Goal: Task Accomplishment & Management: Manage account settings

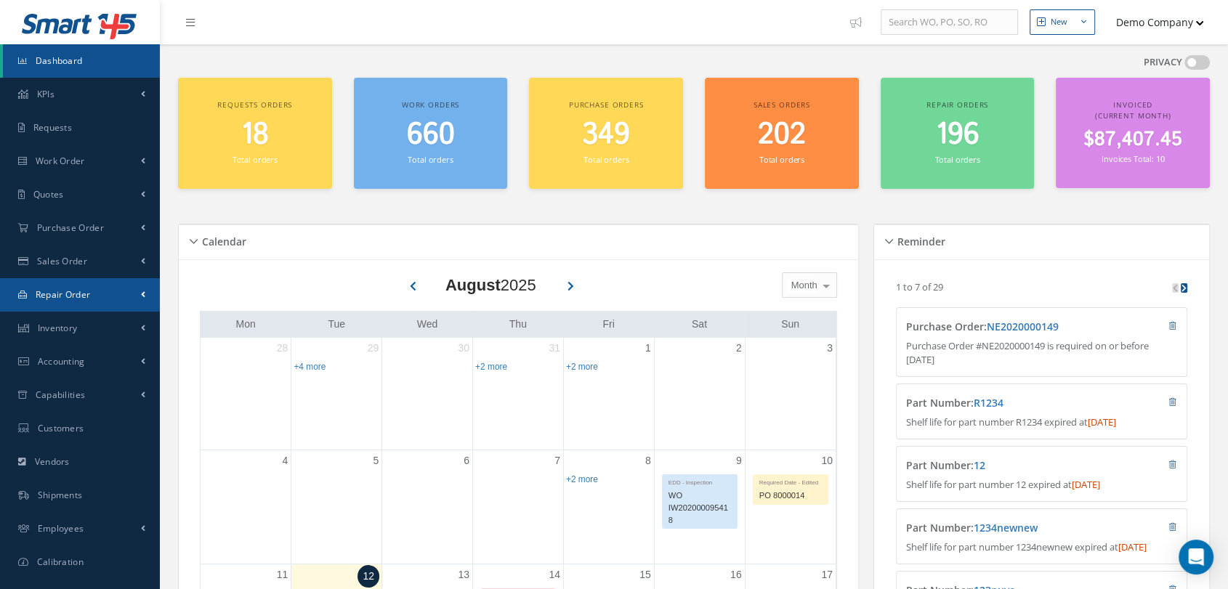
click at [99, 283] on link "Repair Order" at bounding box center [80, 294] width 160 height 33
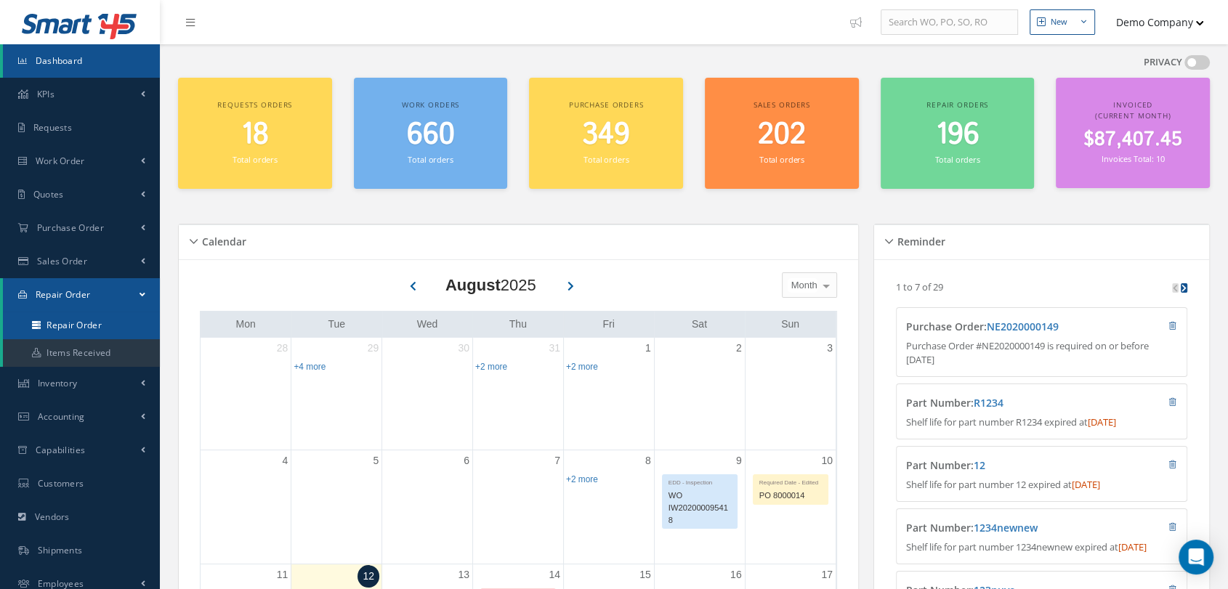
click at [83, 317] on link "Repair Order" at bounding box center [83, 326] width 160 height 28
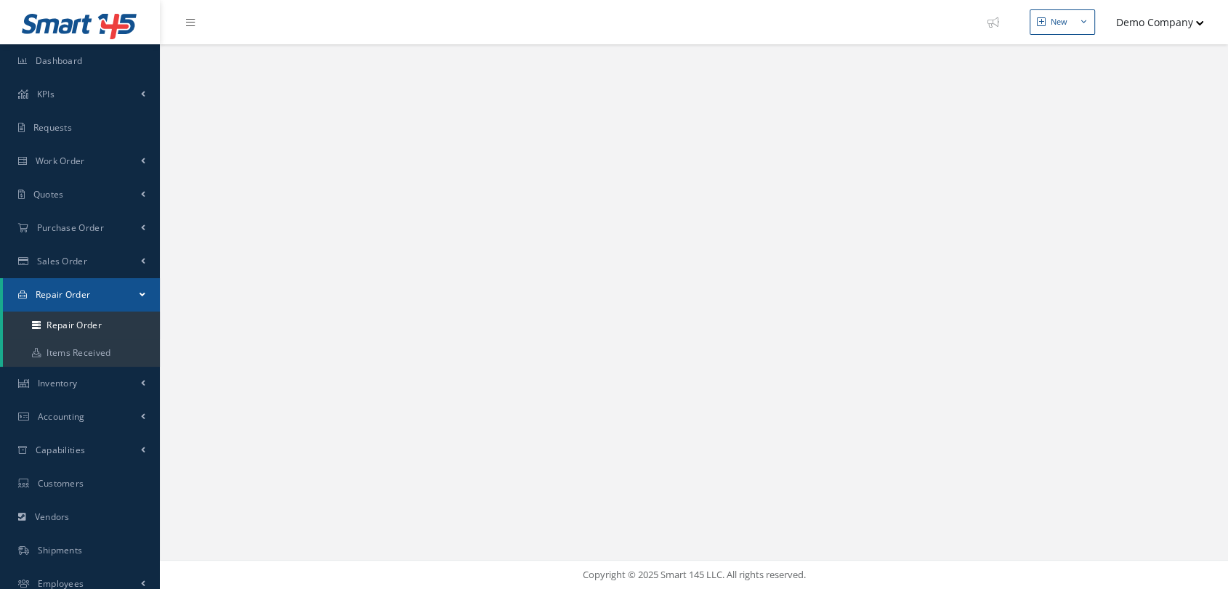
select select "25"
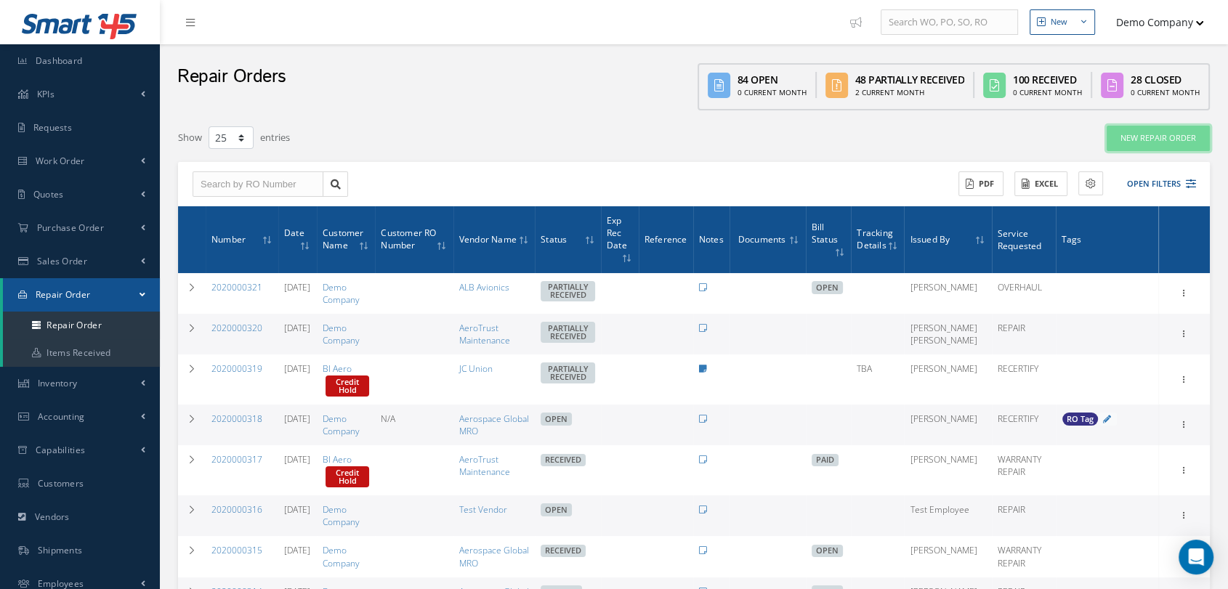
click at [1135, 146] on link "New Repair Order" at bounding box center [1158, 138] width 103 height 25
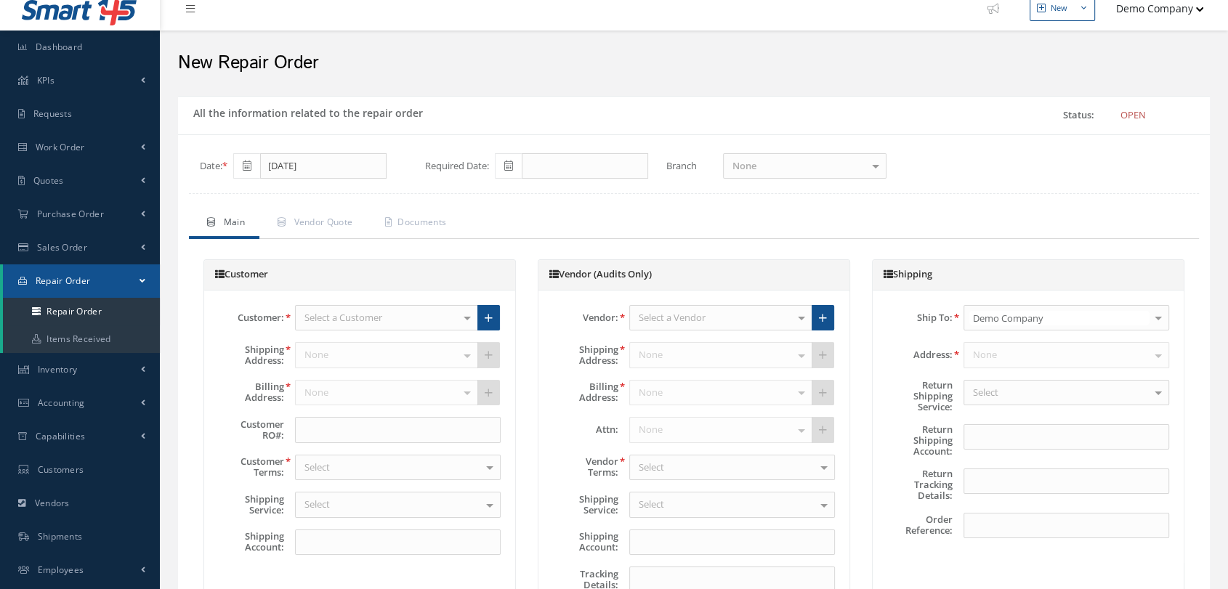
type input "7777"
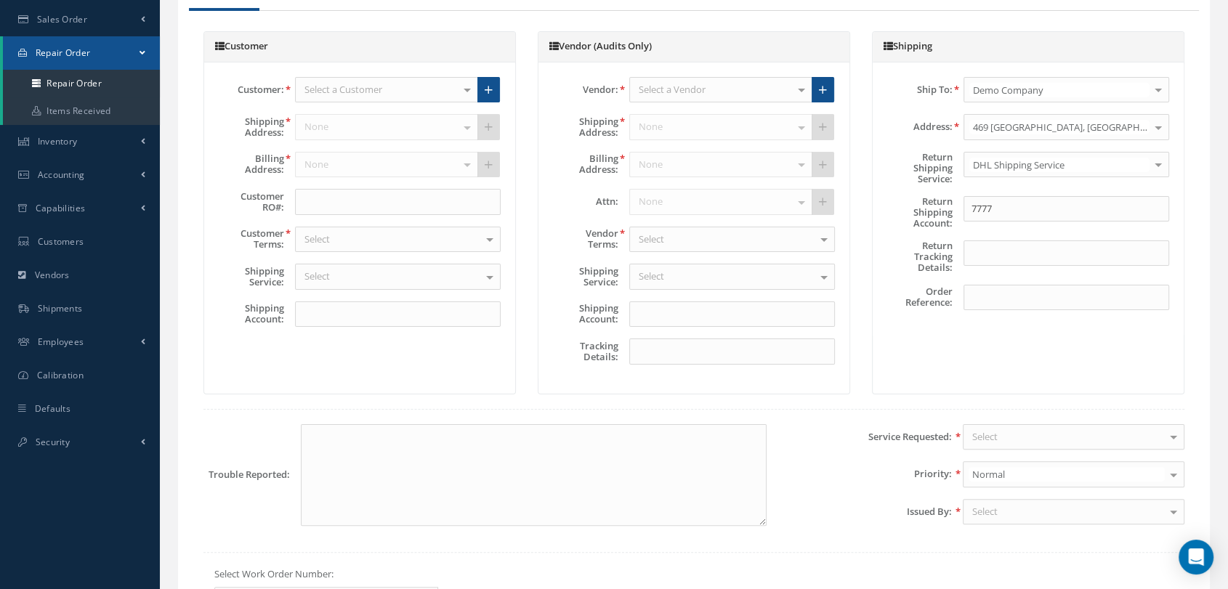
click at [398, 116] on div "Customer: Select a Customer Demo Company Aircraft World Agency BI Aero Mecanex …" at bounding box center [359, 208] width 311 height 291
click at [401, 100] on div "Select a Customer" at bounding box center [386, 90] width 183 height 26
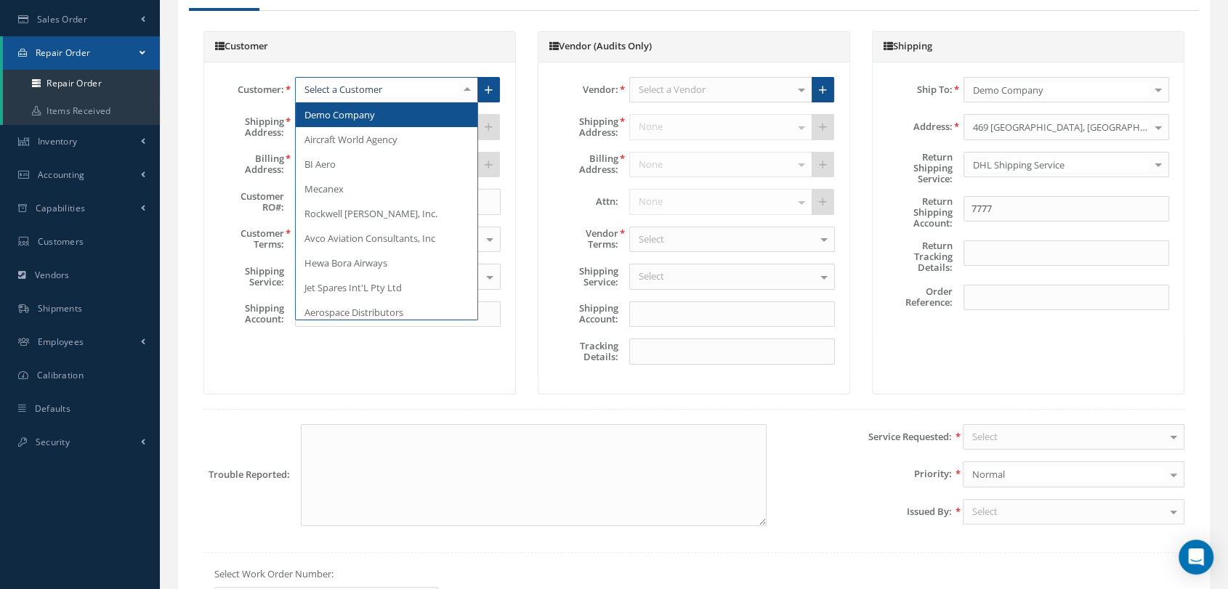
click at [369, 121] on span "Demo Company" at bounding box center [340, 114] width 71 height 13
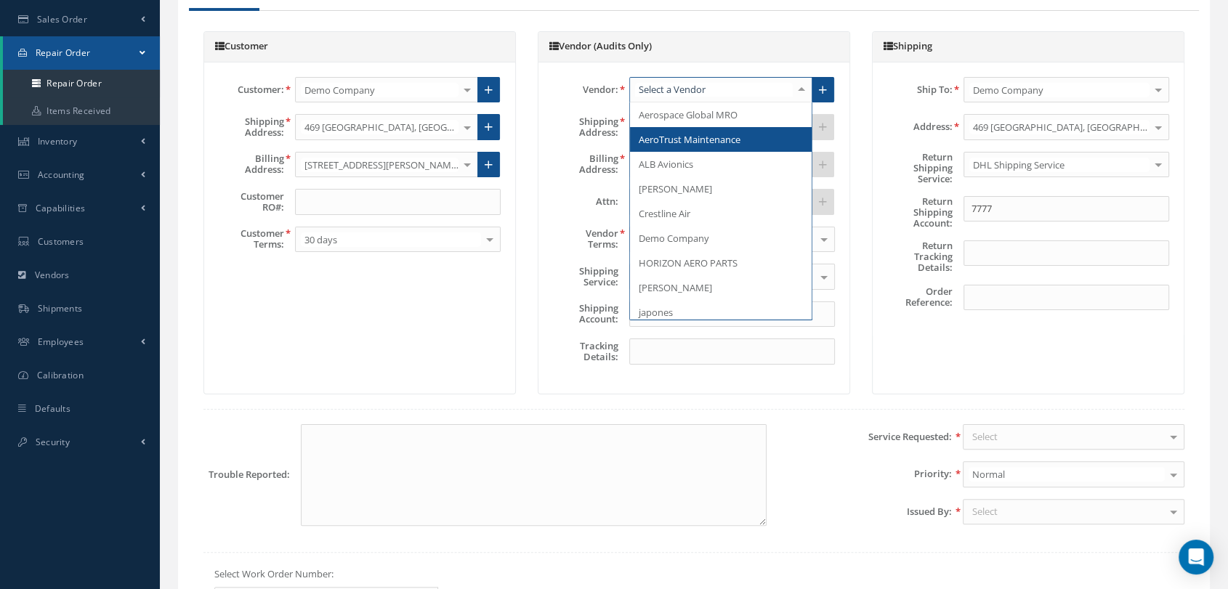
click at [679, 152] on span "AeroTrust Maintenance" at bounding box center [721, 139] width 182 height 25
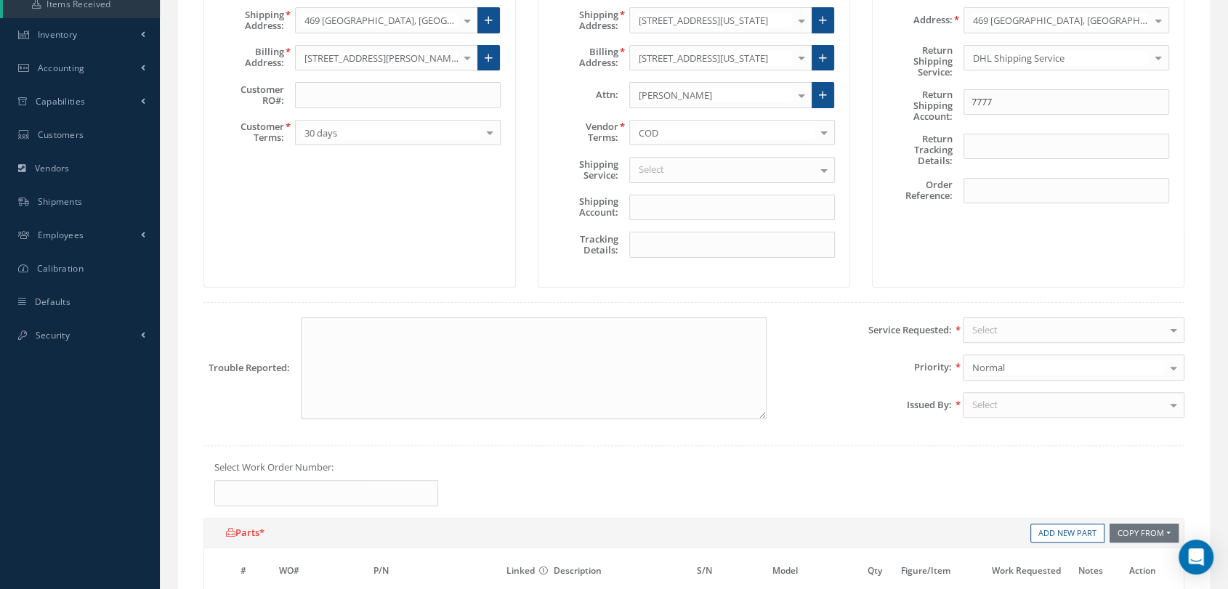
scroll to position [484, 0]
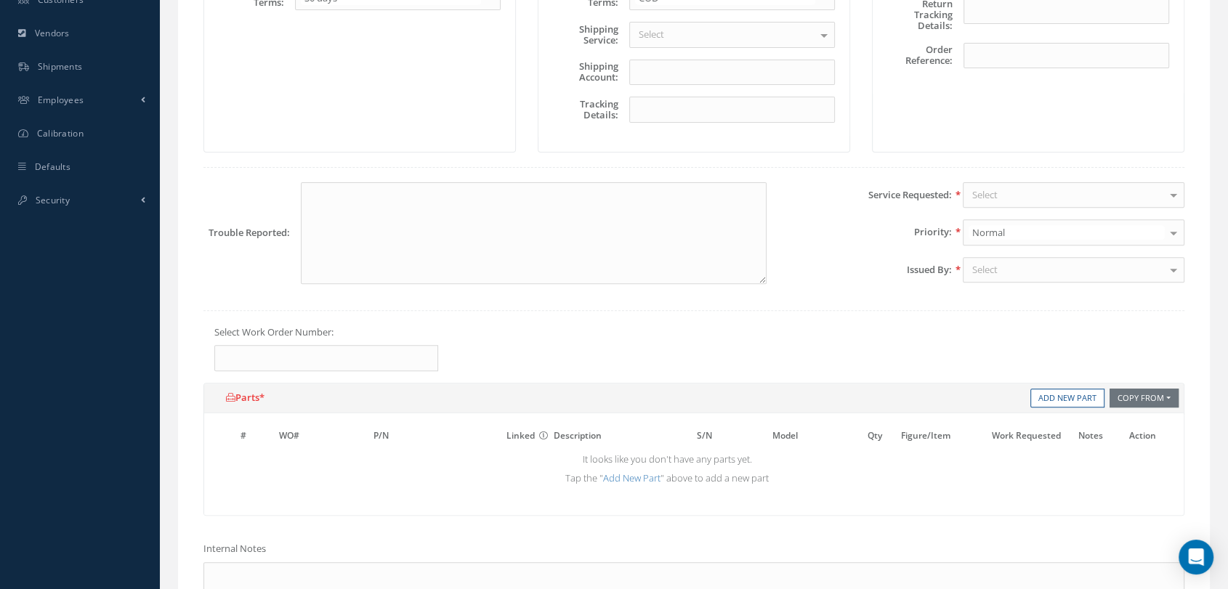
click at [1012, 203] on div "Select" at bounding box center [1074, 195] width 222 height 26
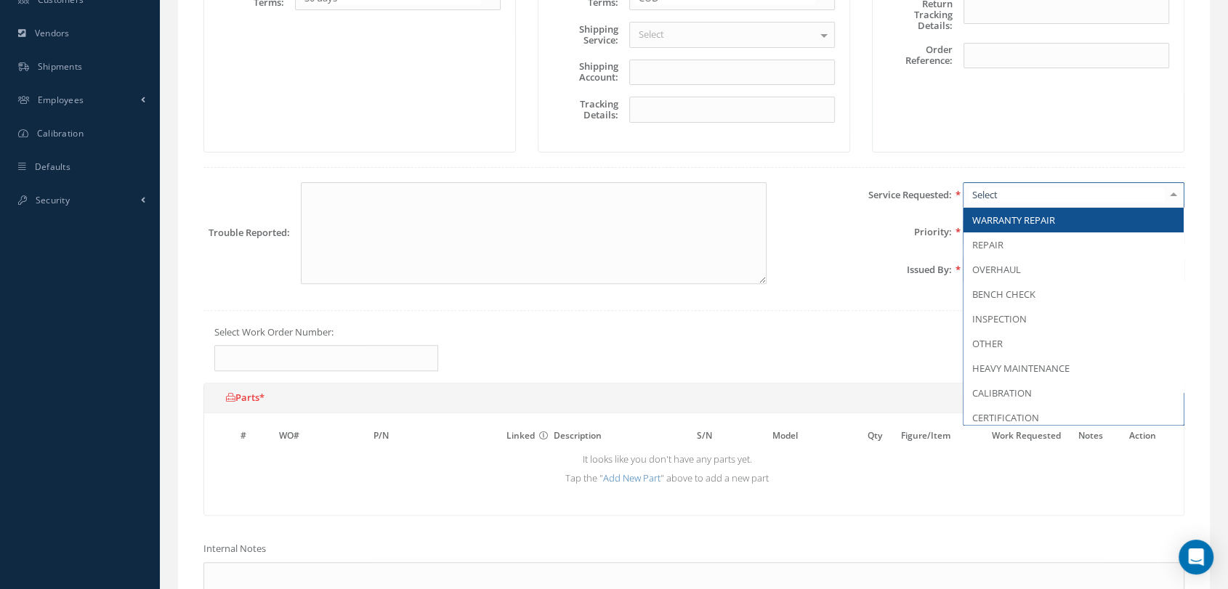
click at [1011, 227] on span "WARRANTY REPAIR" at bounding box center [1014, 220] width 83 height 13
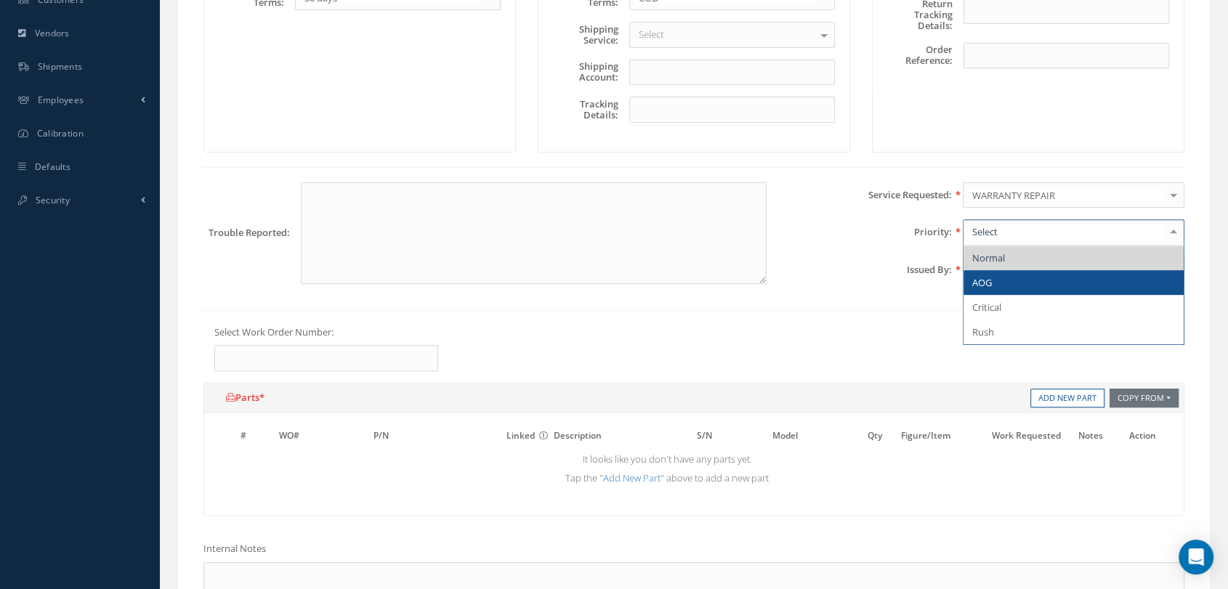
click at [1006, 295] on span "AOG" at bounding box center [1074, 282] width 220 height 25
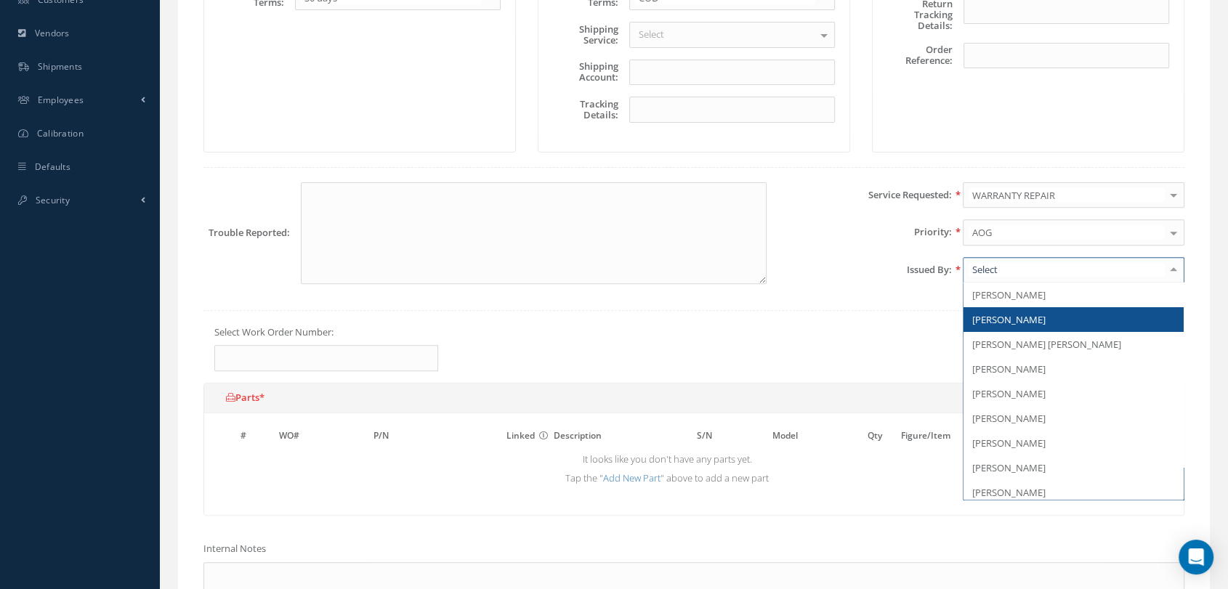
click at [1013, 326] on span "[PERSON_NAME]" at bounding box center [1009, 319] width 73 height 13
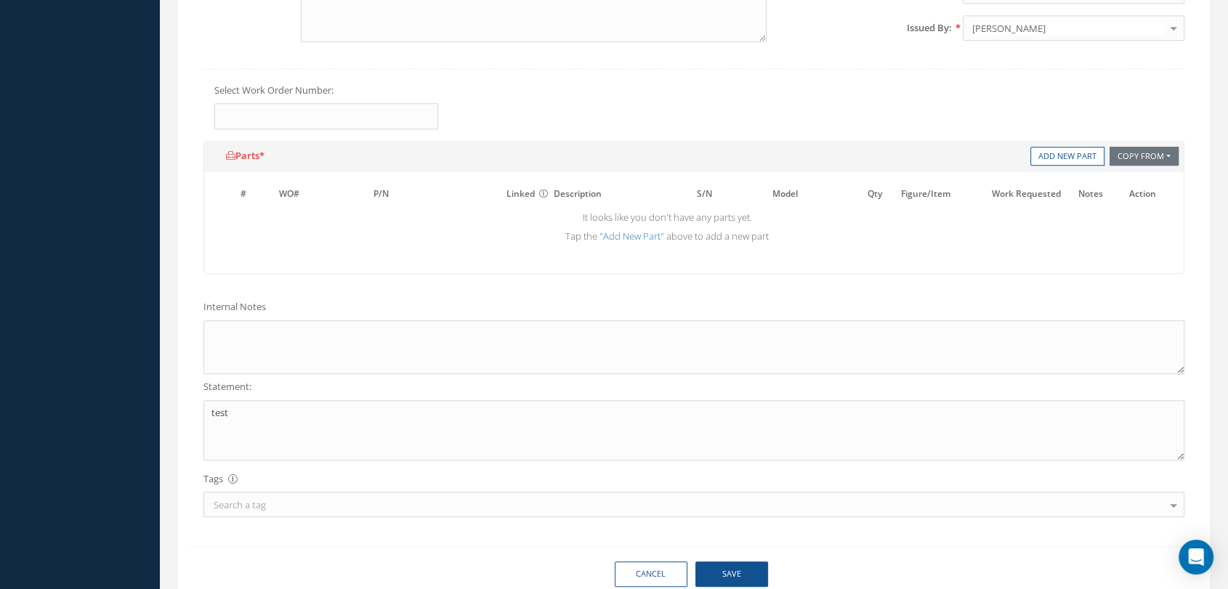
scroll to position [727, 0]
click at [1047, 165] on link "Add New Part" at bounding box center [1068, 156] width 74 height 20
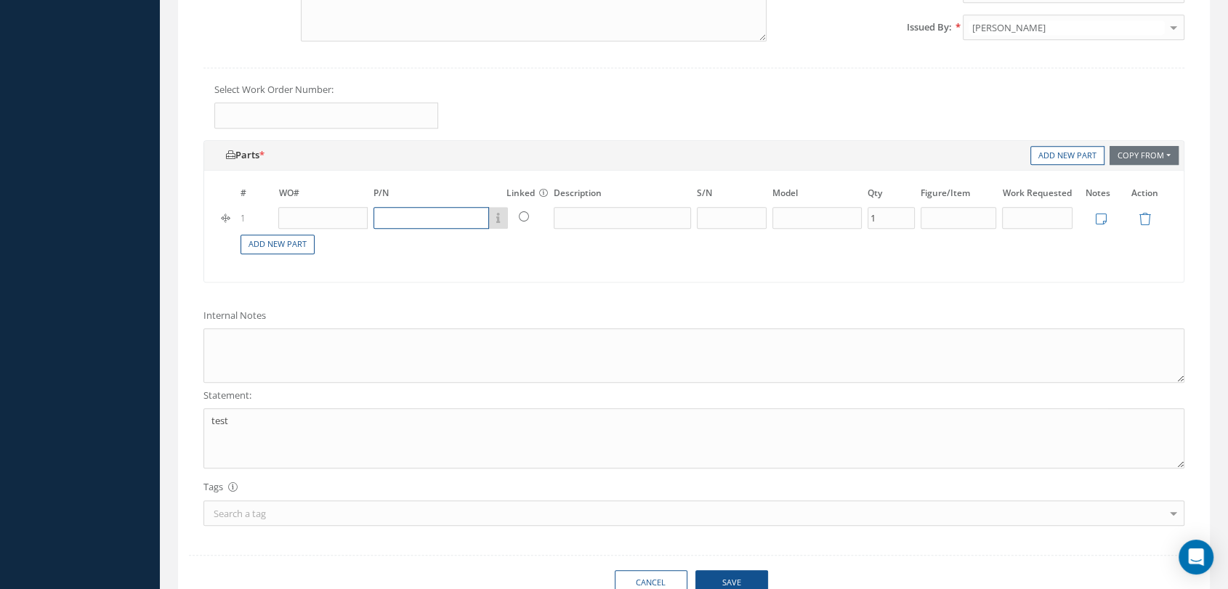
click at [419, 226] on input "text" at bounding box center [432, 218] width 116 height 22
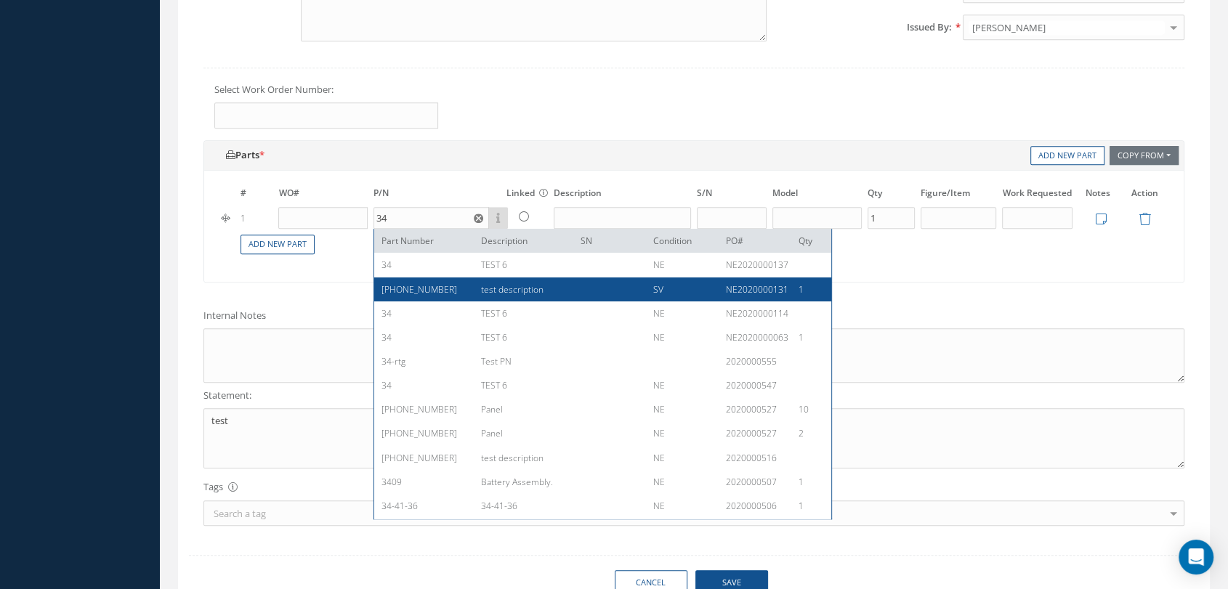
click at [484, 296] on span "test description" at bounding box center [512, 289] width 63 height 12
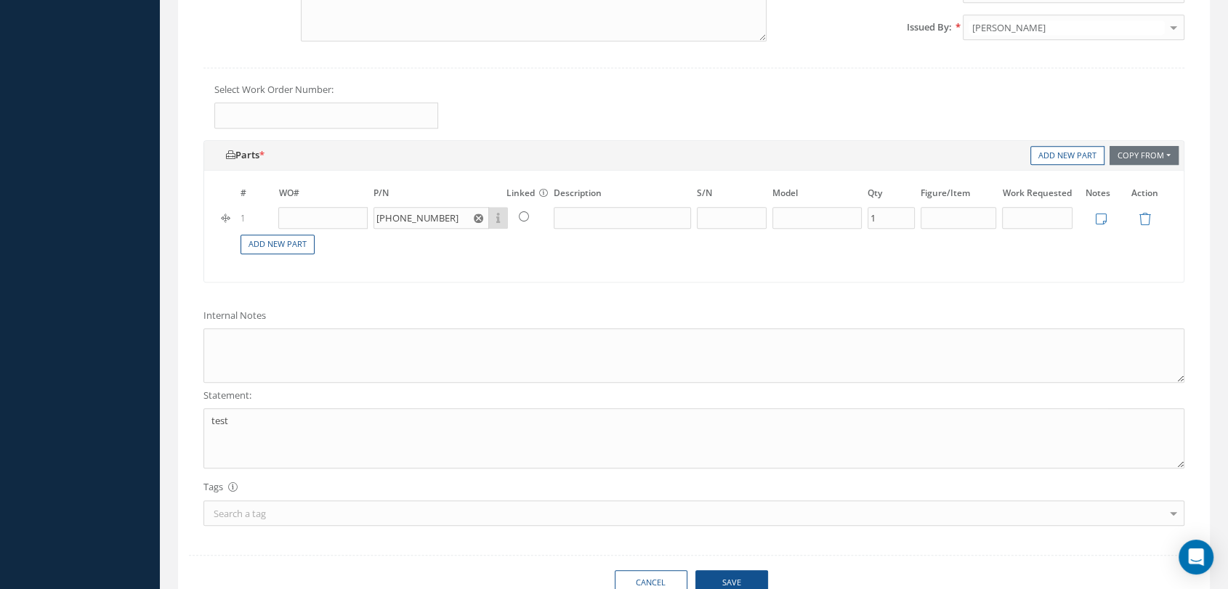
click at [475, 223] on use "Reset" at bounding box center [478, 218] width 9 height 9
type input "[PHONE_NUMBER]"
type input "test description"
click at [448, 228] on input "[PHONE_NUMBER]" at bounding box center [432, 218] width 116 height 22
click at [291, 254] on link "Add New Part" at bounding box center [278, 245] width 74 height 20
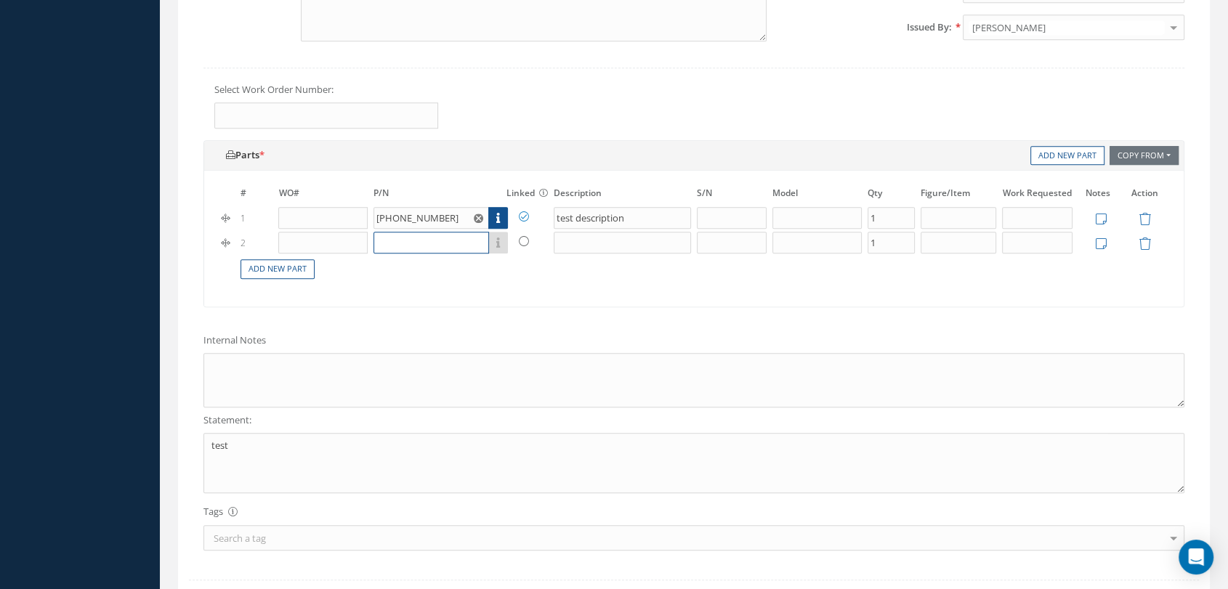
click at [406, 254] on input "text" at bounding box center [432, 243] width 116 height 22
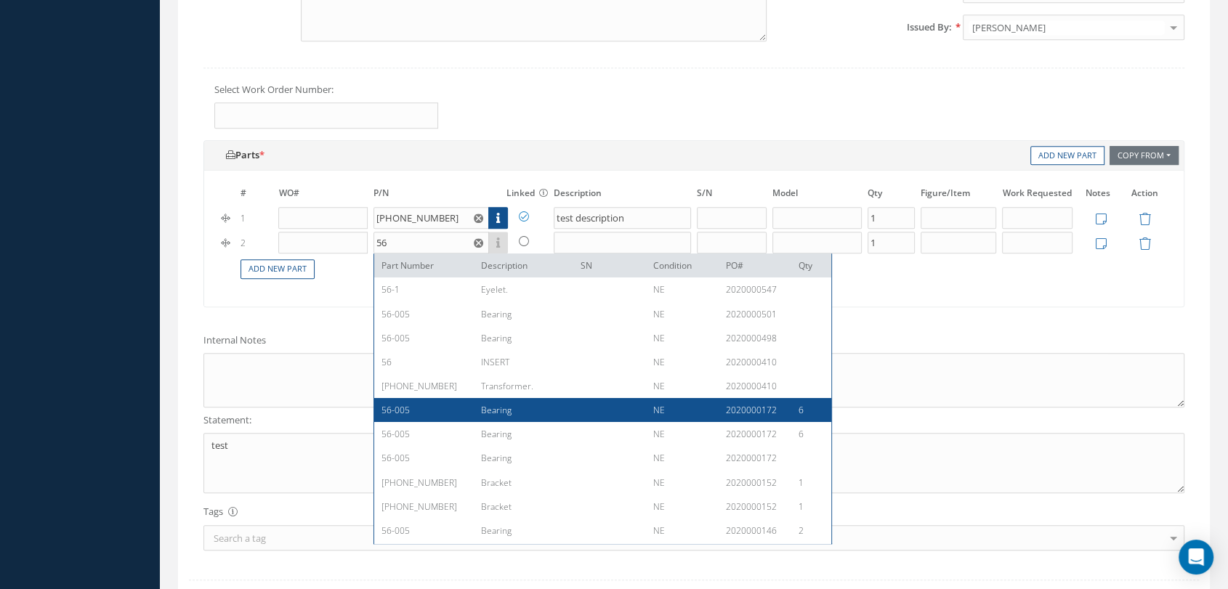
click at [556, 415] on div "Bearing" at bounding box center [520, 410] width 100 height 12
type input "56-005"
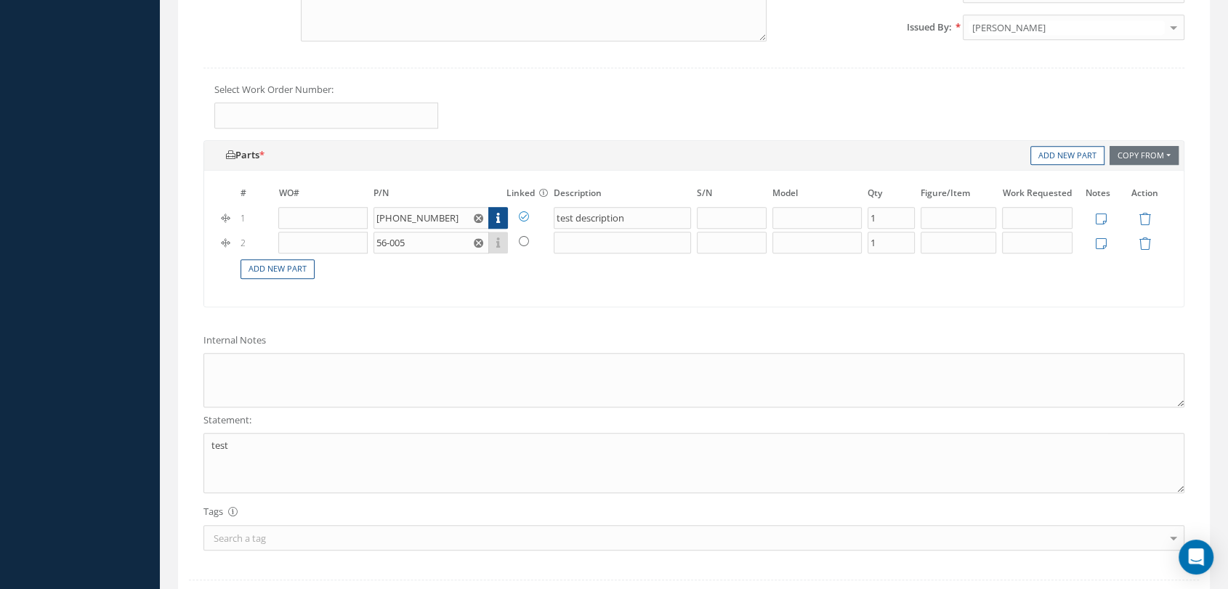
type input "Bearing"
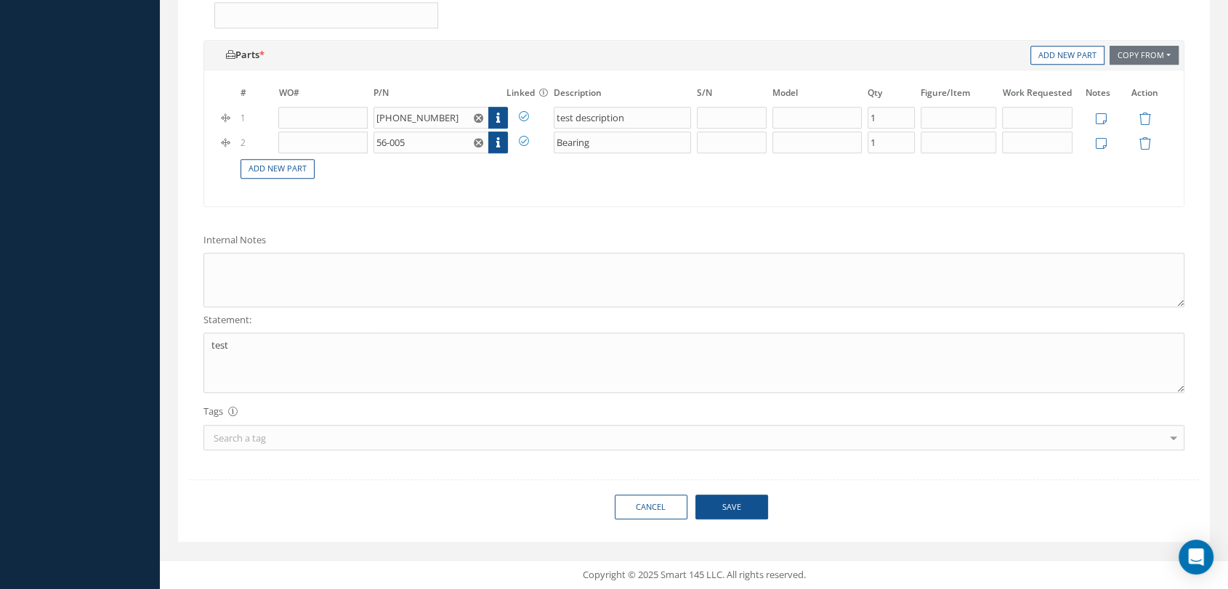
scroll to position [838, 0]
click at [739, 510] on button "Save" at bounding box center [732, 507] width 73 height 25
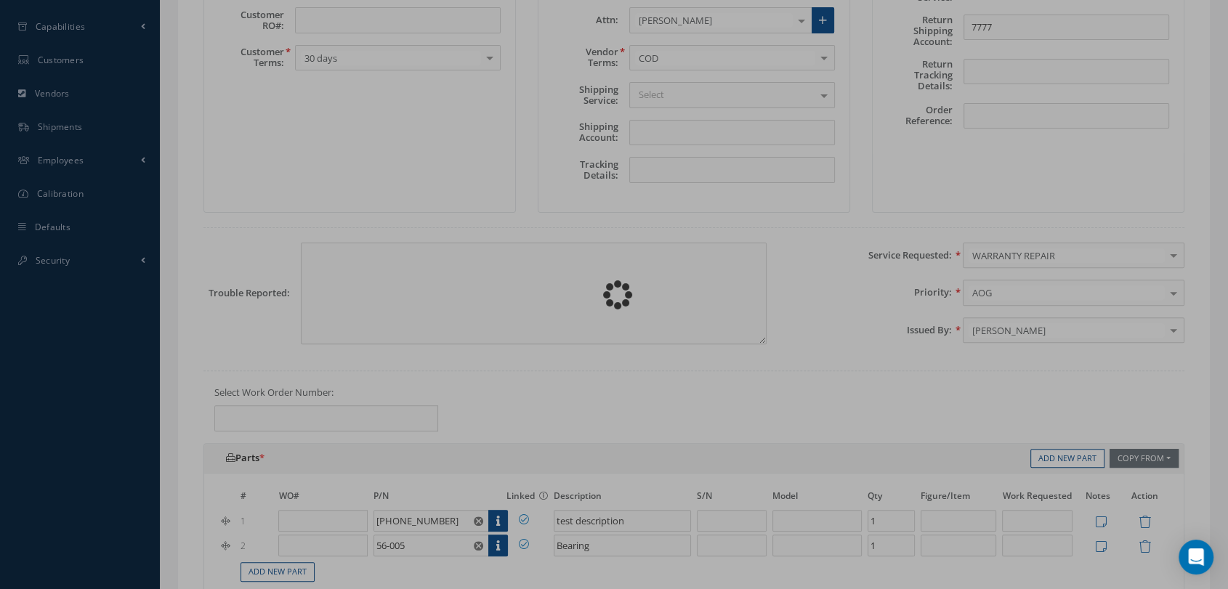
type input "0"
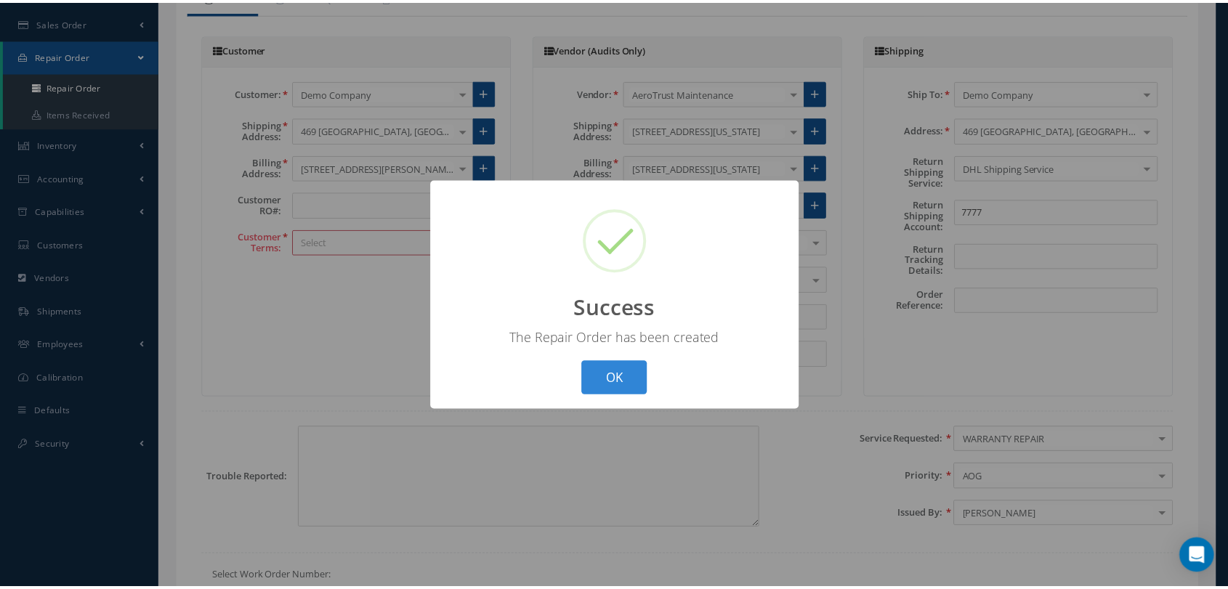
scroll to position [31, 0]
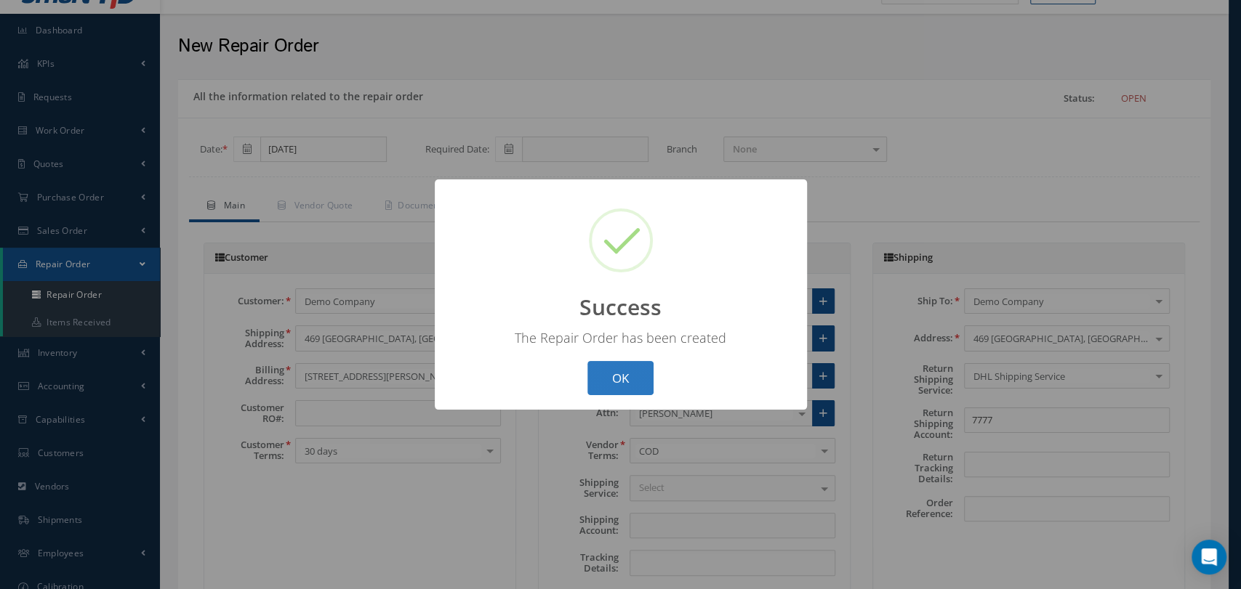
click at [612, 361] on button "OK" at bounding box center [620, 378] width 66 height 34
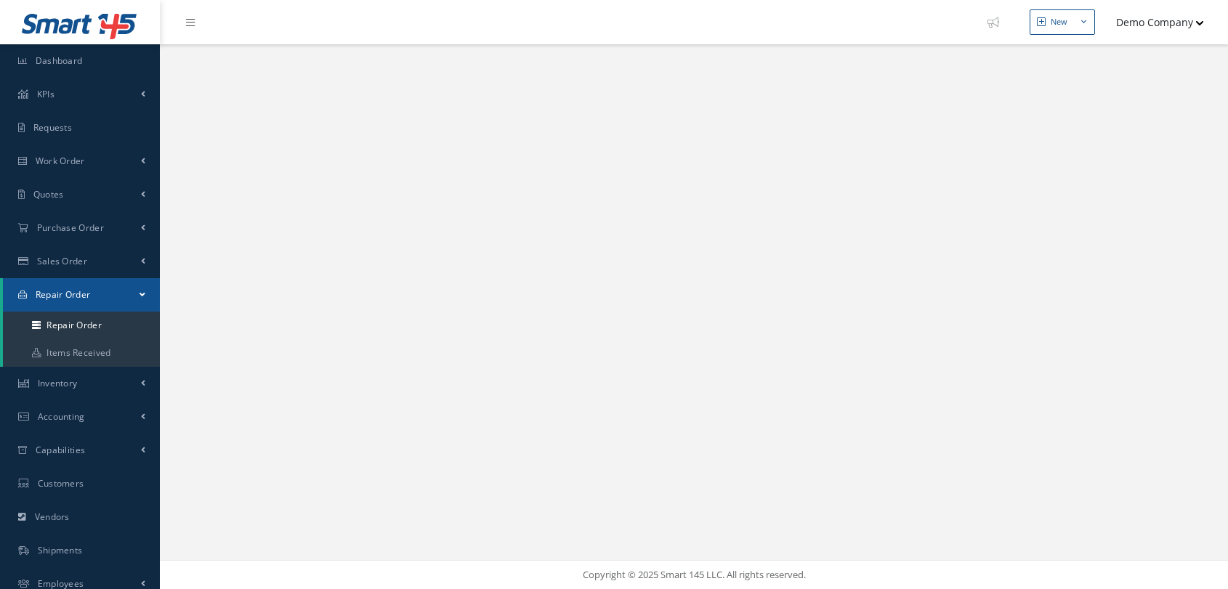
scroll to position [112, 0]
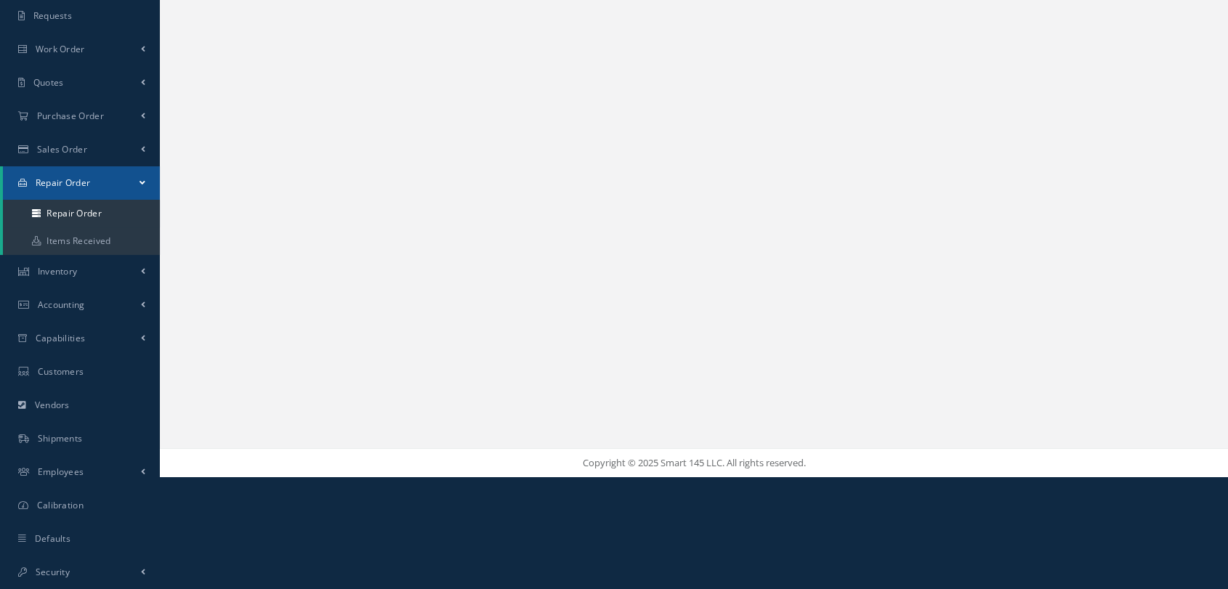
select select "25"
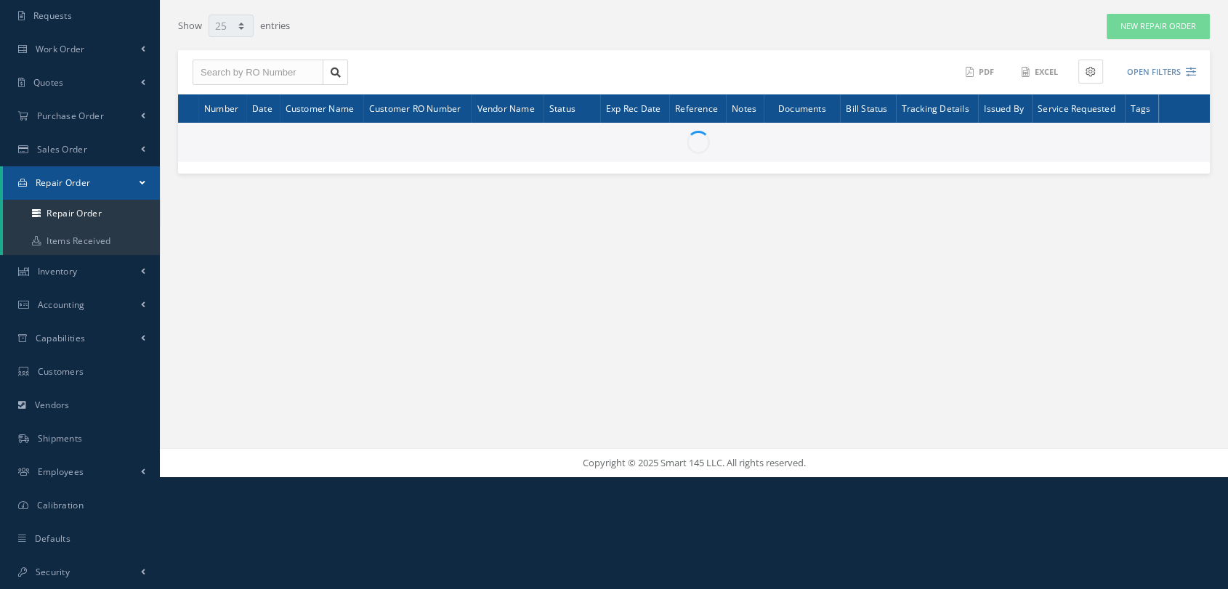
scroll to position [0, 0]
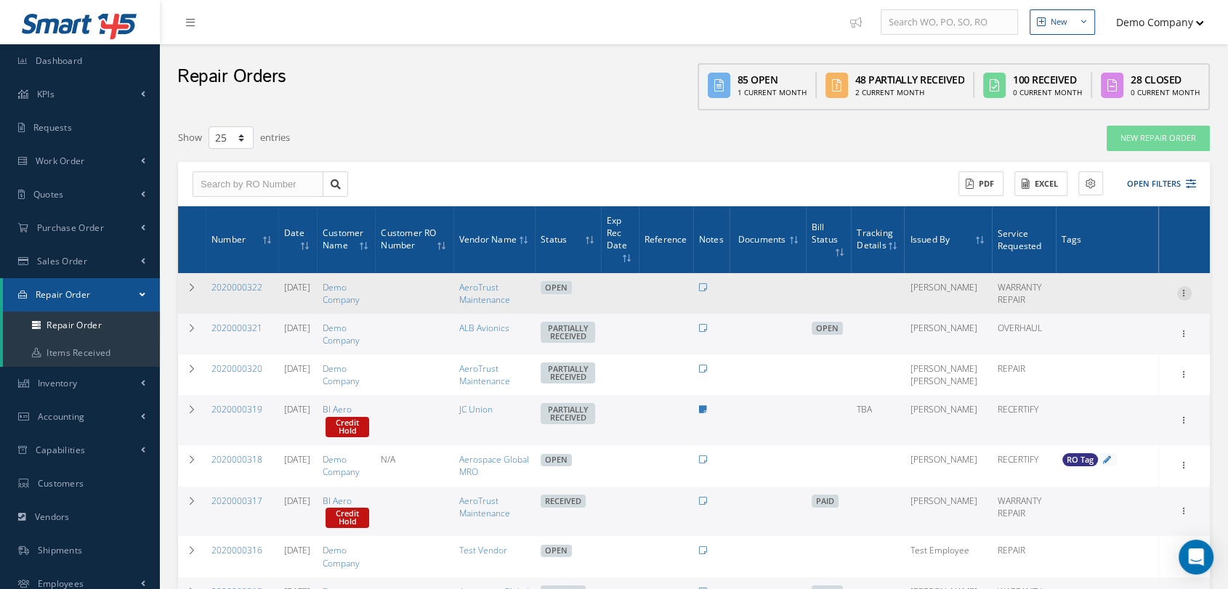
click at [1181, 287] on icon at bounding box center [1185, 292] width 15 height 12
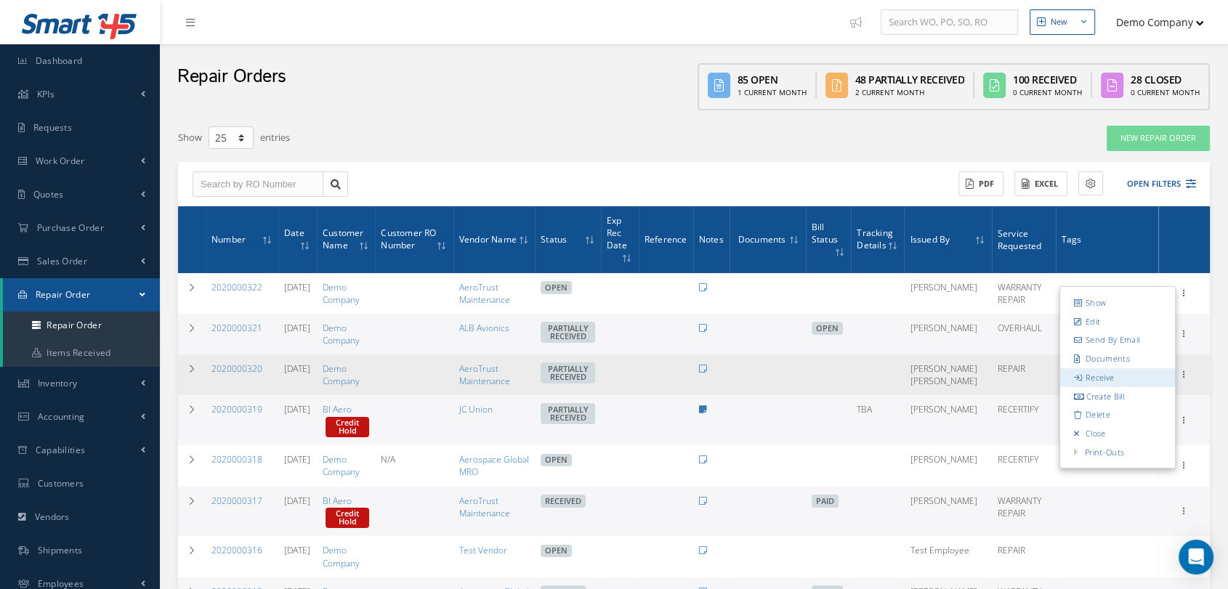
click at [1116, 379] on link "Receive" at bounding box center [1118, 378] width 115 height 19
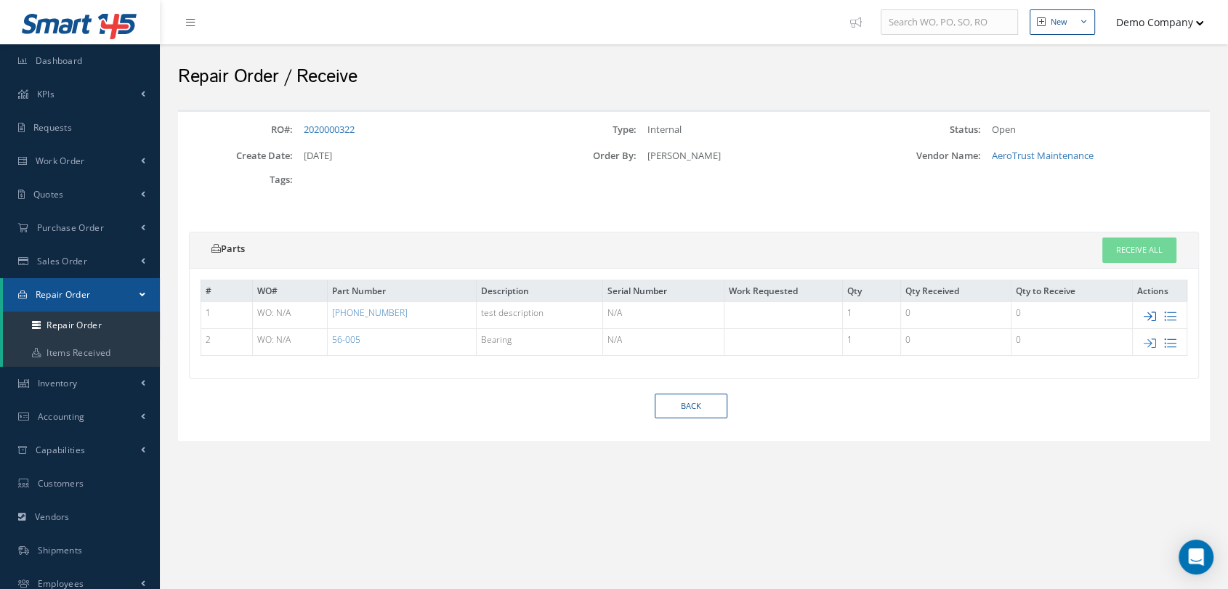
click at [1152, 315] on icon at bounding box center [1150, 316] width 12 height 12
checkbox input "true"
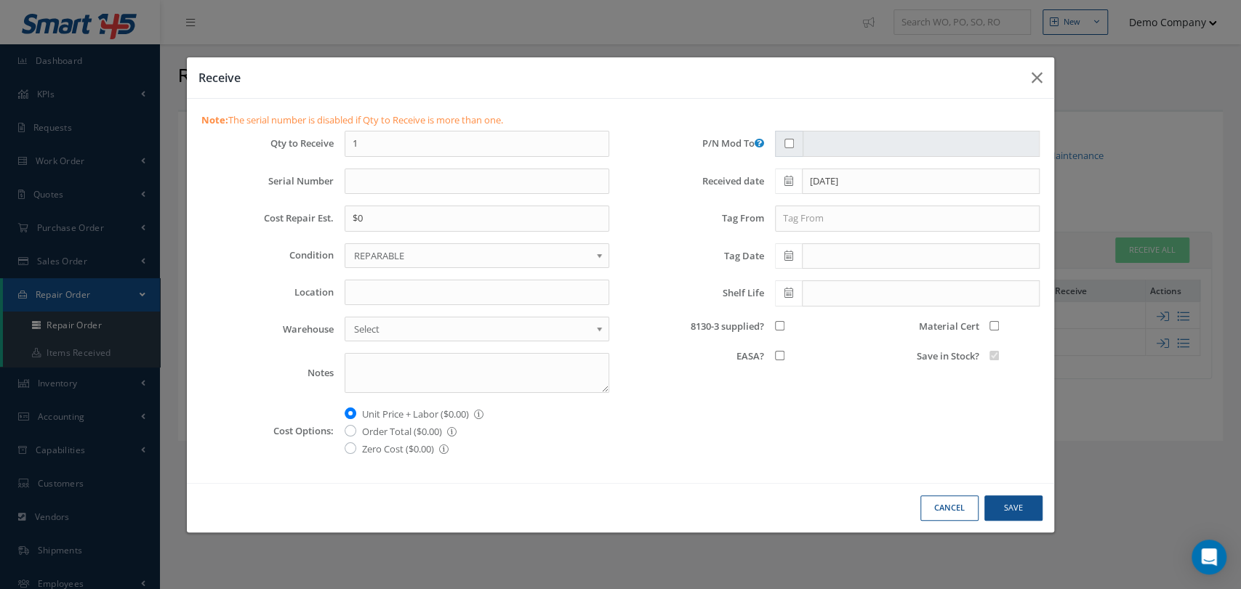
click at [988, 360] on div at bounding box center [1014, 356] width 72 height 18
click at [1041, 71] on icon "button" at bounding box center [1036, 77] width 11 height 17
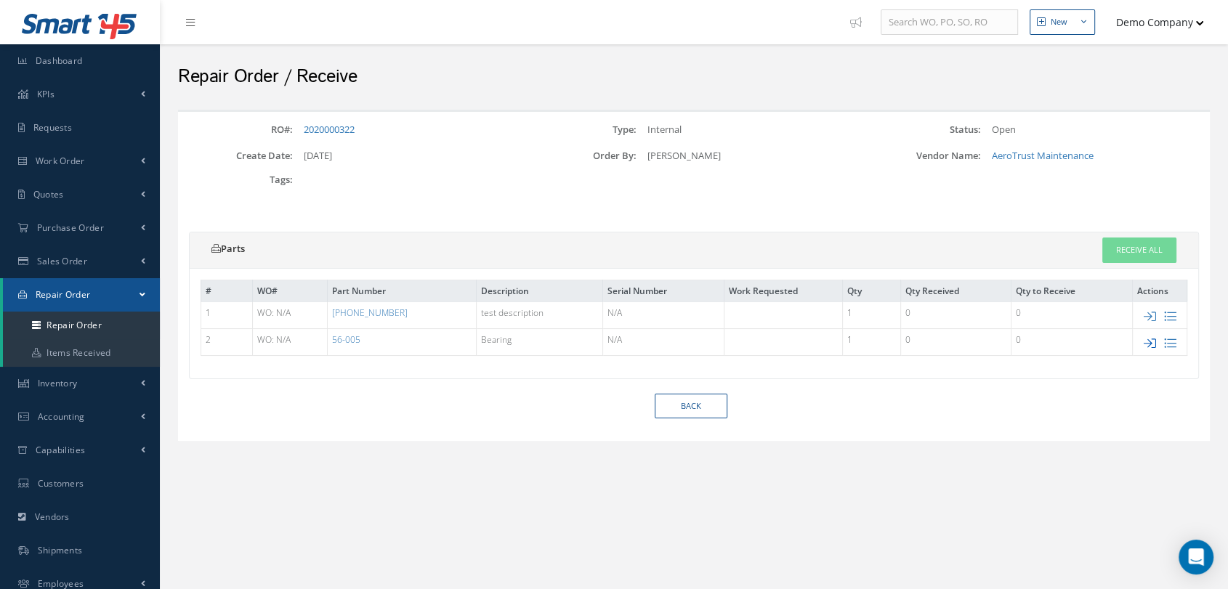
click at [1152, 337] on icon at bounding box center [1150, 343] width 12 height 12
type input "$0"
checkbox input "true"
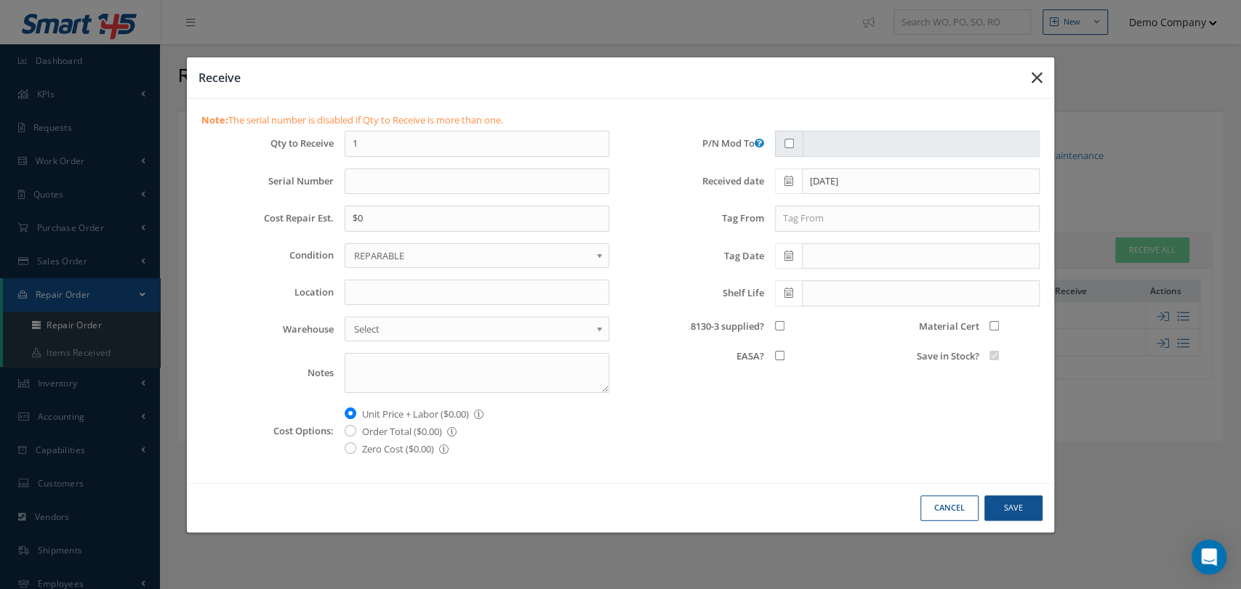
click at [1041, 76] on icon "button" at bounding box center [1036, 77] width 11 height 17
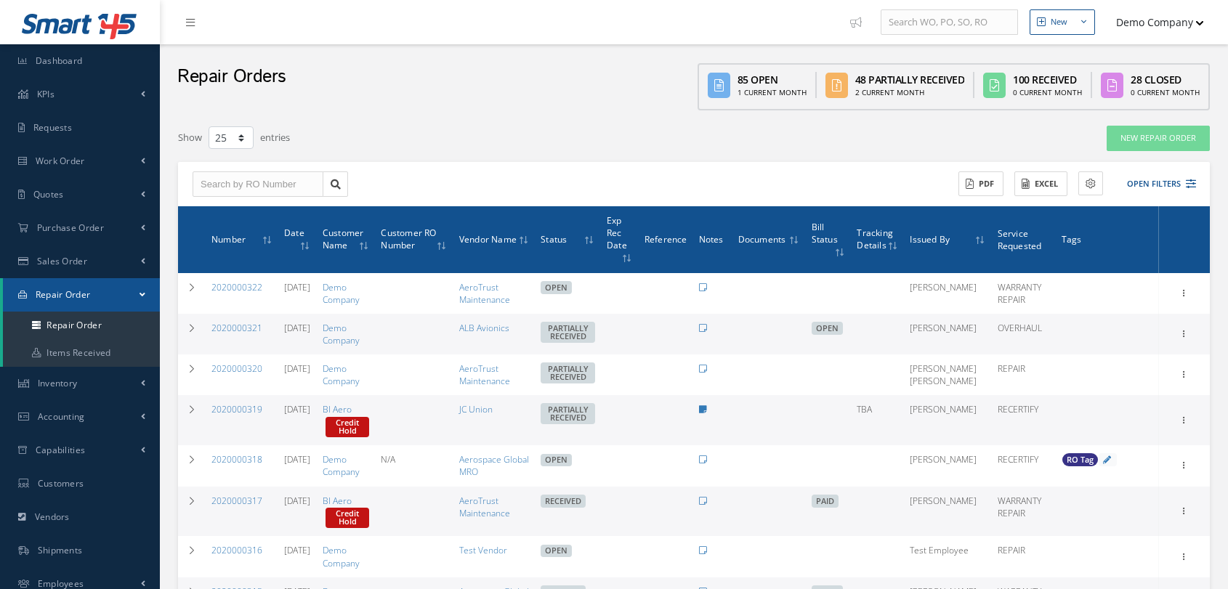
select select "25"
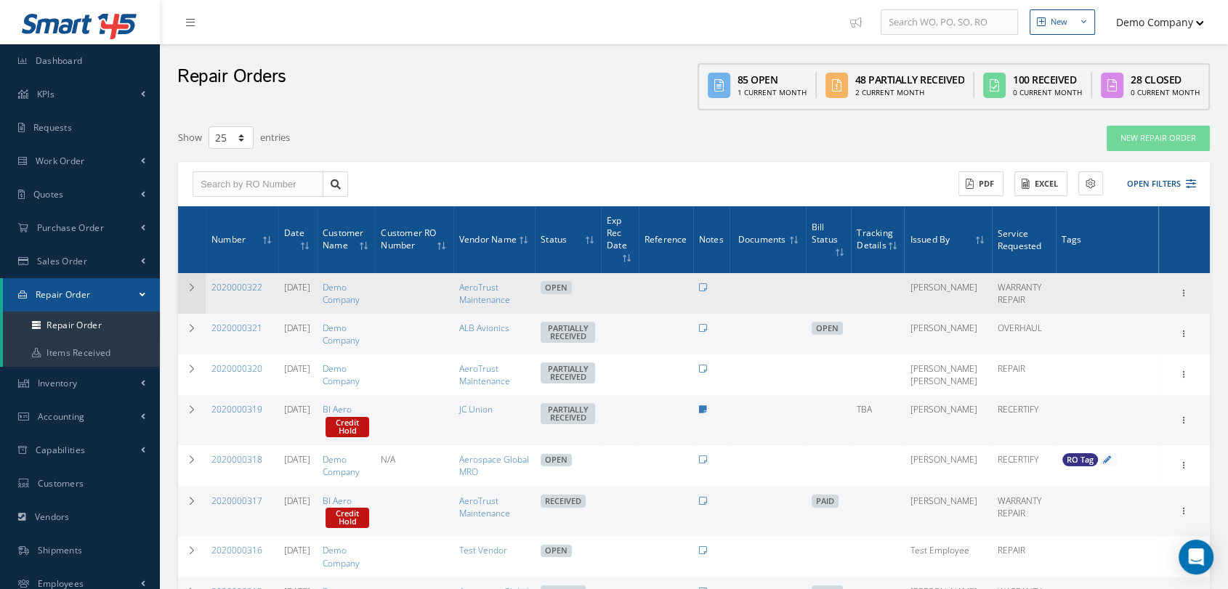
click at [196, 281] on td at bounding box center [192, 293] width 28 height 41
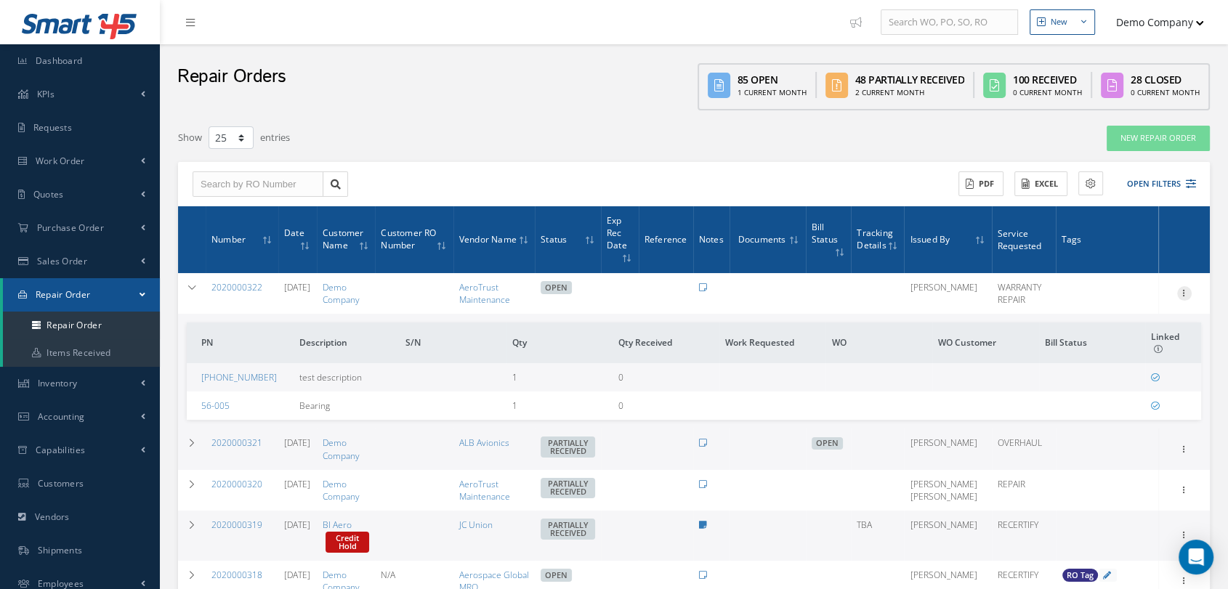
click at [1182, 294] on icon at bounding box center [1185, 292] width 15 height 12
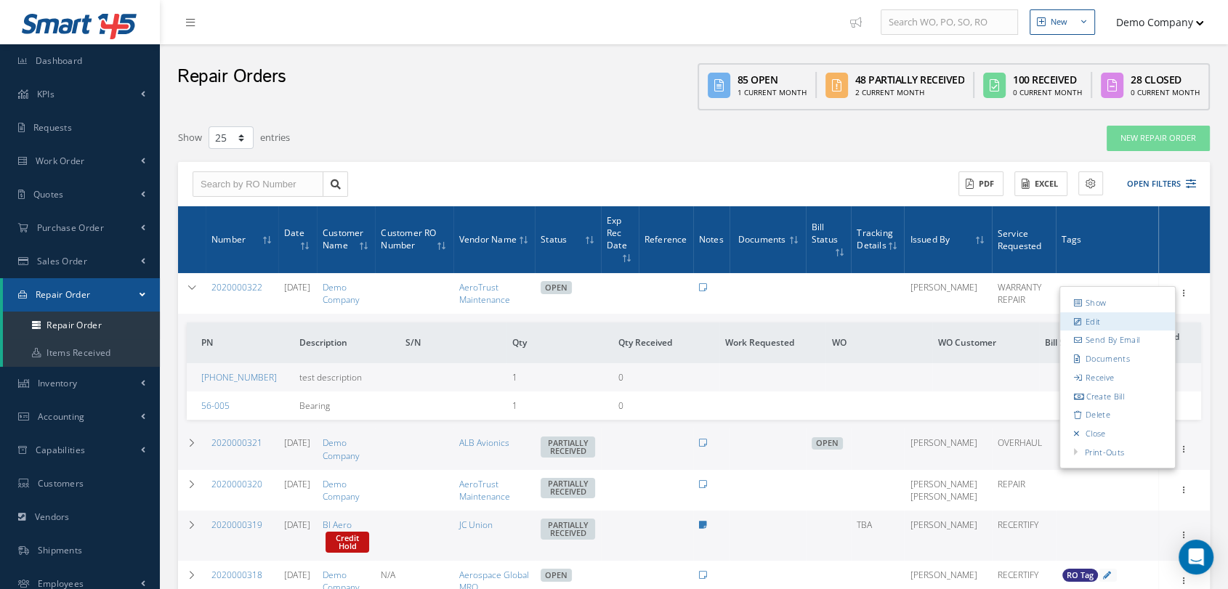
click at [1101, 319] on link "Edit" at bounding box center [1118, 321] width 115 height 19
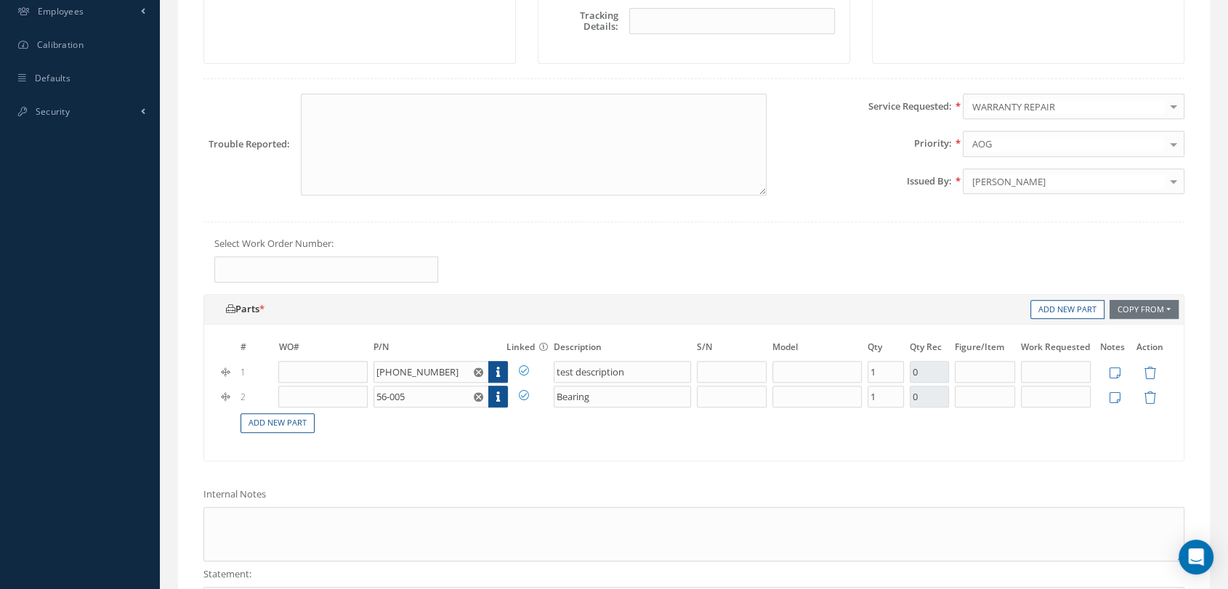
scroll to position [727, 0]
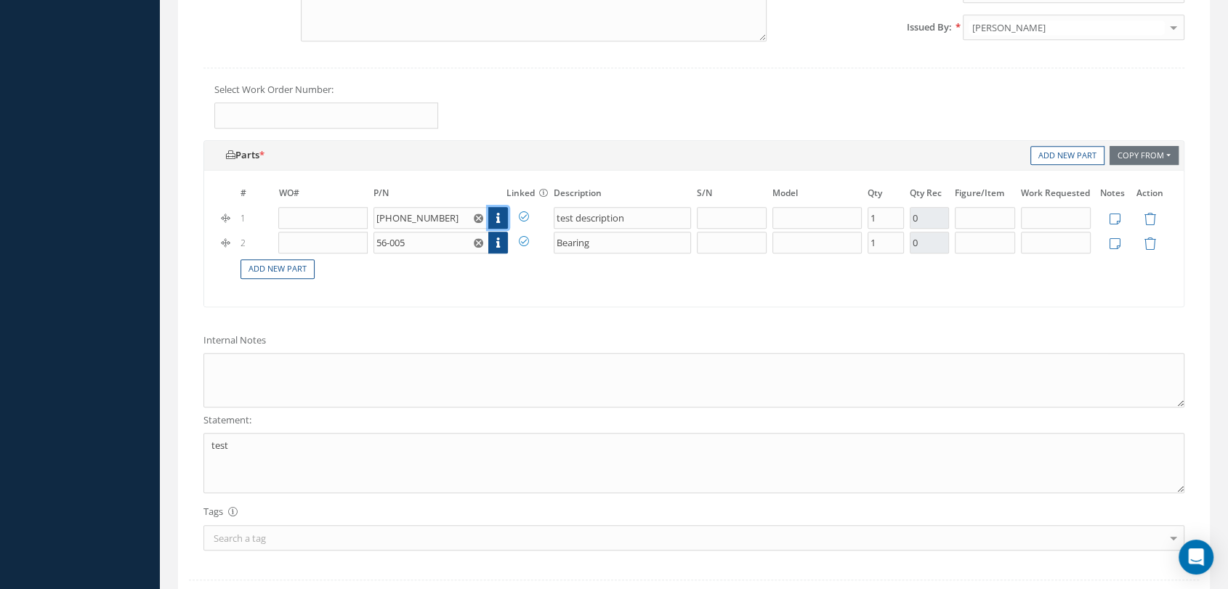
click at [500, 229] on link at bounding box center [498, 218] width 20 height 22
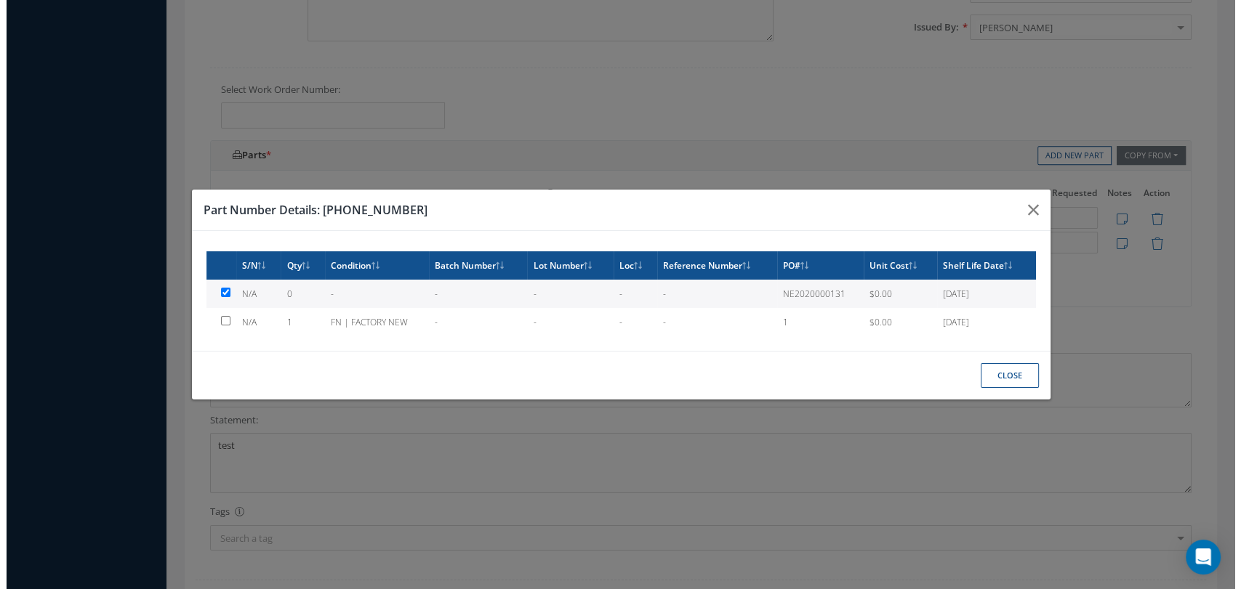
scroll to position [712, 0]
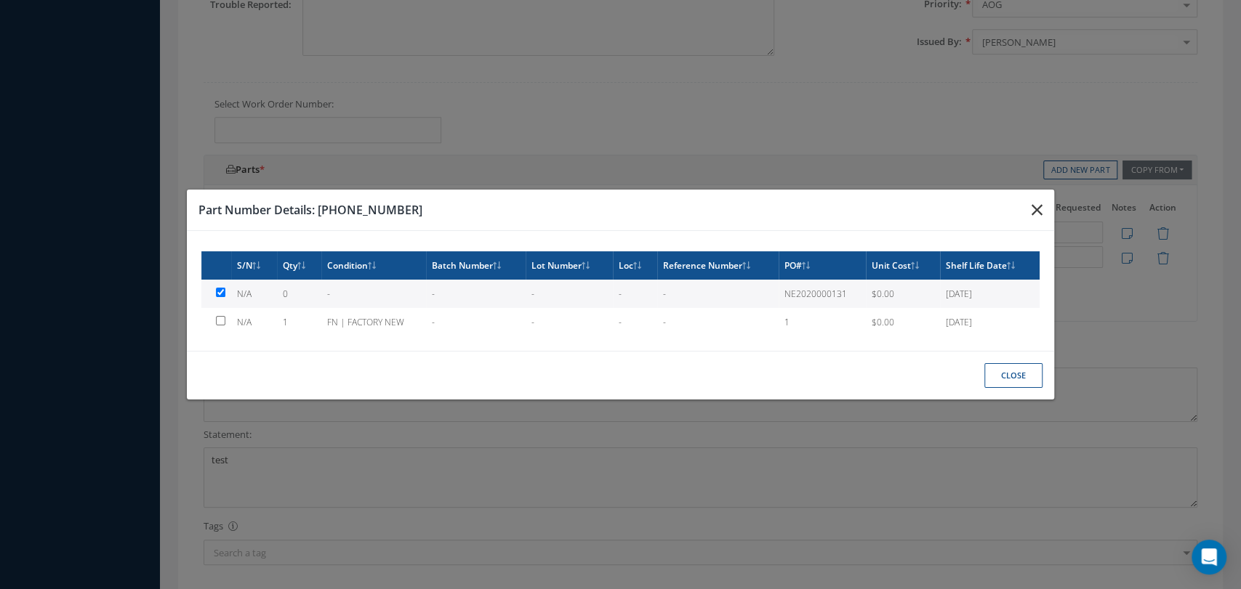
click at [0, 0] on icon "button" at bounding box center [0, 0] width 0 height 0
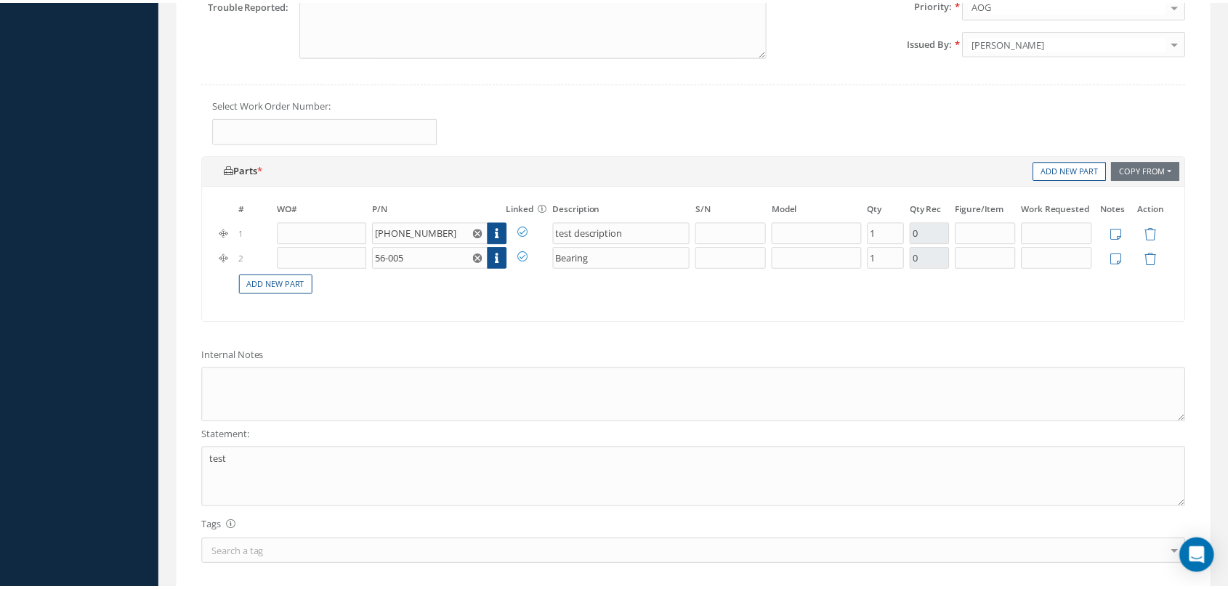
scroll to position [727, 0]
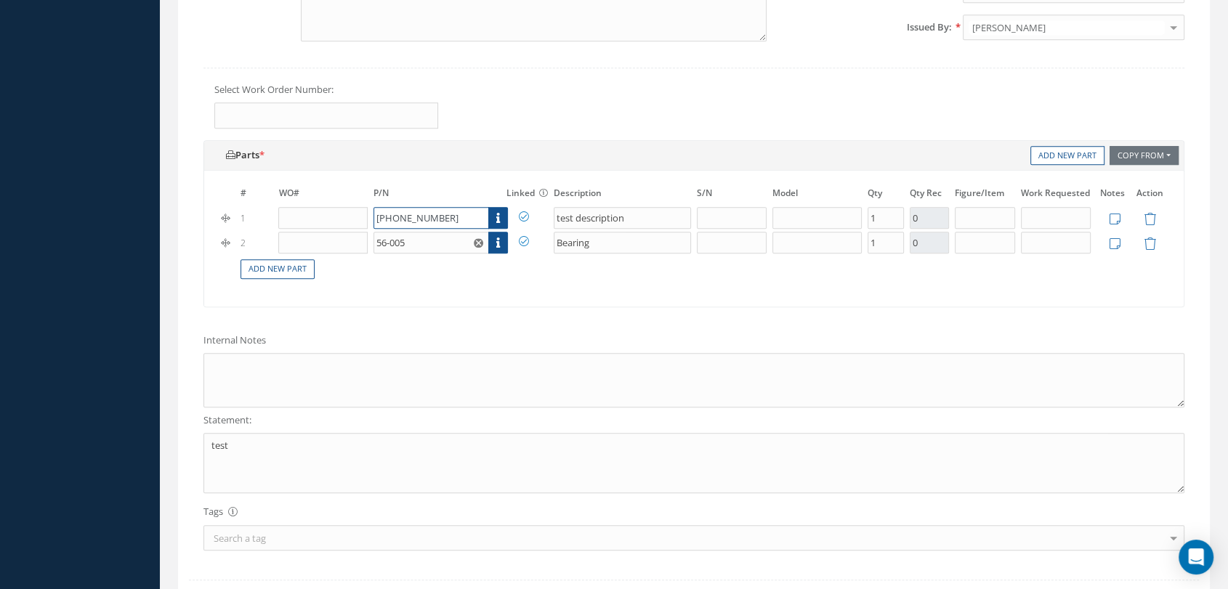
click at [454, 229] on input "[PHONE_NUMBER]" at bounding box center [432, 218] width 116 height 22
type input "34-0226010-9"
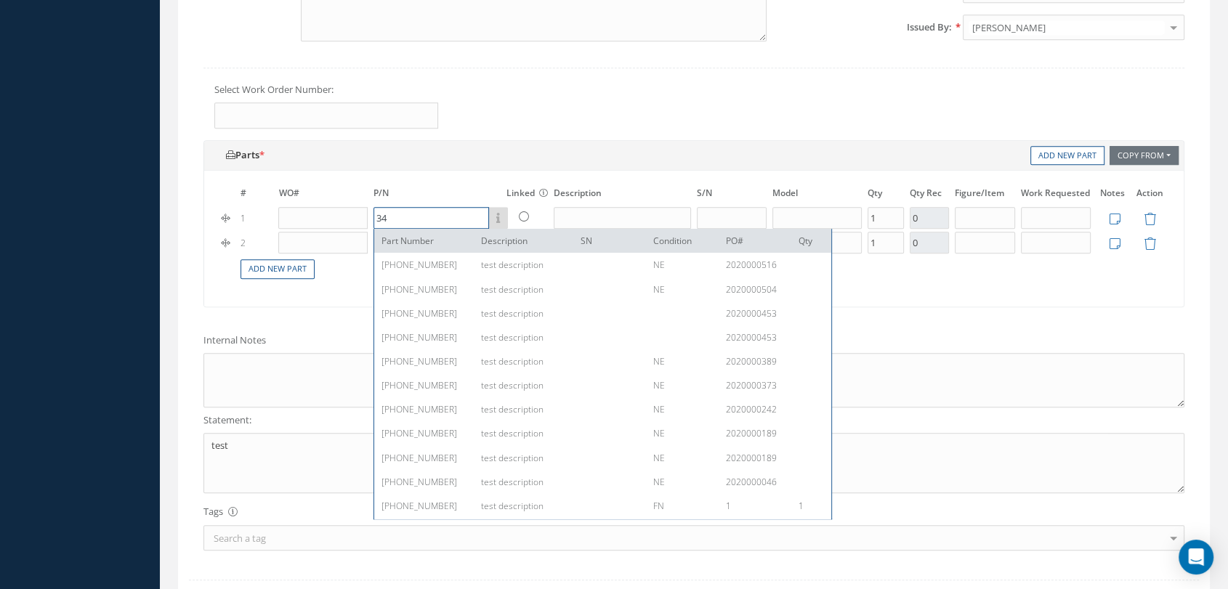
type input "3"
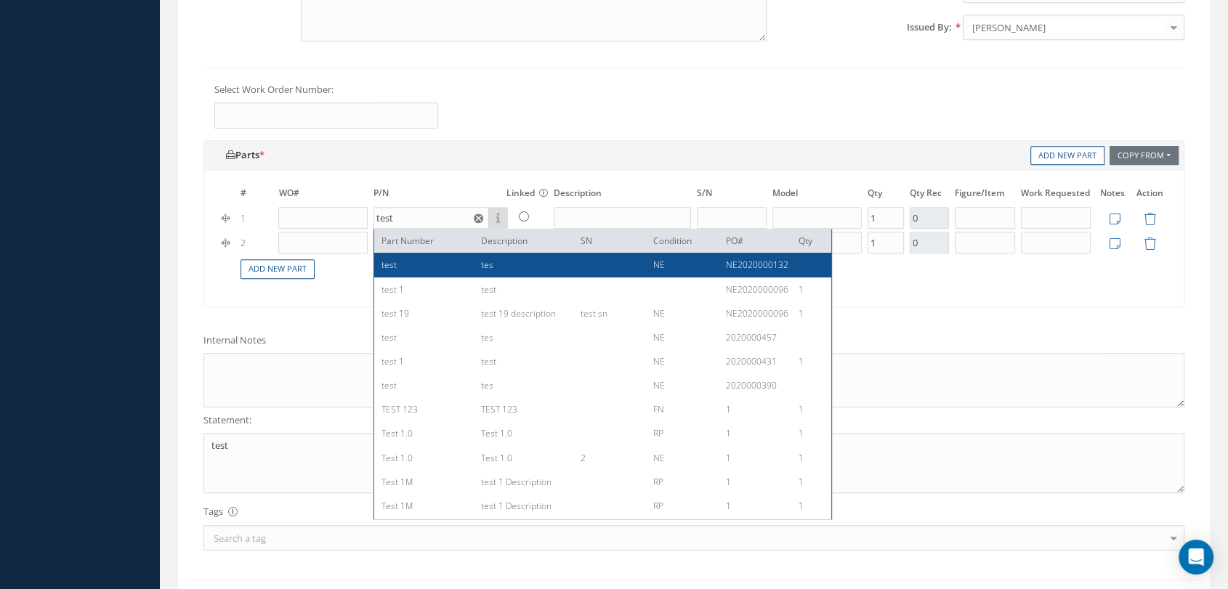
click at [442, 271] on div "test" at bounding box center [426, 265] width 89 height 12
type input "test"
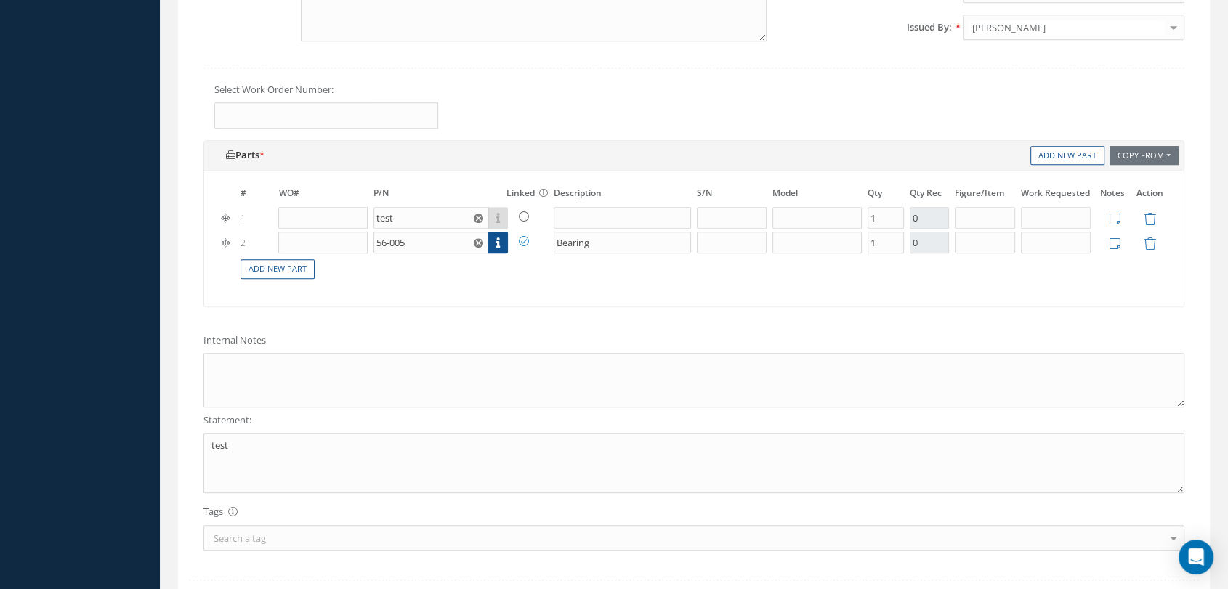
type input "tes"
drag, startPoint x: 432, startPoint y: 258, endPoint x: 334, endPoint y: 262, distance: 98.2
click at [334, 255] on tr "2 56-005 Part Number Description SN Condition PO# Qty Bearing 1 0 Edit Notes Sa…" at bounding box center [694, 242] width 951 height 25
type input "test"
click at [446, 292] on div "# WO# P/N Linked The item is linked to the inventory. Description S/N Model Qty…" at bounding box center [694, 239] width 980 height 136
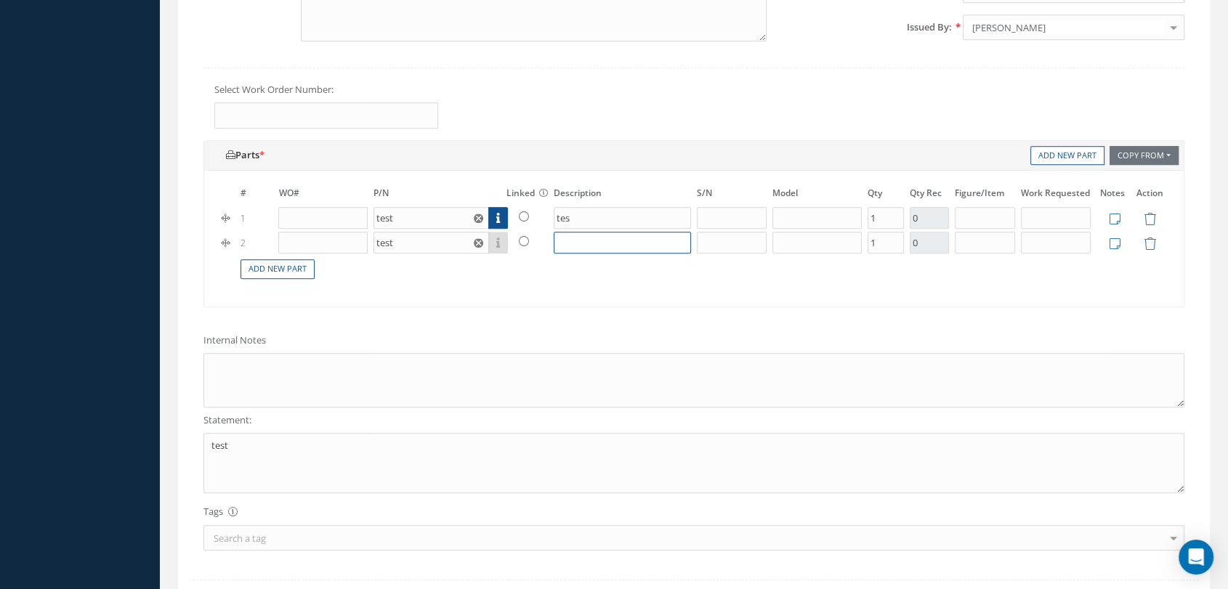
drag, startPoint x: 639, startPoint y: 250, endPoint x: 627, endPoint y: 246, distance: 12.4
click at [635, 250] on input "text" at bounding box center [622, 243] width 137 height 22
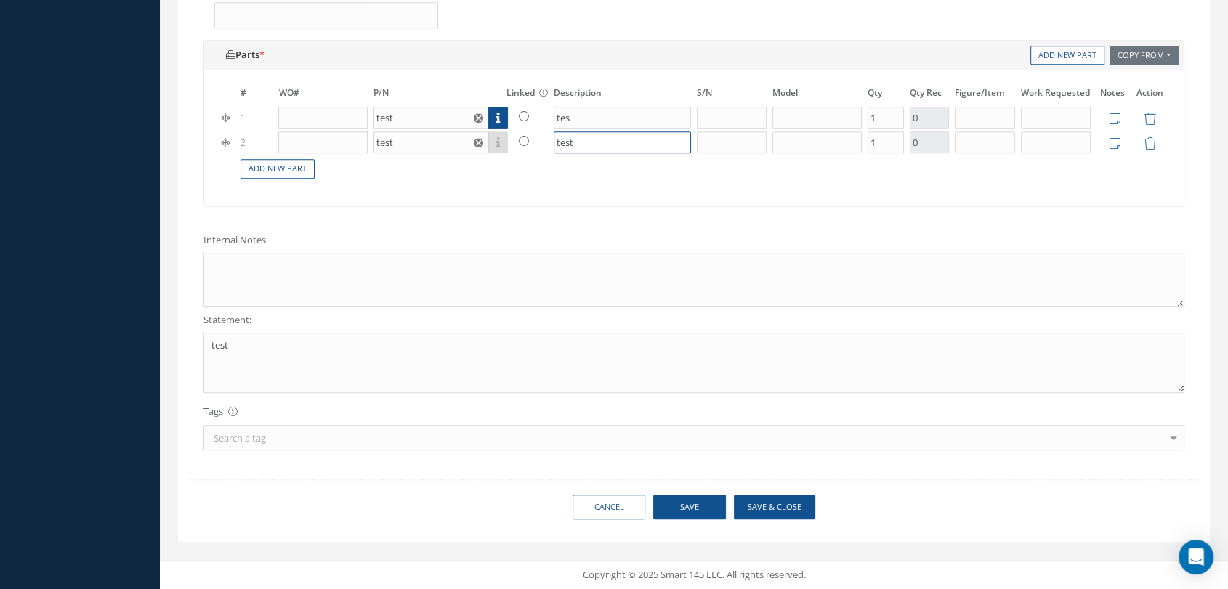
scroll to position [838, 0]
type input "test"
click at [709, 511] on button "Save" at bounding box center [689, 507] width 73 height 25
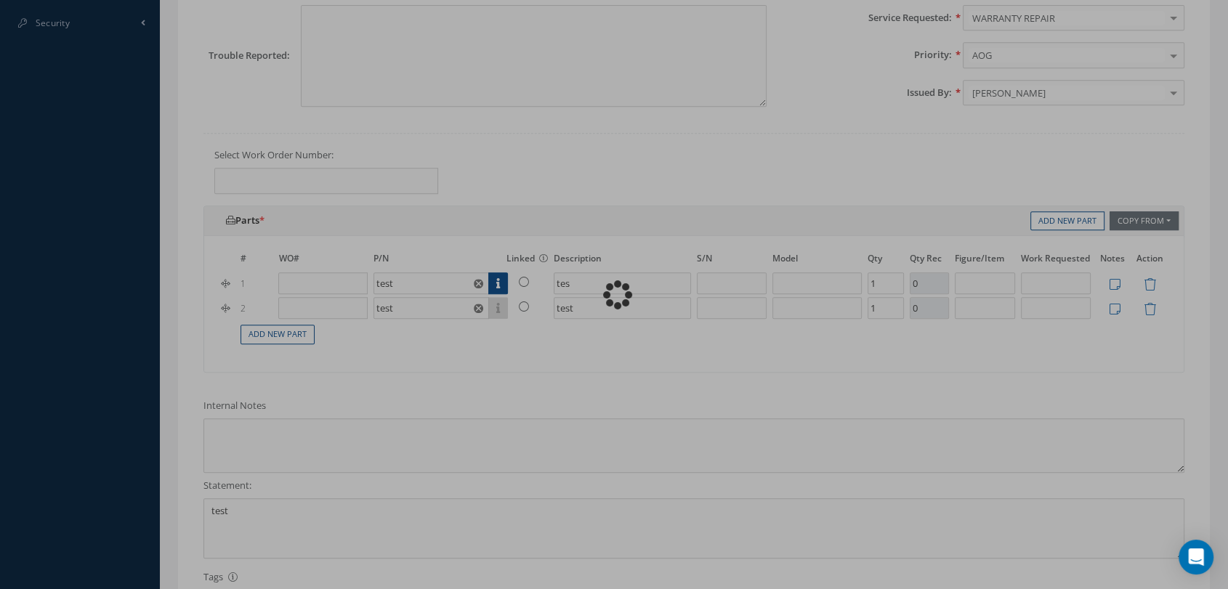
scroll to position [515, 0]
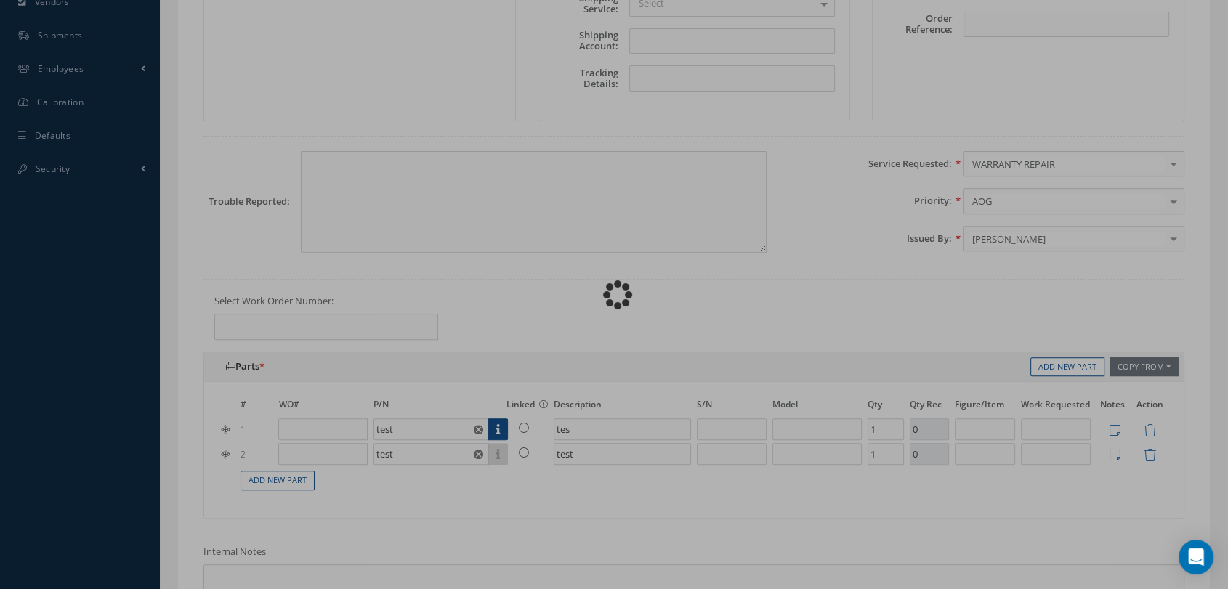
type input "test"
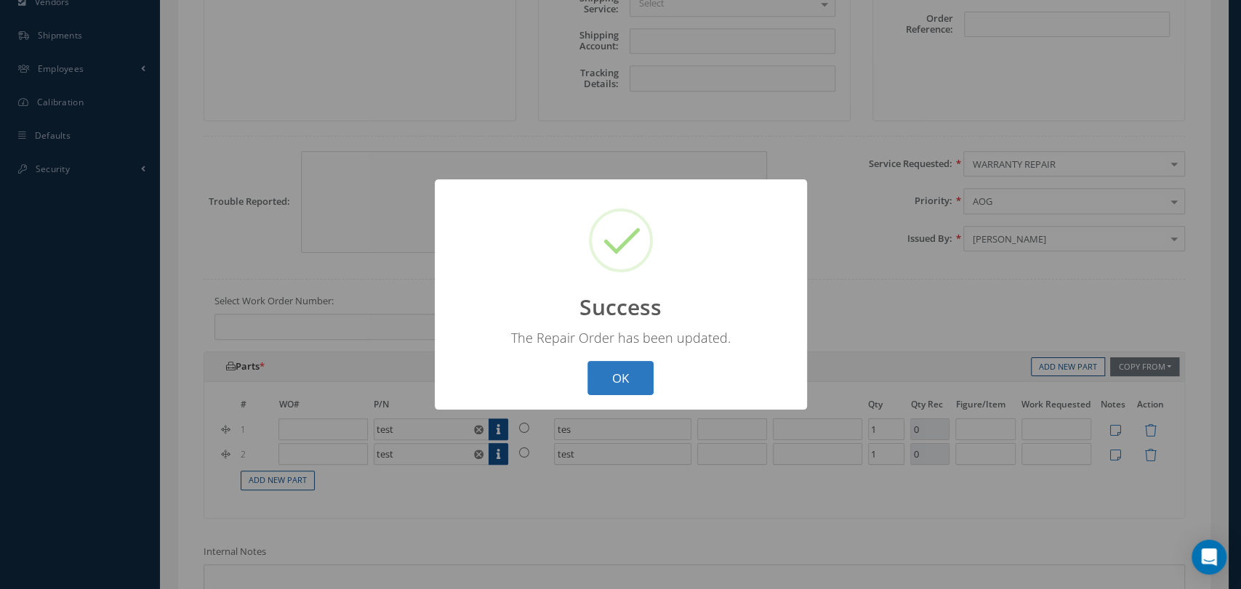
click at [647, 374] on button "OK" at bounding box center [620, 378] width 66 height 34
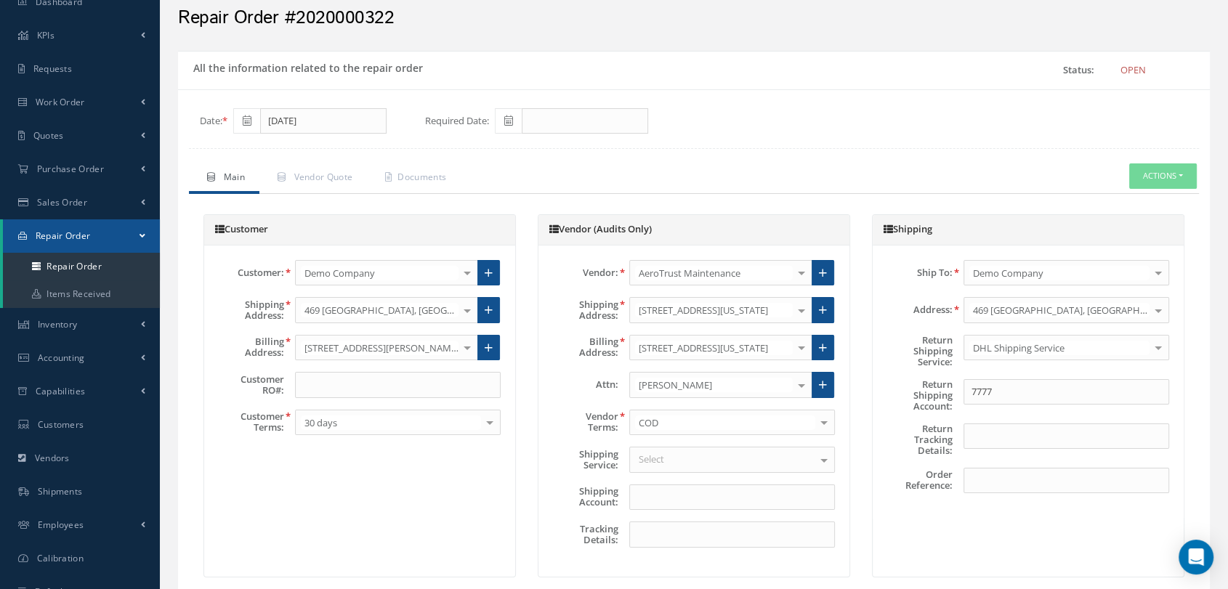
scroll to position [31, 0]
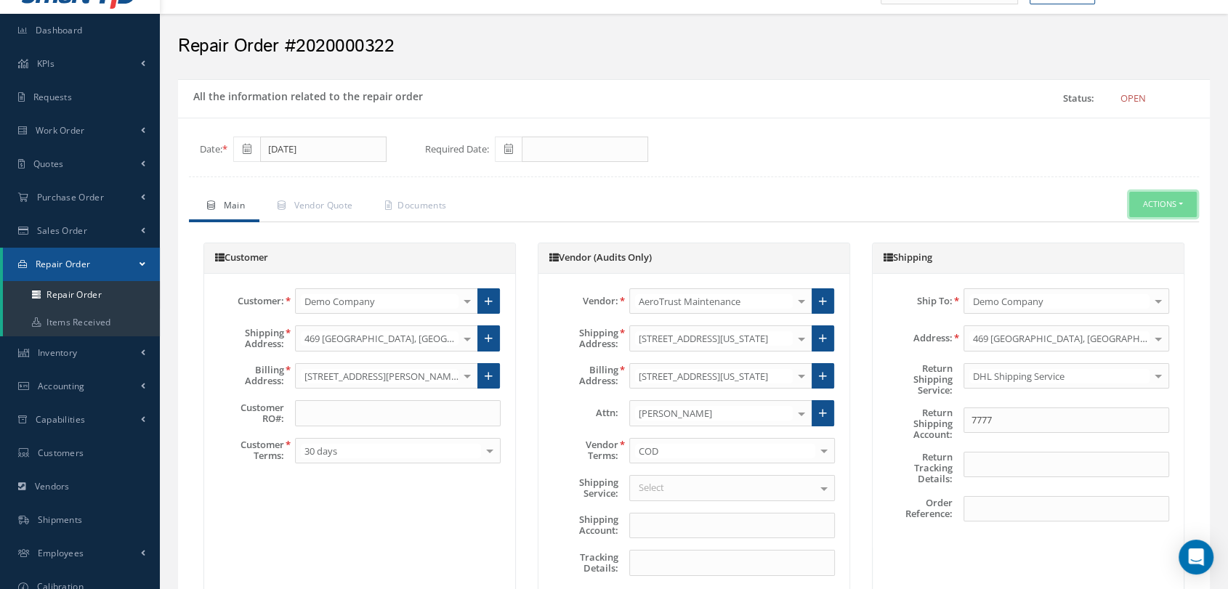
click at [1162, 217] on button "Actions" at bounding box center [1164, 204] width 68 height 25
click at [1122, 275] on link "Receive" at bounding box center [1140, 269] width 116 height 20
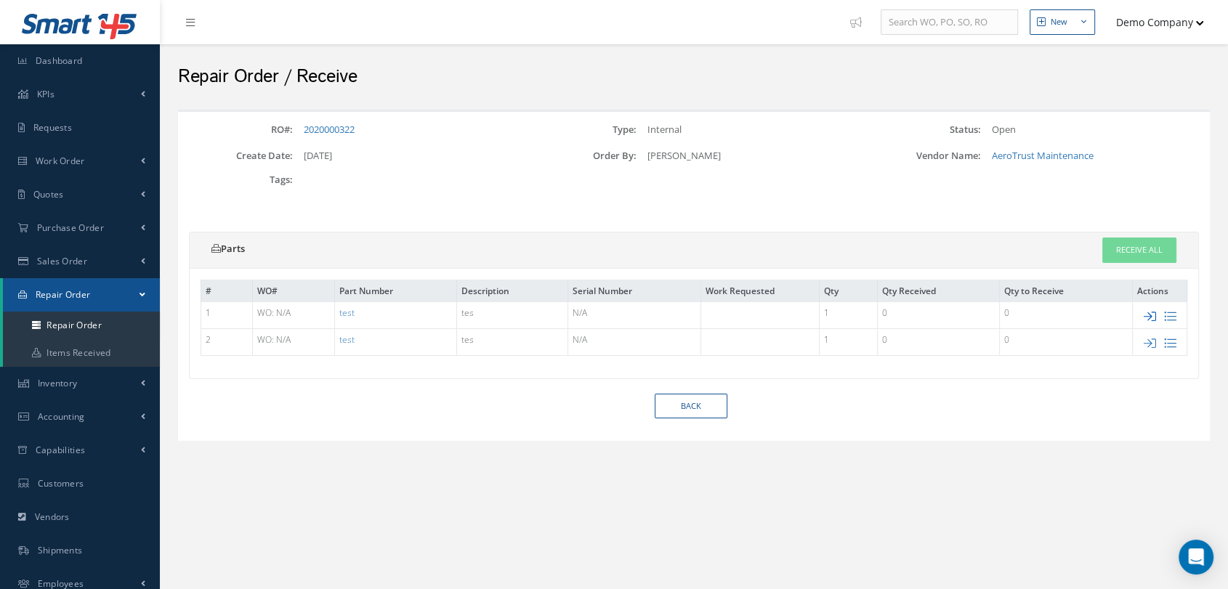
click at [1150, 313] on icon at bounding box center [1150, 316] width 12 height 12
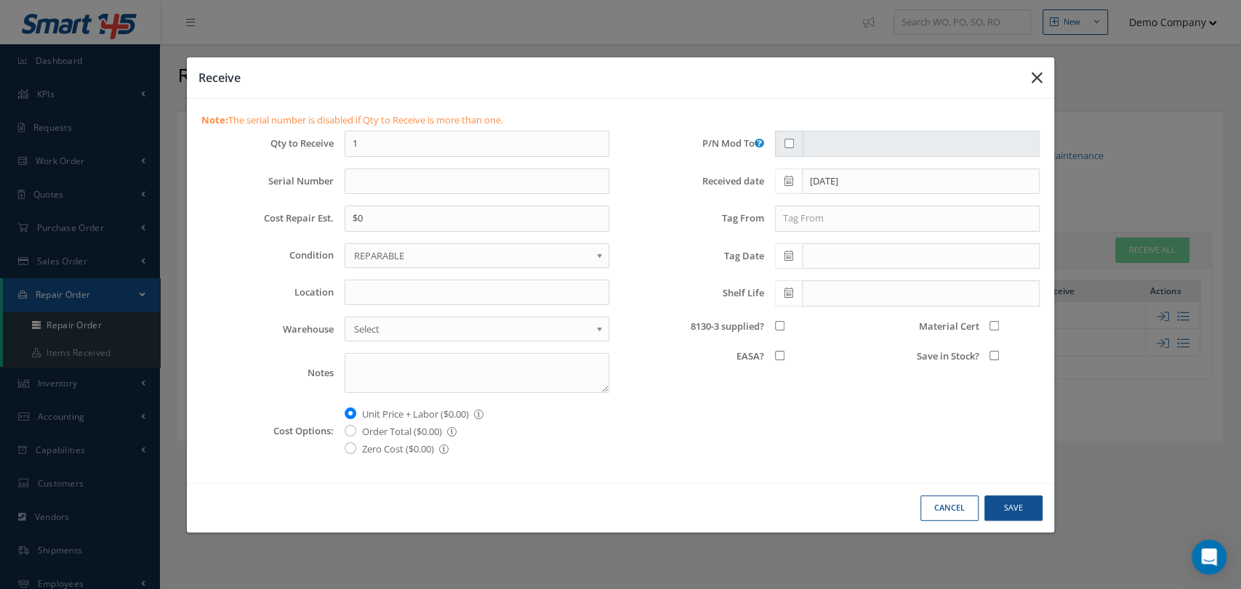
drag, startPoint x: 1032, startPoint y: 84, endPoint x: 1134, endPoint y: 214, distance: 165.8
click at [1034, 84] on icon "button" at bounding box center [1036, 77] width 11 height 17
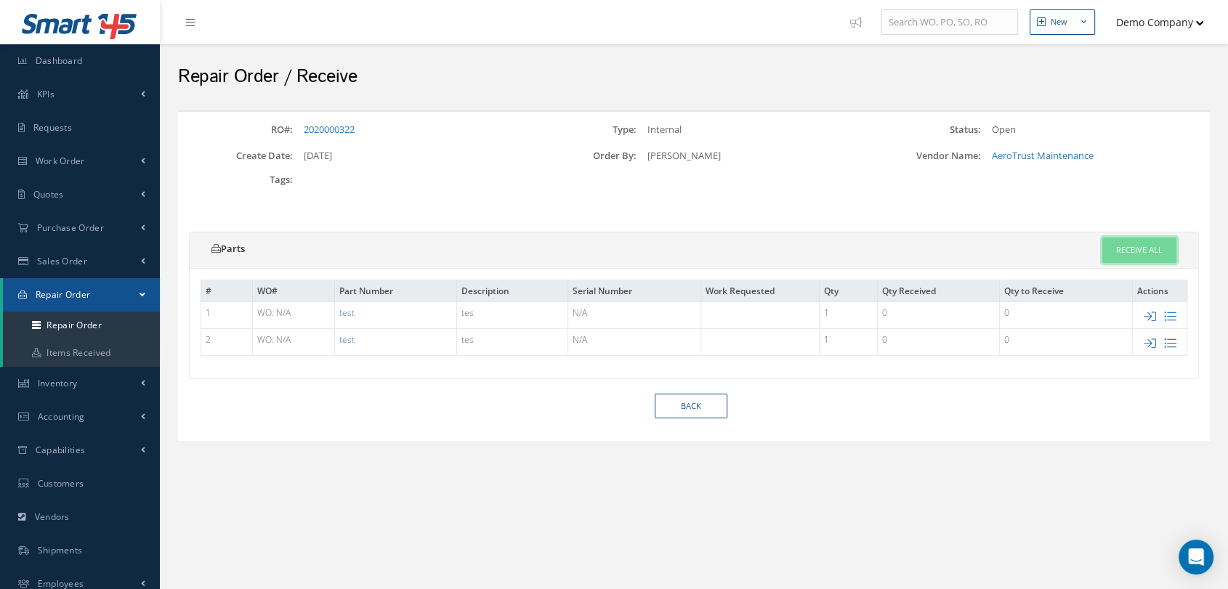
click at [1124, 239] on link "Receive All" at bounding box center [1140, 250] width 74 height 25
type input "[DATE]"
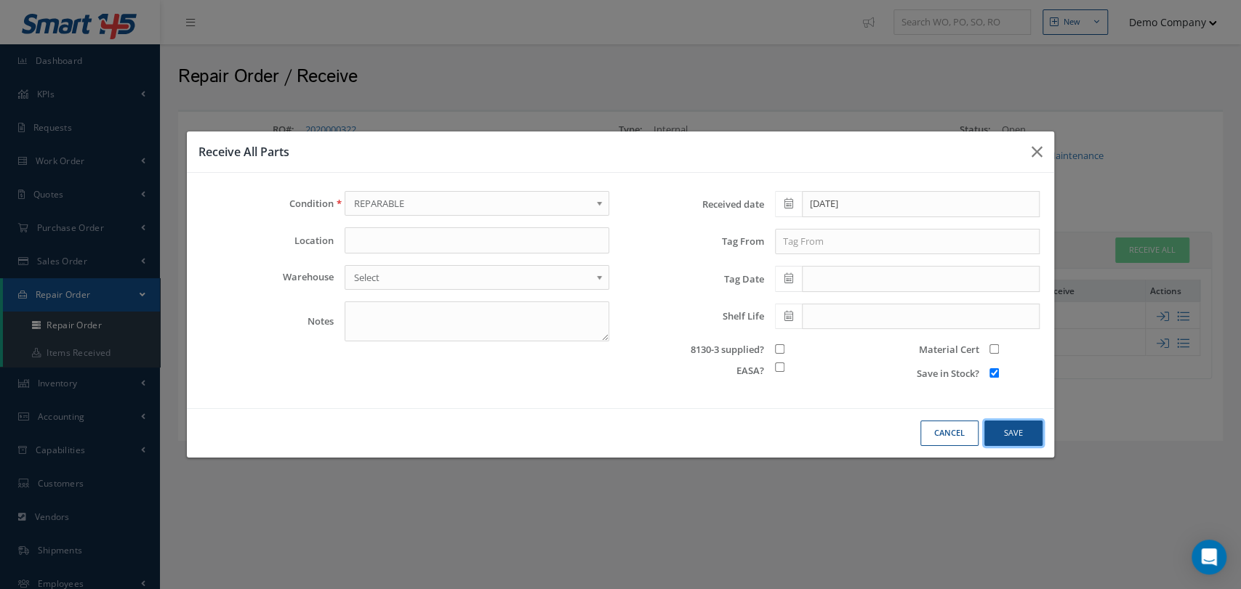
click at [1015, 431] on button "Save" at bounding box center [1013, 433] width 58 height 25
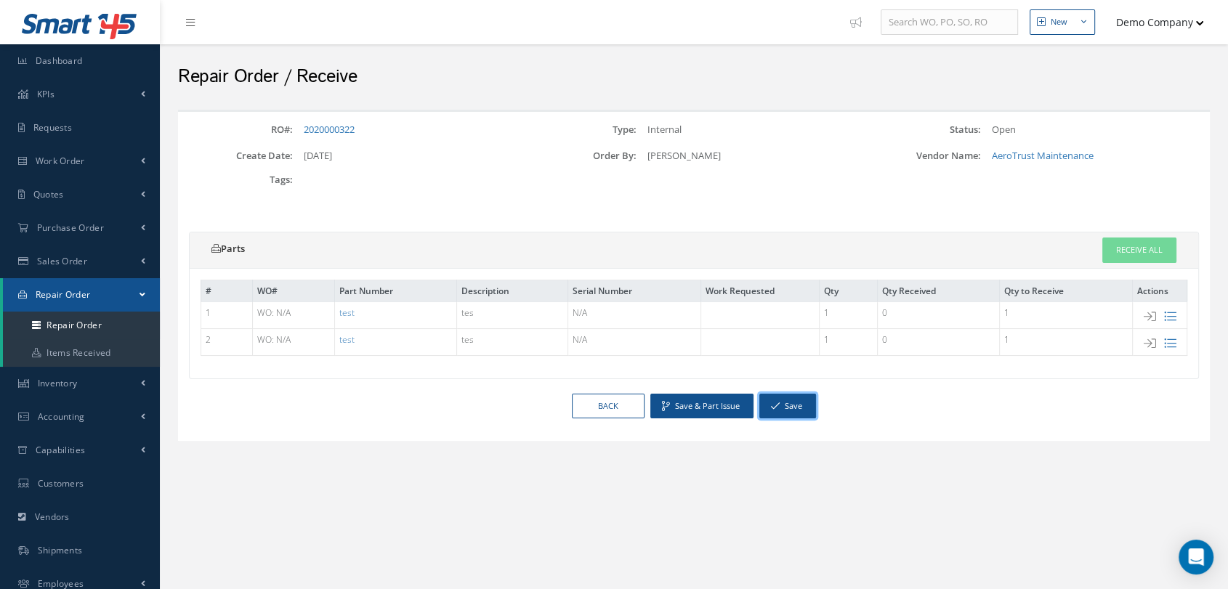
click at [788, 403] on button "Save" at bounding box center [788, 406] width 57 height 25
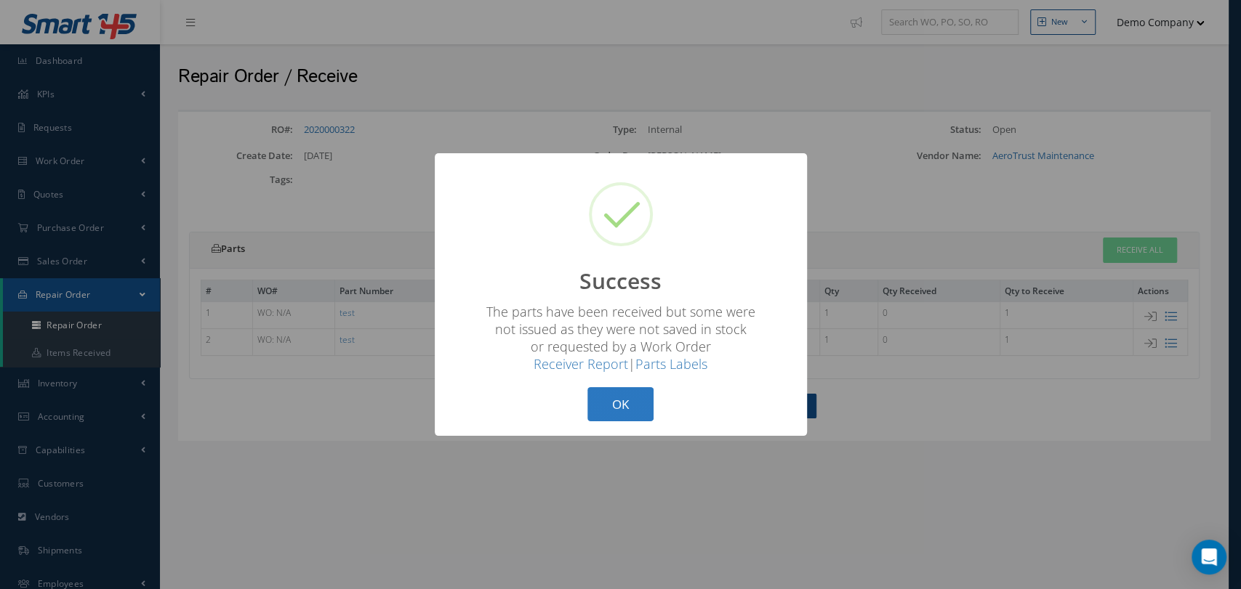
click at [622, 401] on button "OK" at bounding box center [620, 404] width 66 height 34
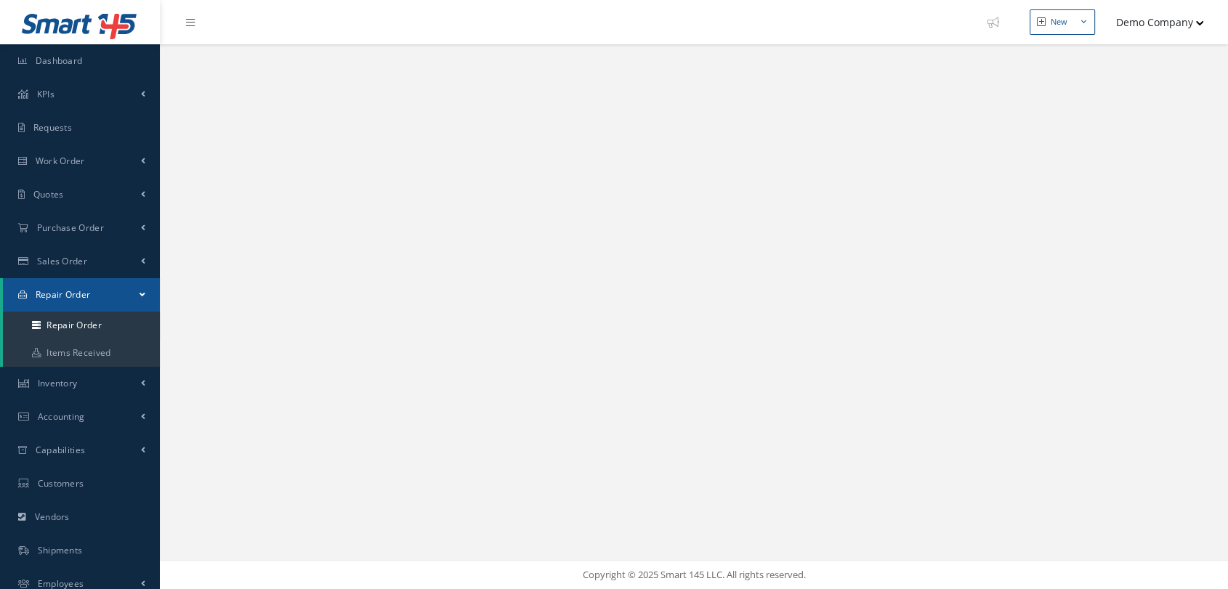
select select "25"
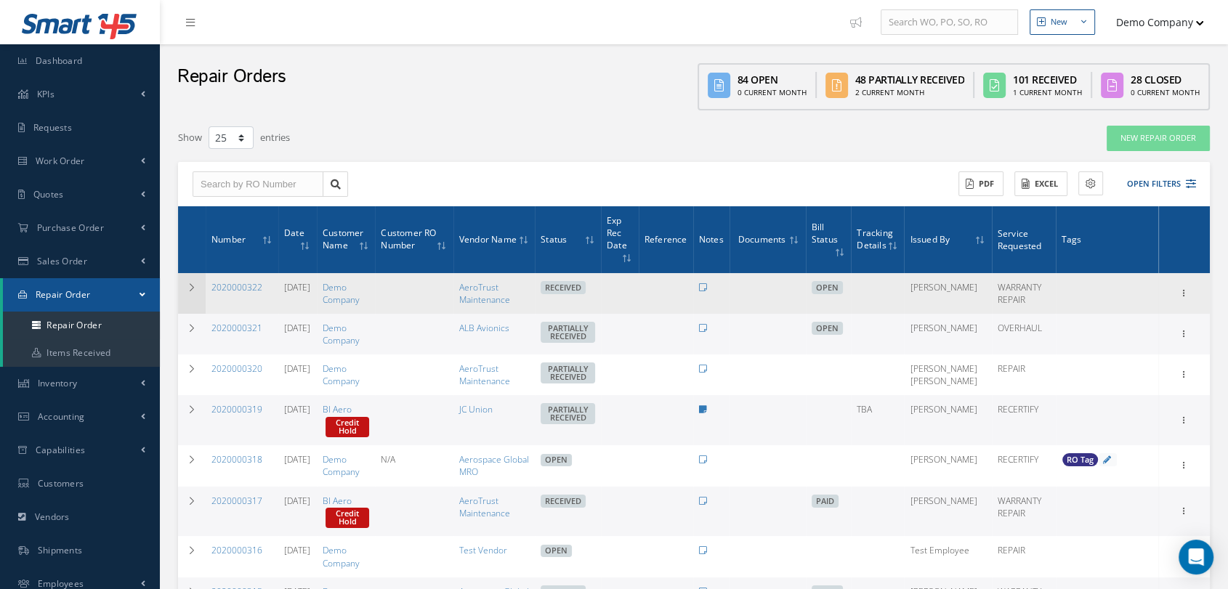
click at [191, 292] on td at bounding box center [192, 293] width 28 height 41
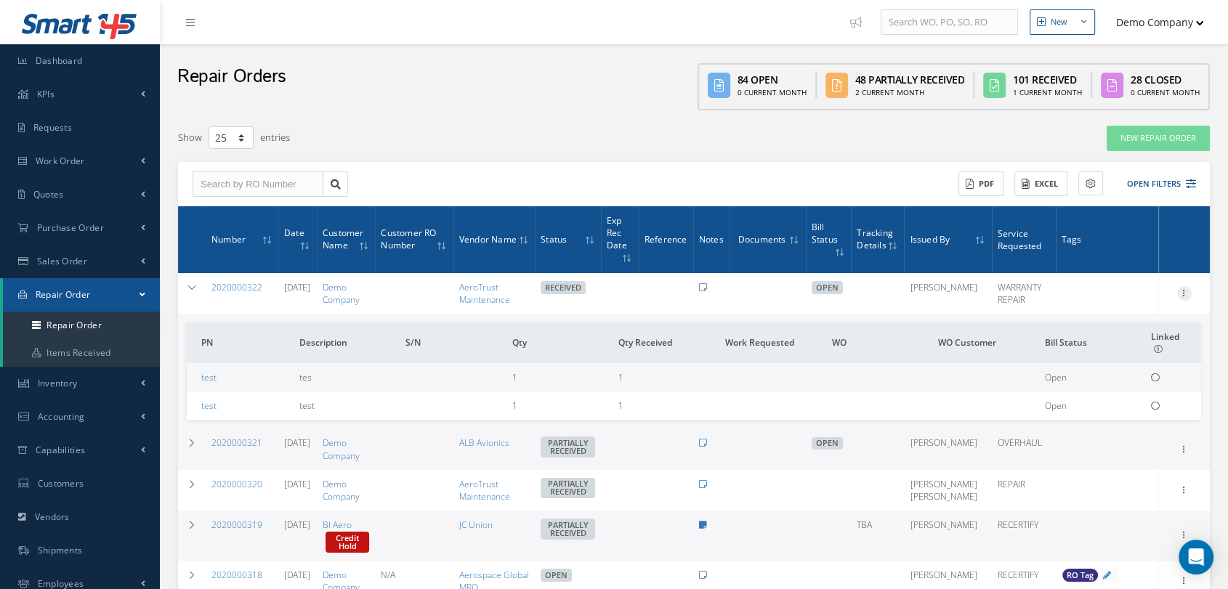
click at [1190, 297] on icon at bounding box center [1185, 292] width 15 height 12
click at [230, 386] on td "test" at bounding box center [240, 377] width 107 height 28
click at [209, 374] on link "test" at bounding box center [208, 377] width 15 height 12
click at [1190, 297] on div at bounding box center [1185, 293] width 15 height 15
click at [1132, 417] on link "Close" at bounding box center [1118, 415] width 115 height 19
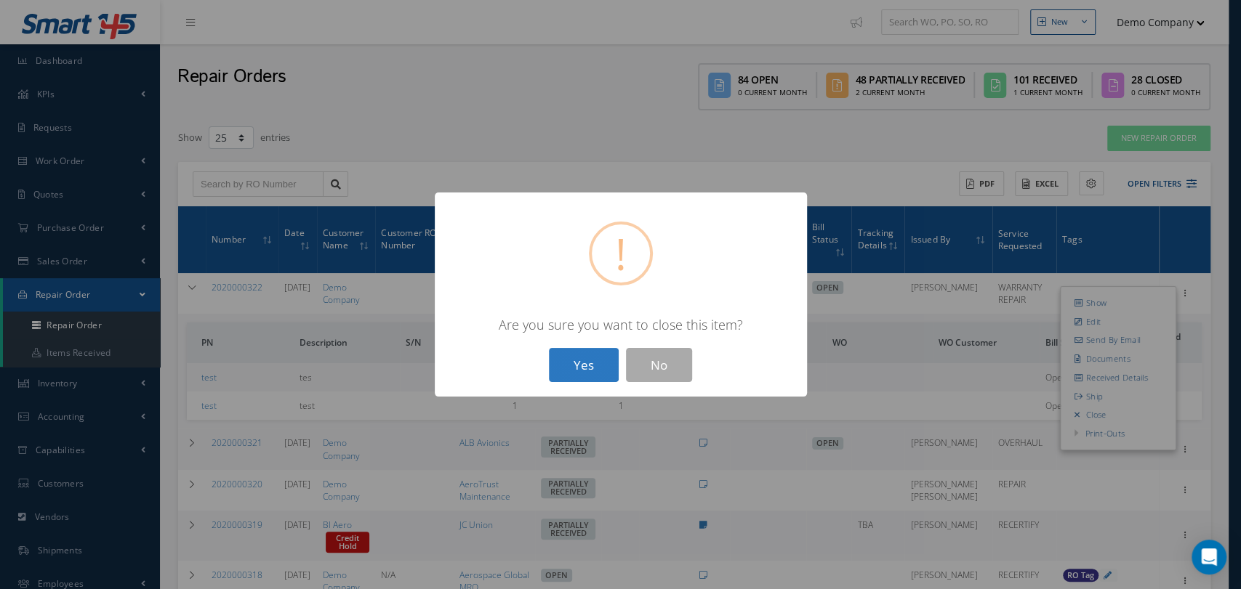
click at [574, 351] on button "Yes" at bounding box center [584, 365] width 70 height 34
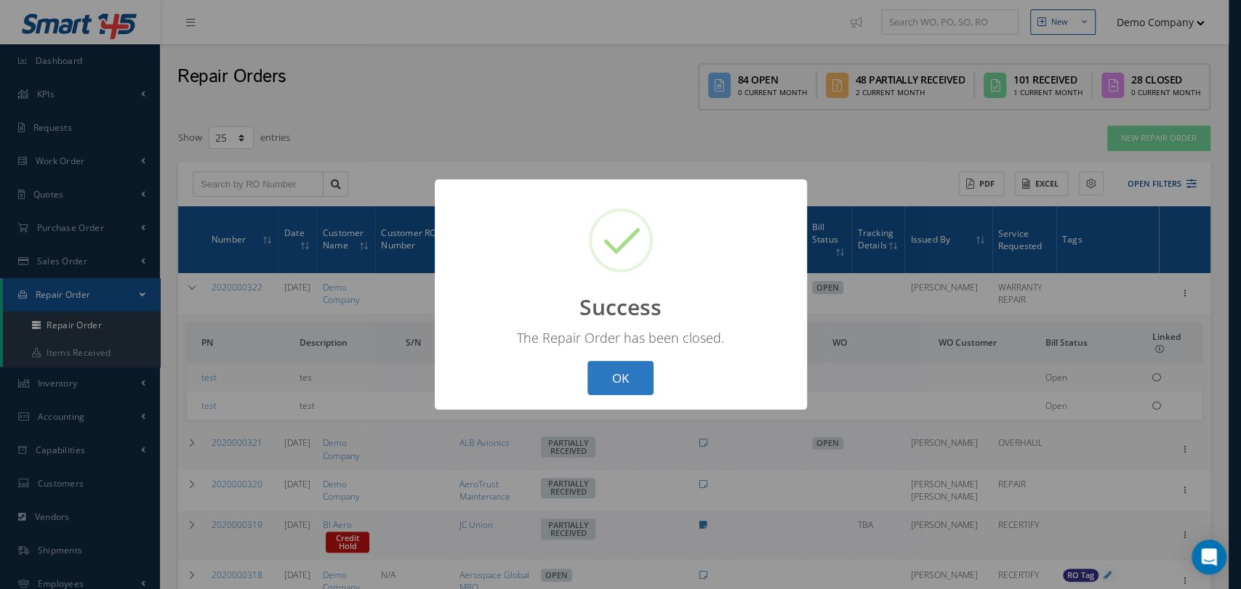
click at [628, 374] on button "OK" at bounding box center [620, 378] width 66 height 34
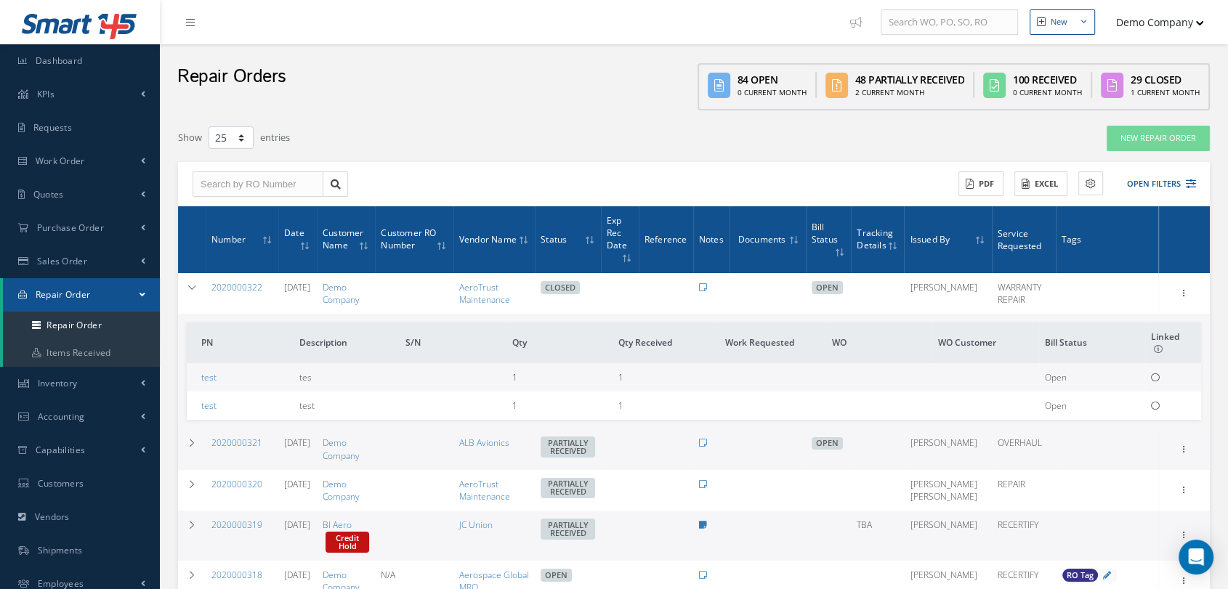
drag, startPoint x: 1170, startPoint y: 297, endPoint x: 1180, endPoint y: 294, distance: 10.6
click at [1171, 297] on div "Show Edit Send By Email Documents Received Details Ship Undo Closed Print-Outs …" at bounding box center [1185, 293] width 47 height 17
click at [1180, 294] on icon at bounding box center [1185, 292] width 15 height 12
click at [1134, 411] on link "Undo Closed" at bounding box center [1118, 415] width 115 height 19
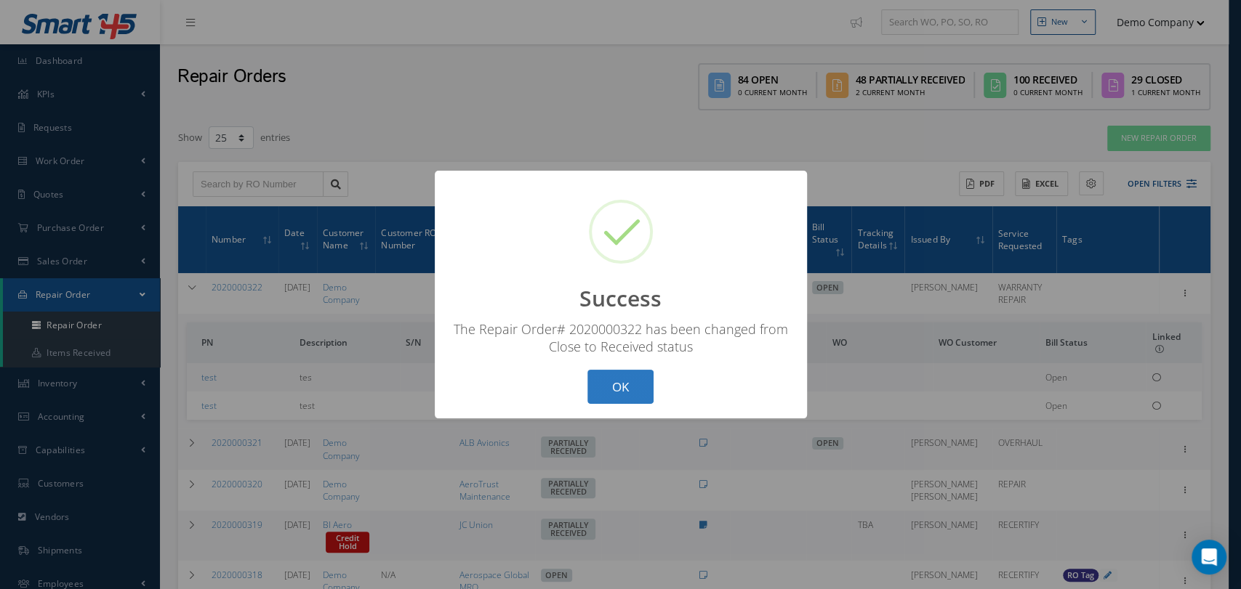
click at [645, 382] on button "OK" at bounding box center [620, 387] width 66 height 34
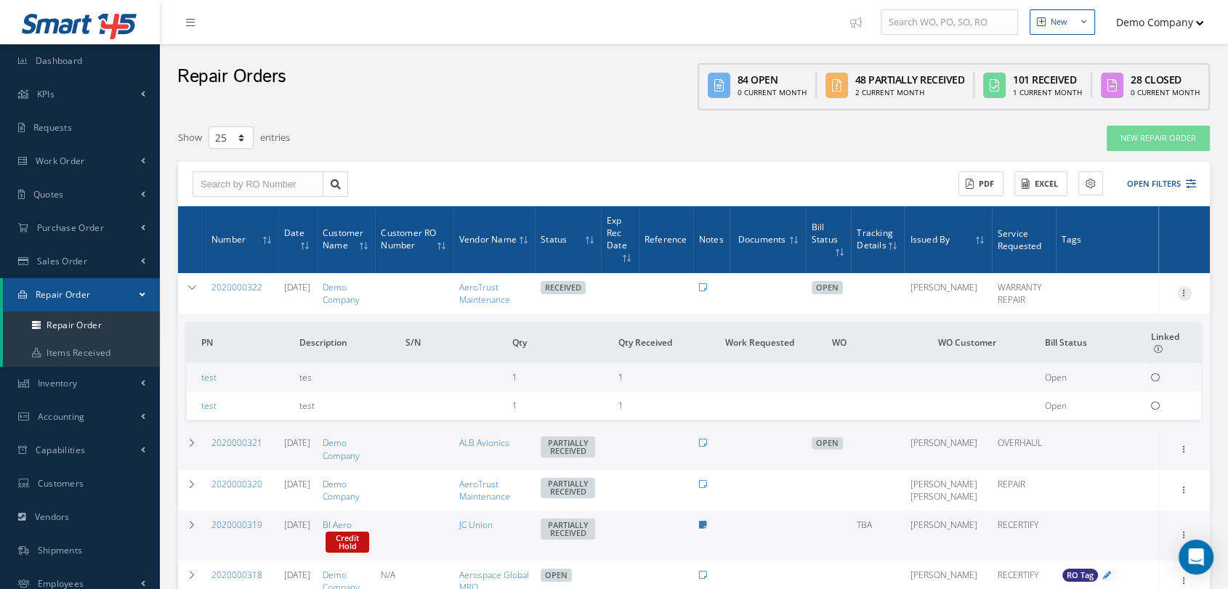
click at [1180, 289] on icon at bounding box center [1185, 292] width 15 height 12
click at [1127, 317] on link "Edit" at bounding box center [1118, 321] width 115 height 19
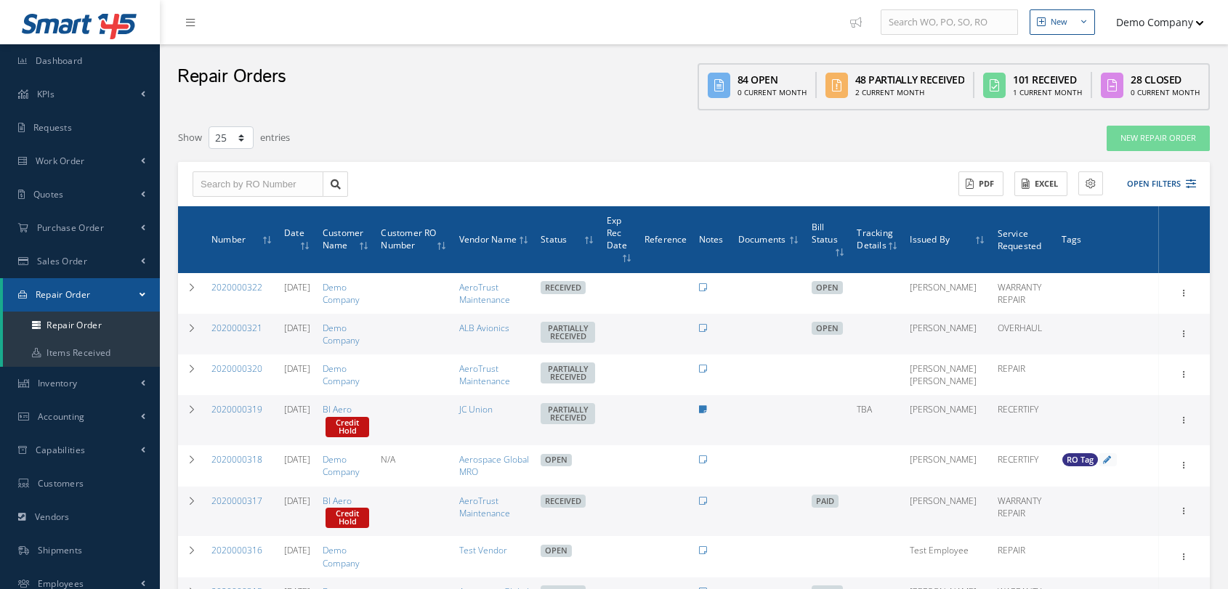
select select "25"
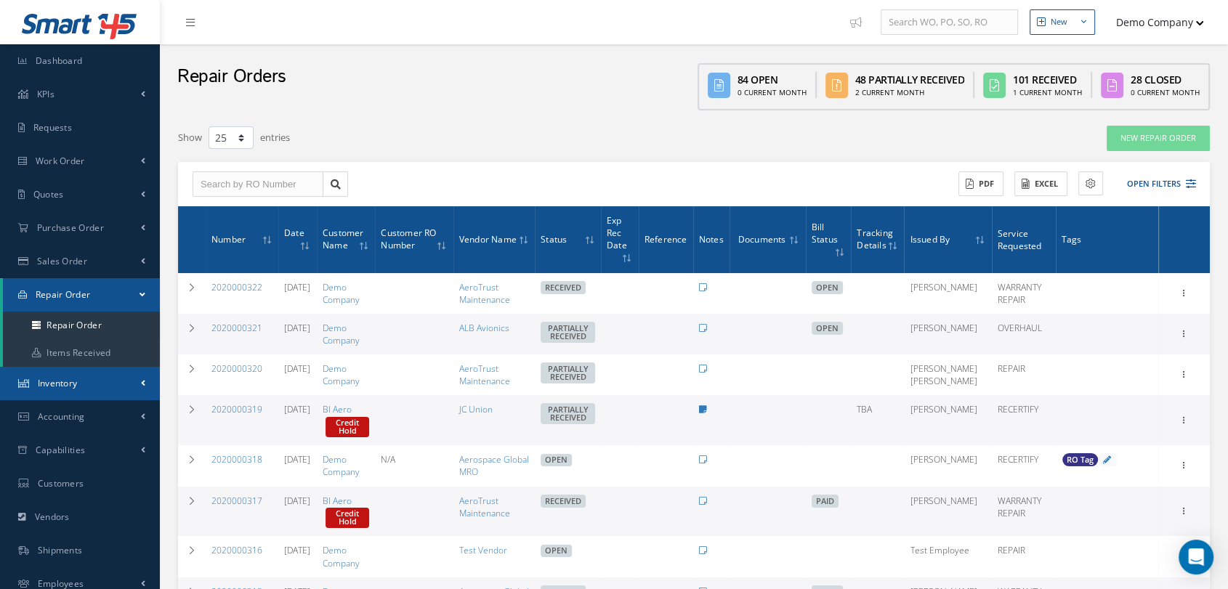
click at [102, 380] on link "Inventory" at bounding box center [80, 383] width 160 height 33
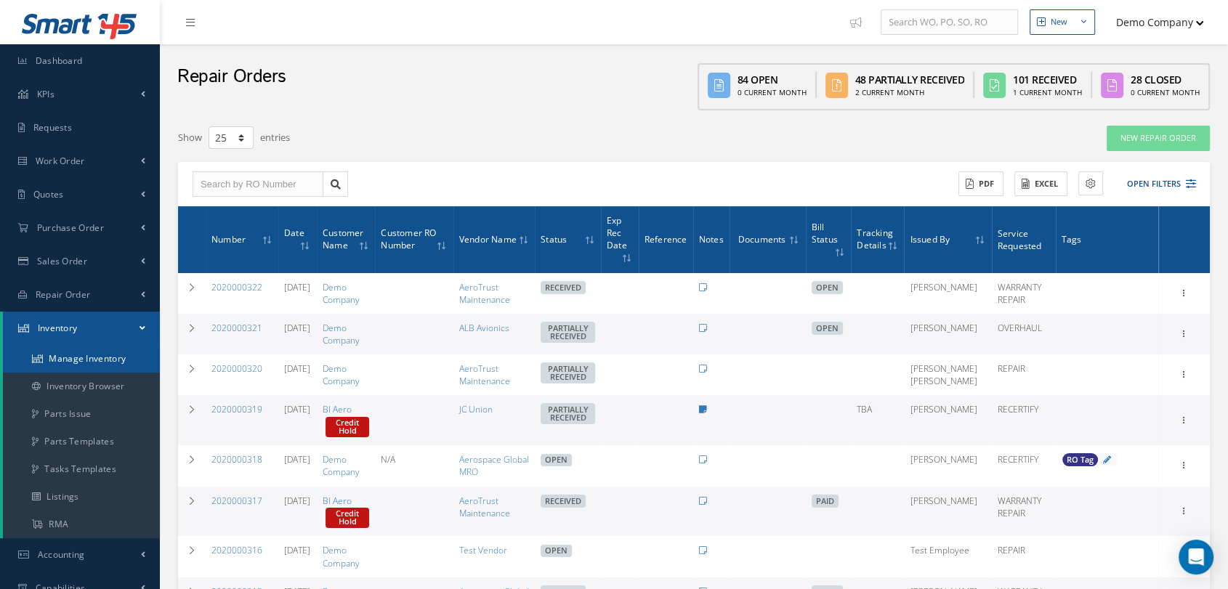
click at [105, 358] on link "Manage Inventory" at bounding box center [81, 359] width 157 height 28
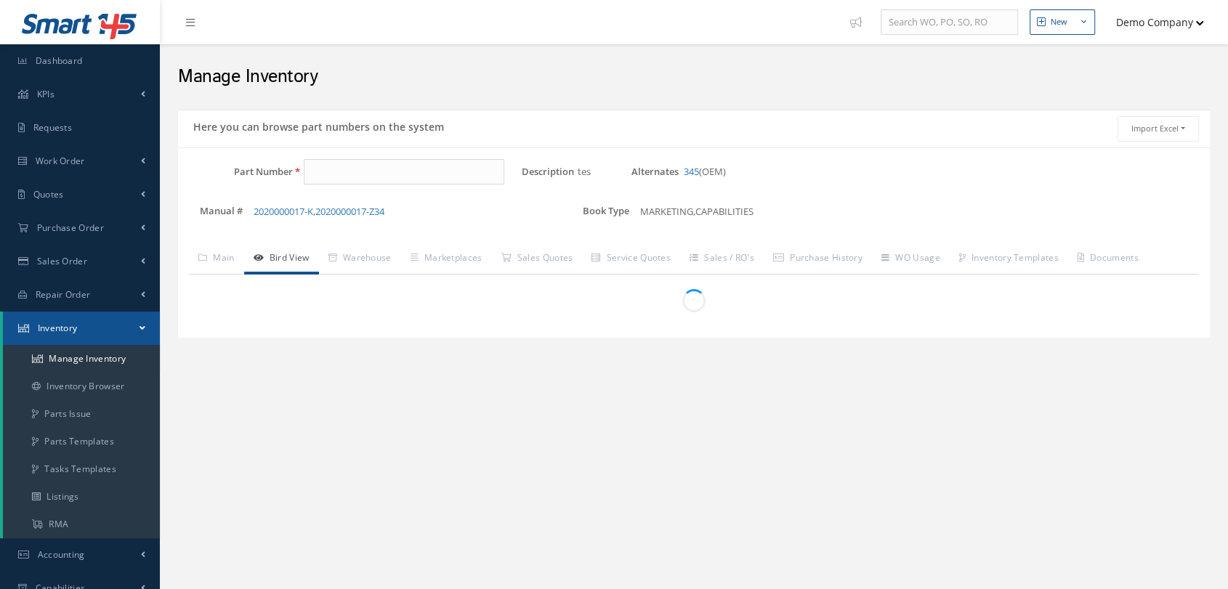
type input "test"
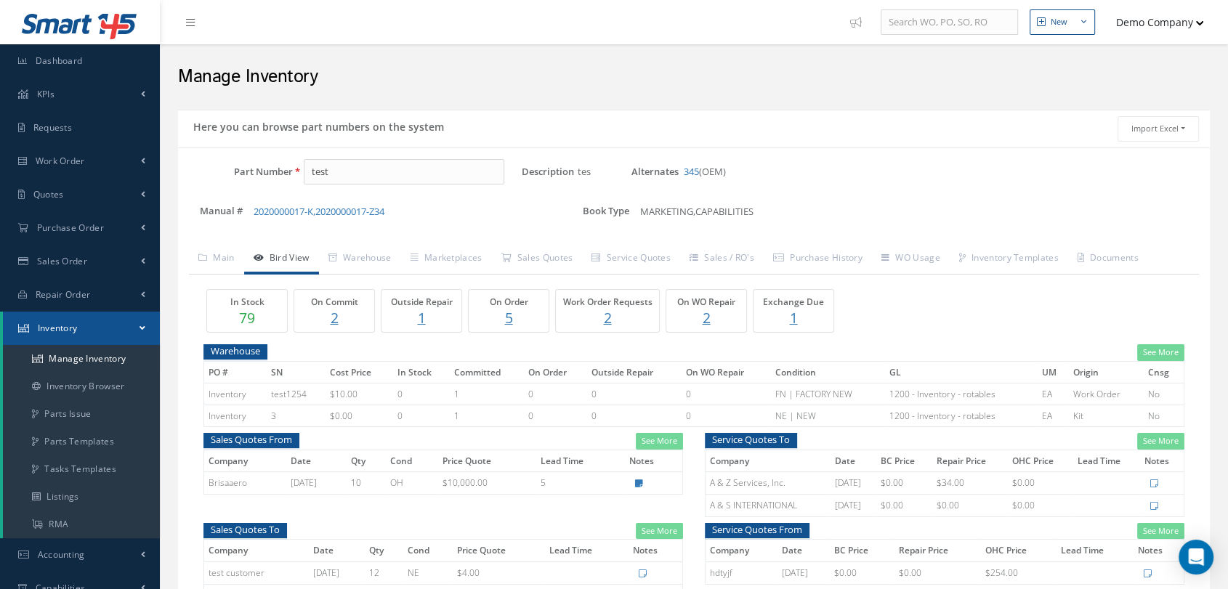
click at [281, 251] on link "Bird View" at bounding box center [281, 259] width 75 height 31
click at [310, 269] on link "Bird View" at bounding box center [281, 259] width 75 height 31
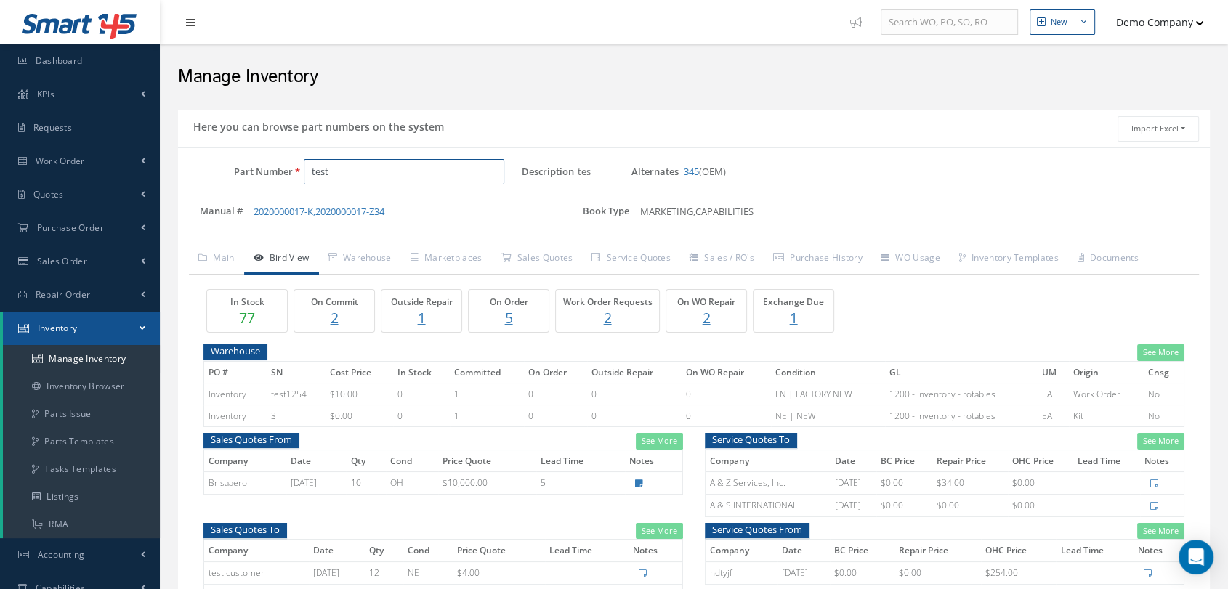
drag, startPoint x: 350, startPoint y: 166, endPoint x: 307, endPoint y: 170, distance: 43.8
click at [307, 170] on input "test" at bounding box center [404, 172] width 201 height 26
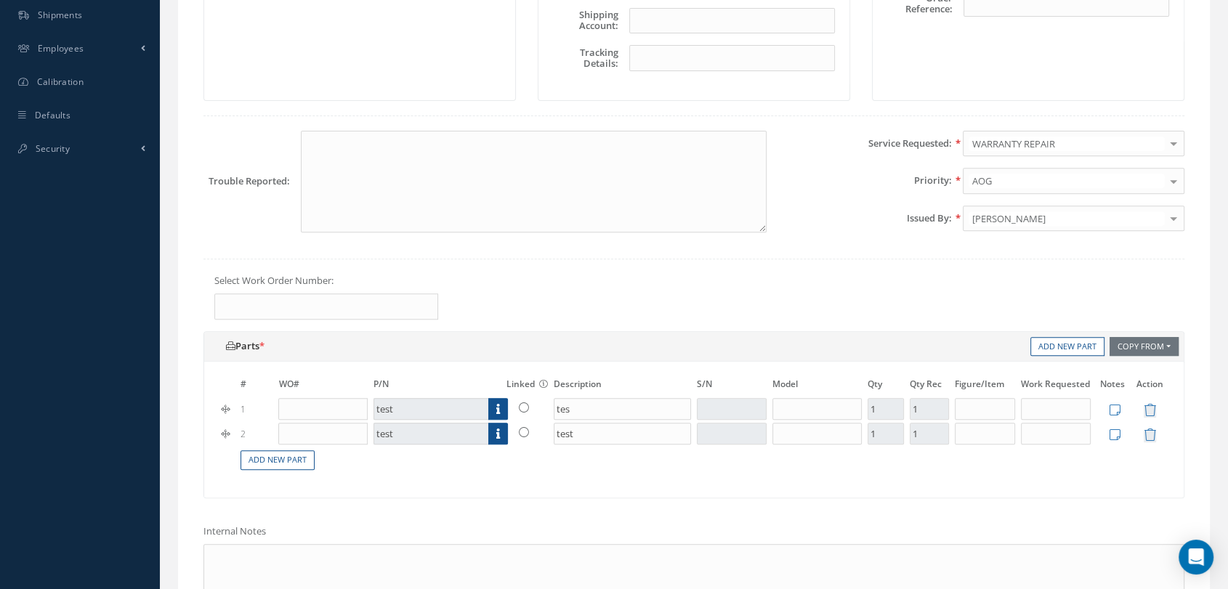
scroll to position [645, 0]
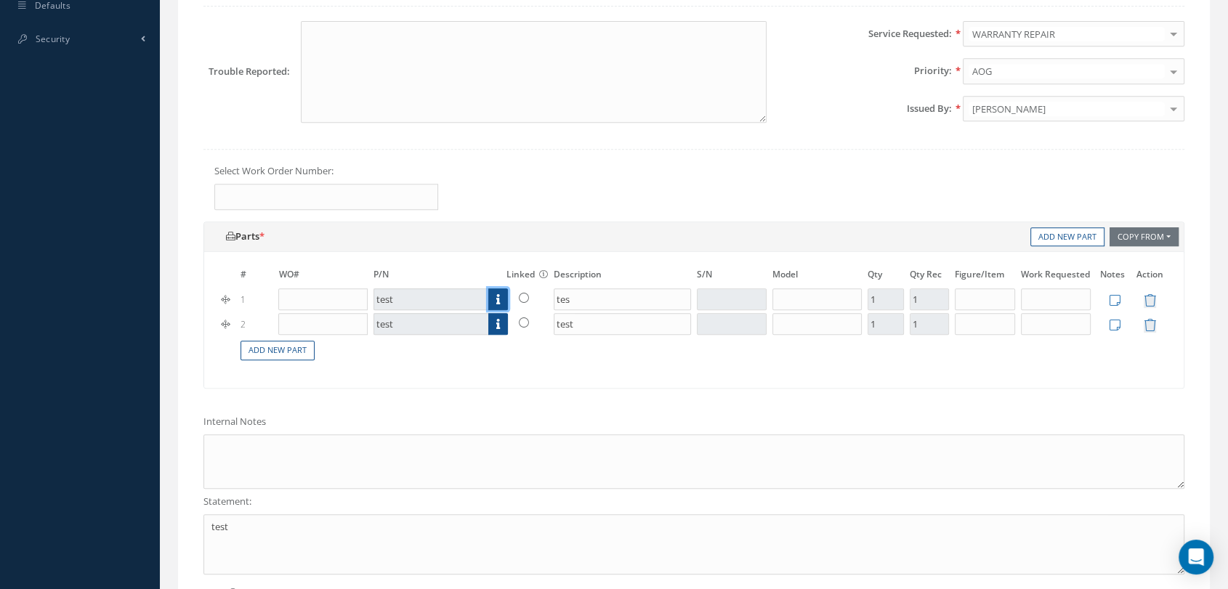
click at [499, 305] on icon at bounding box center [498, 299] width 4 height 10
click at [504, 310] on link at bounding box center [498, 300] width 20 height 22
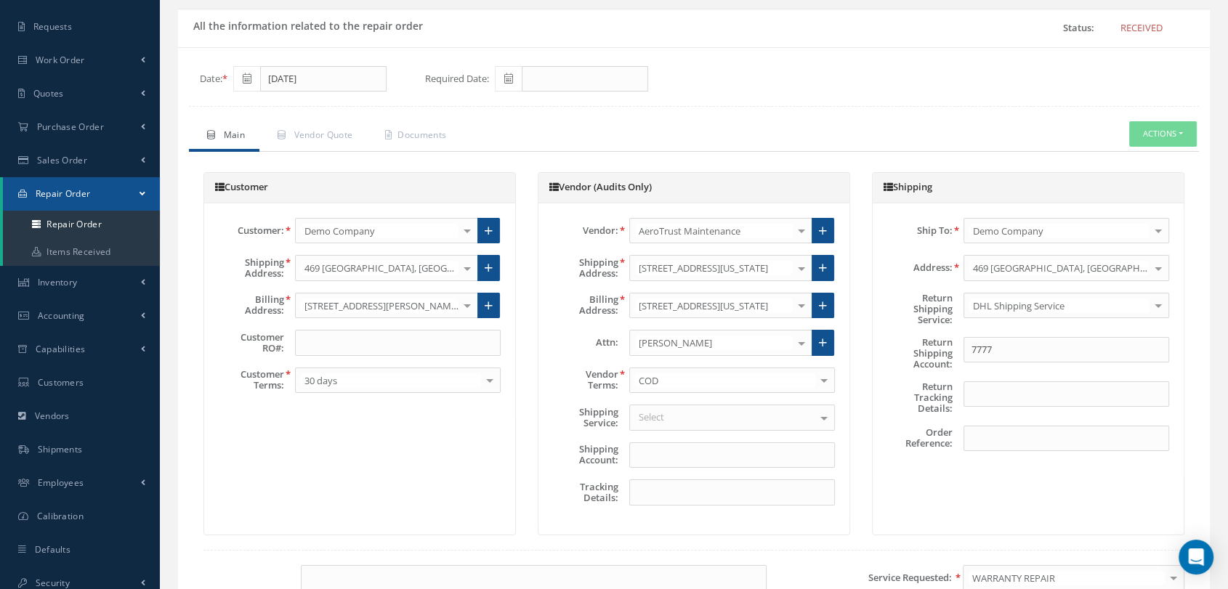
scroll to position [0, 0]
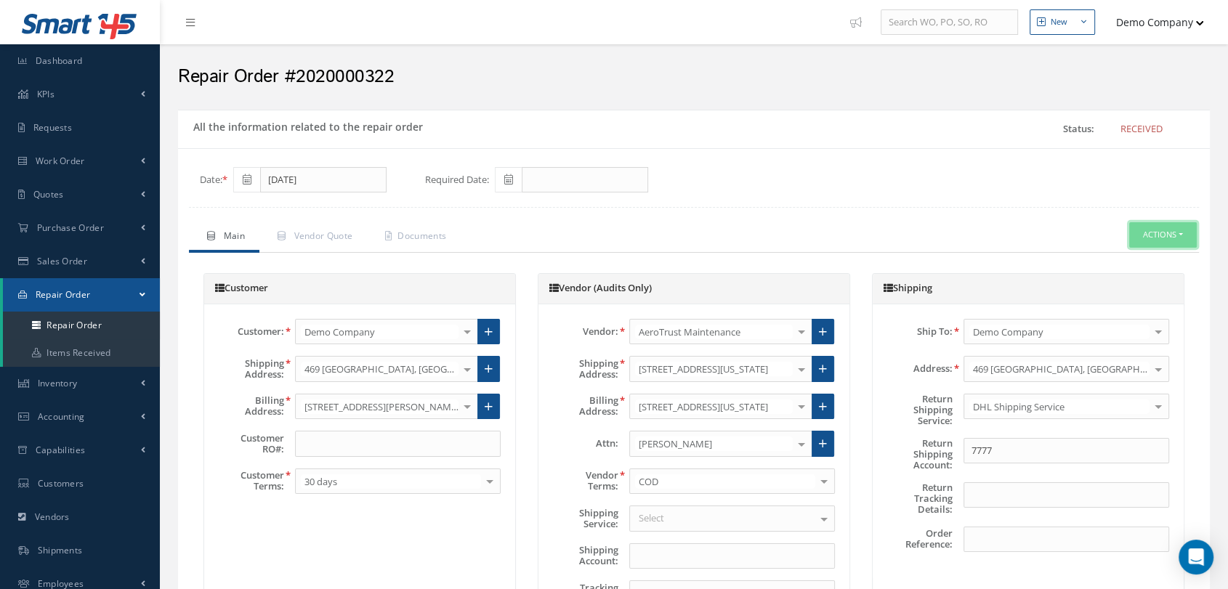
click at [1186, 244] on button "Actions" at bounding box center [1164, 234] width 68 height 25
click at [1127, 309] on link "Received Details" at bounding box center [1140, 299] width 116 height 20
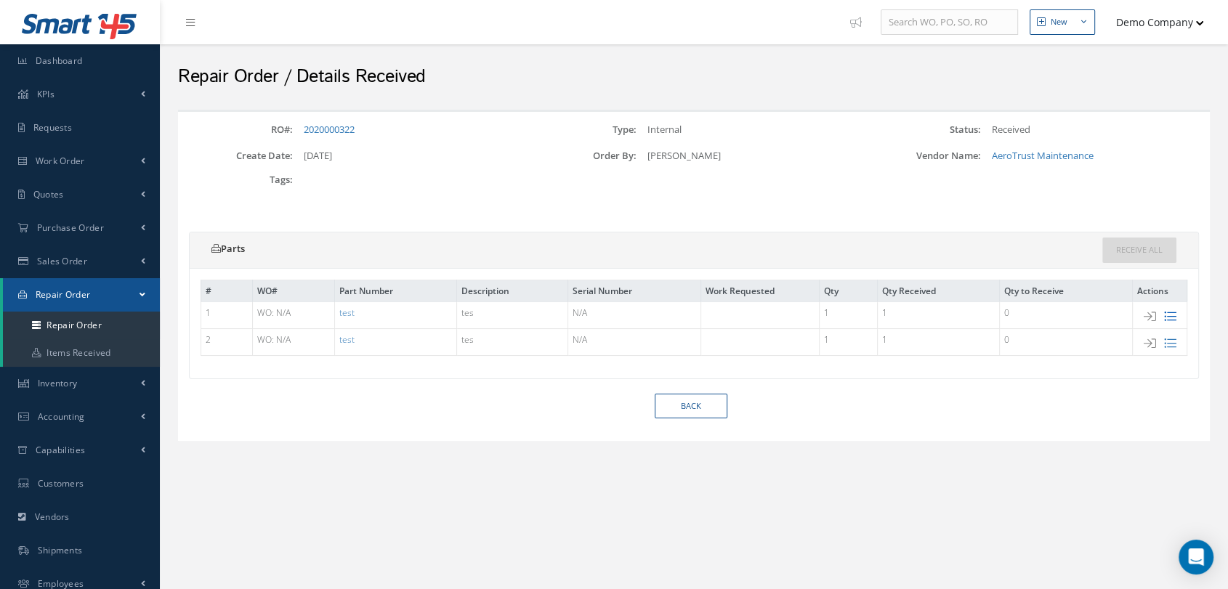
click at [1170, 312] on icon at bounding box center [1170, 316] width 12 height 12
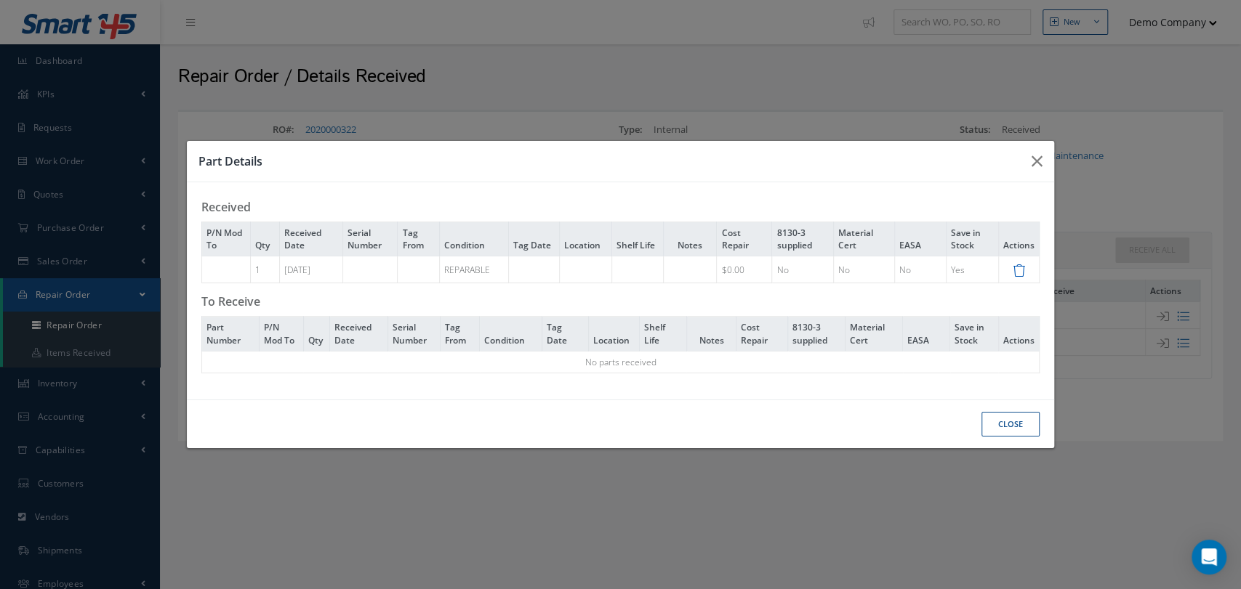
click at [1018, 266] on icon at bounding box center [1019, 271] width 12 height 12
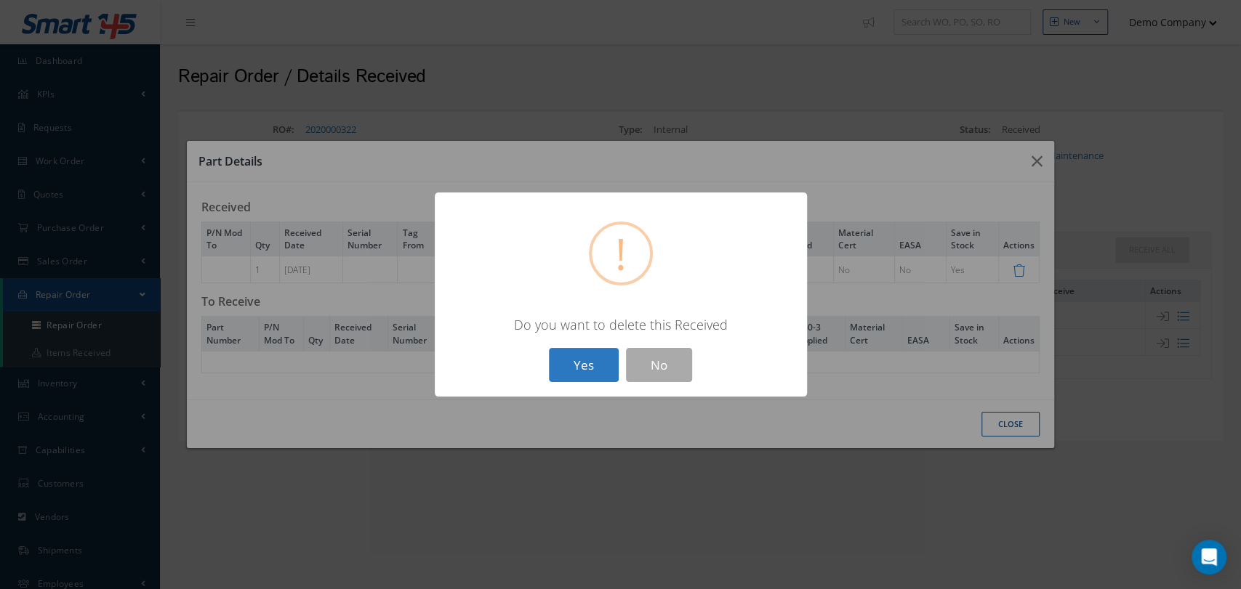
click at [579, 354] on button "Yes" at bounding box center [584, 365] width 70 height 34
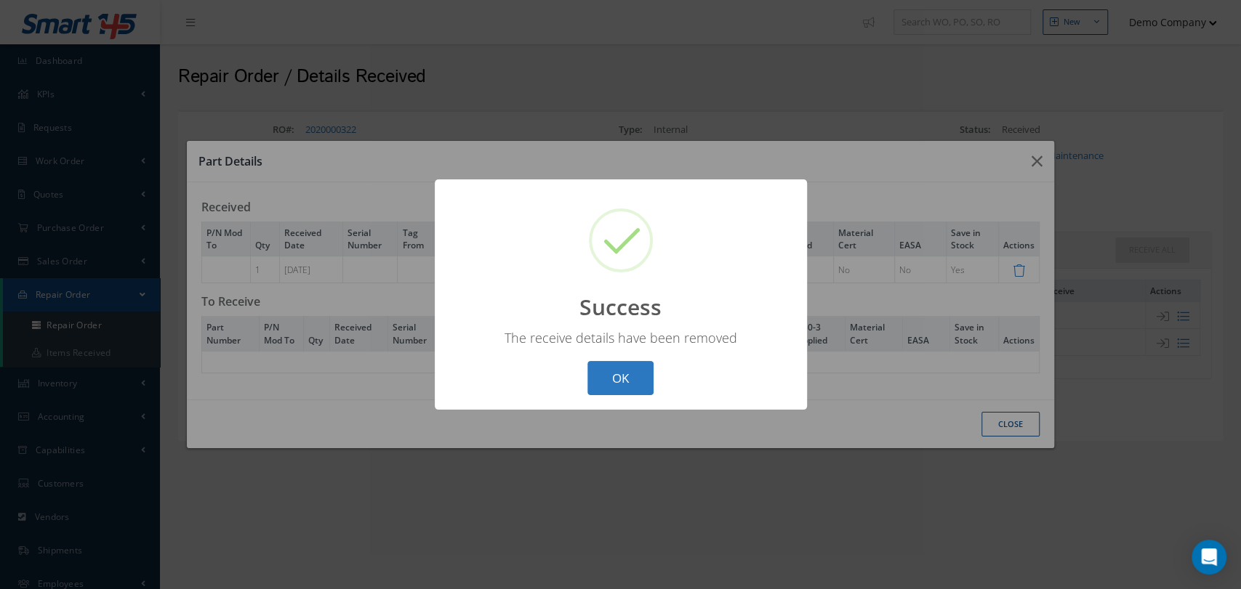
click at [593, 387] on button "OK" at bounding box center [620, 378] width 66 height 34
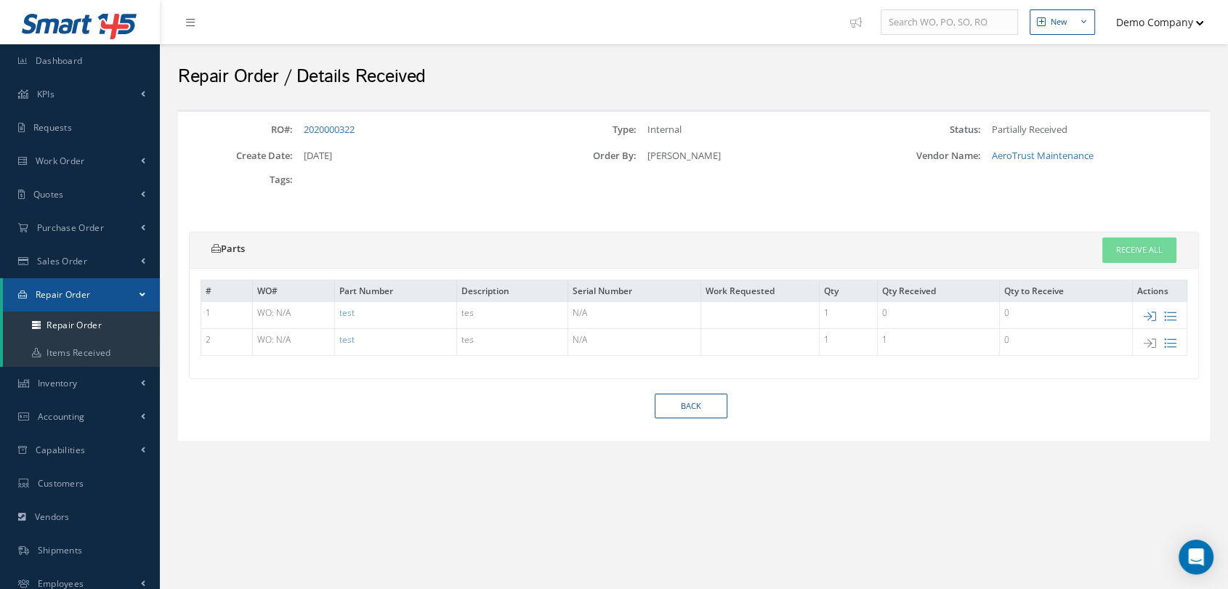
click at [1169, 334] on td at bounding box center [1160, 342] width 55 height 27
click at [1175, 339] on icon at bounding box center [1170, 343] width 12 height 12
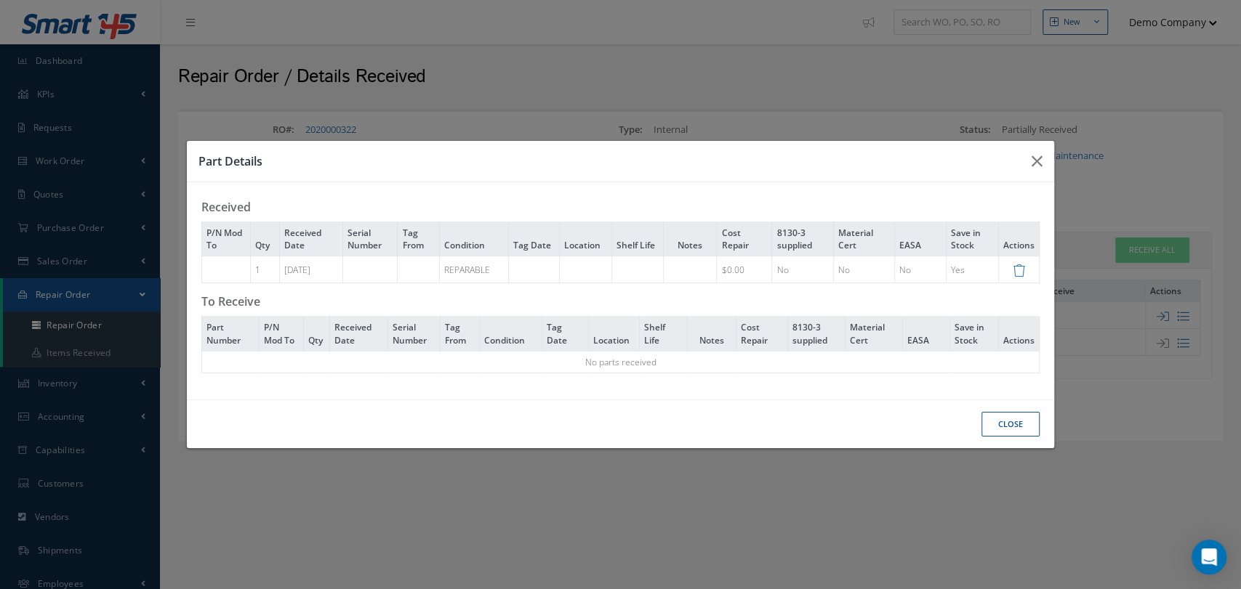
click at [1008, 265] on td at bounding box center [1018, 270] width 41 height 27
click at [1029, 267] on td at bounding box center [1018, 270] width 41 height 27
click at [1018, 271] on icon at bounding box center [1019, 271] width 12 height 12
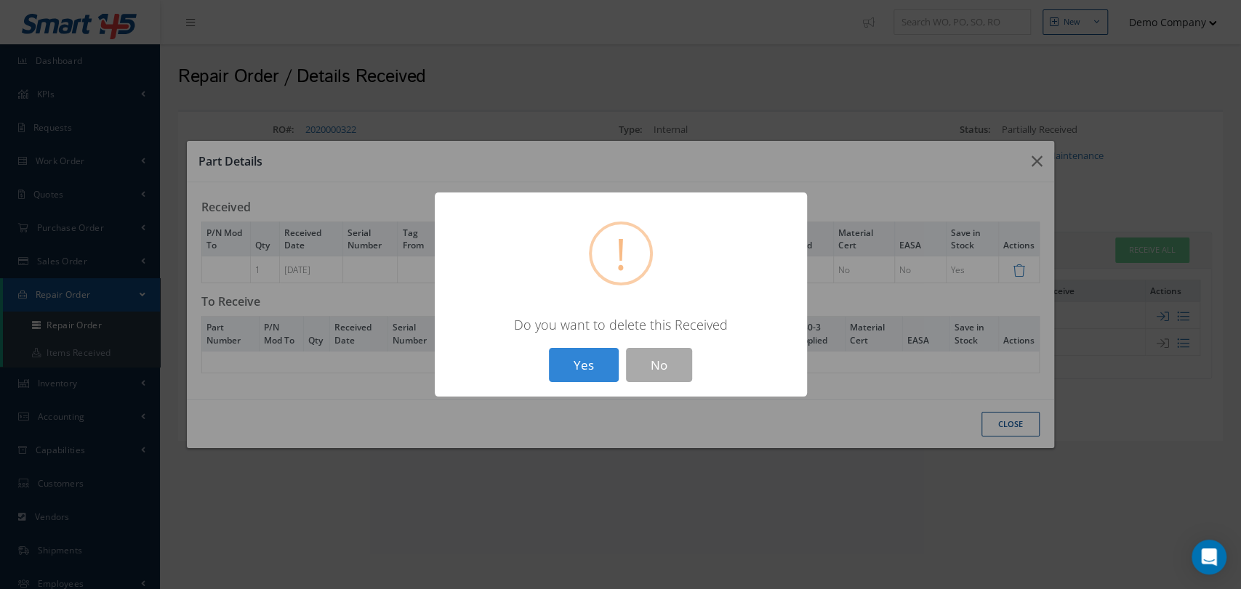
click at [616, 345] on div "? ! i × Do you want to delete this Received Yes No" at bounding box center [621, 295] width 372 height 204
click at [608, 361] on button "Yes" at bounding box center [584, 365] width 70 height 34
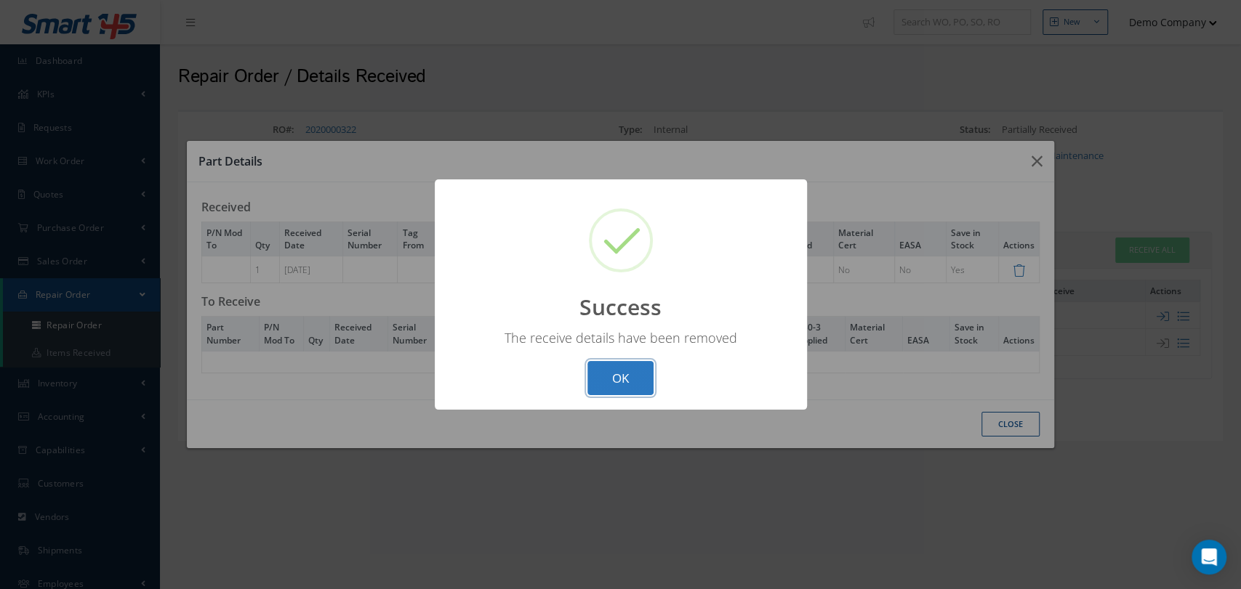
click at [618, 380] on button "OK" at bounding box center [620, 378] width 66 height 34
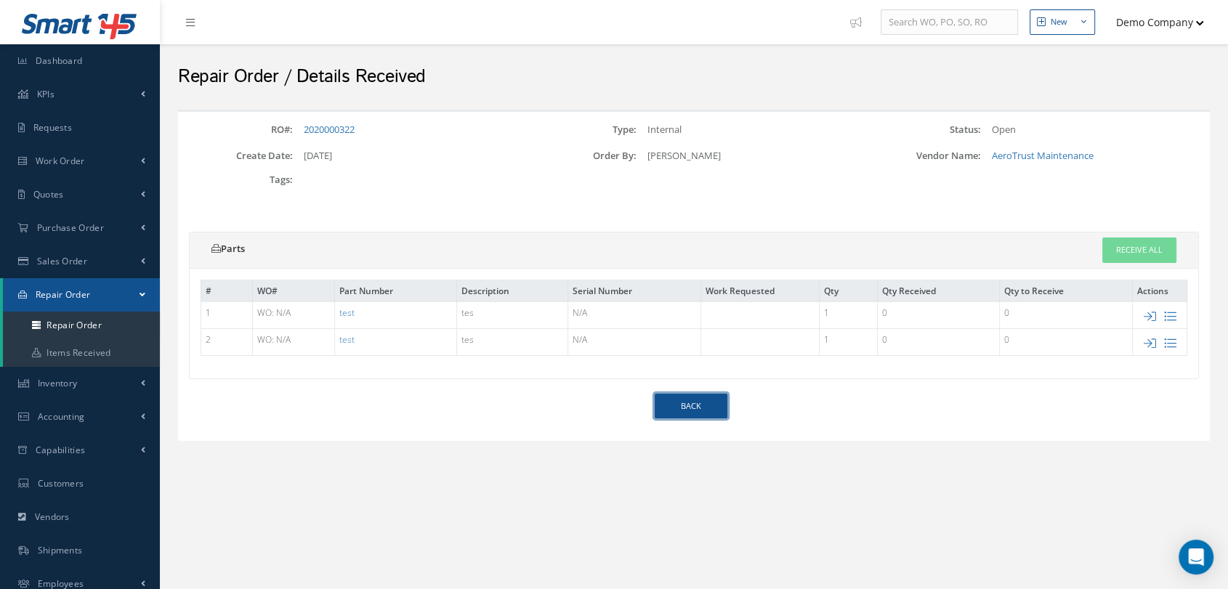
click at [682, 400] on link "Back" at bounding box center [691, 406] width 73 height 25
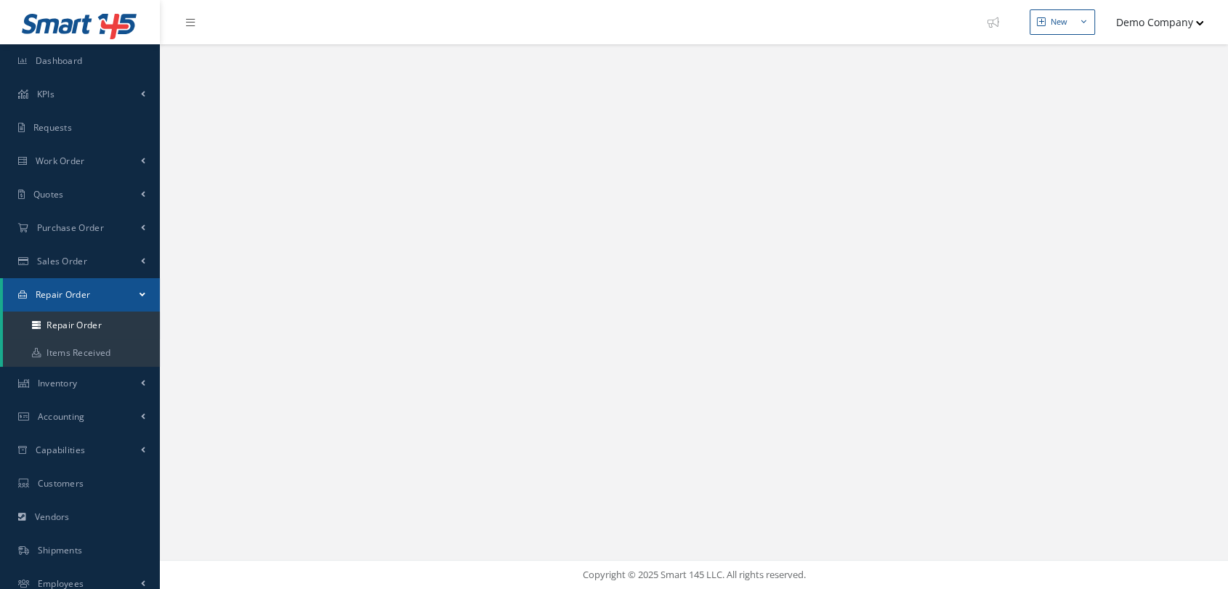
select select "25"
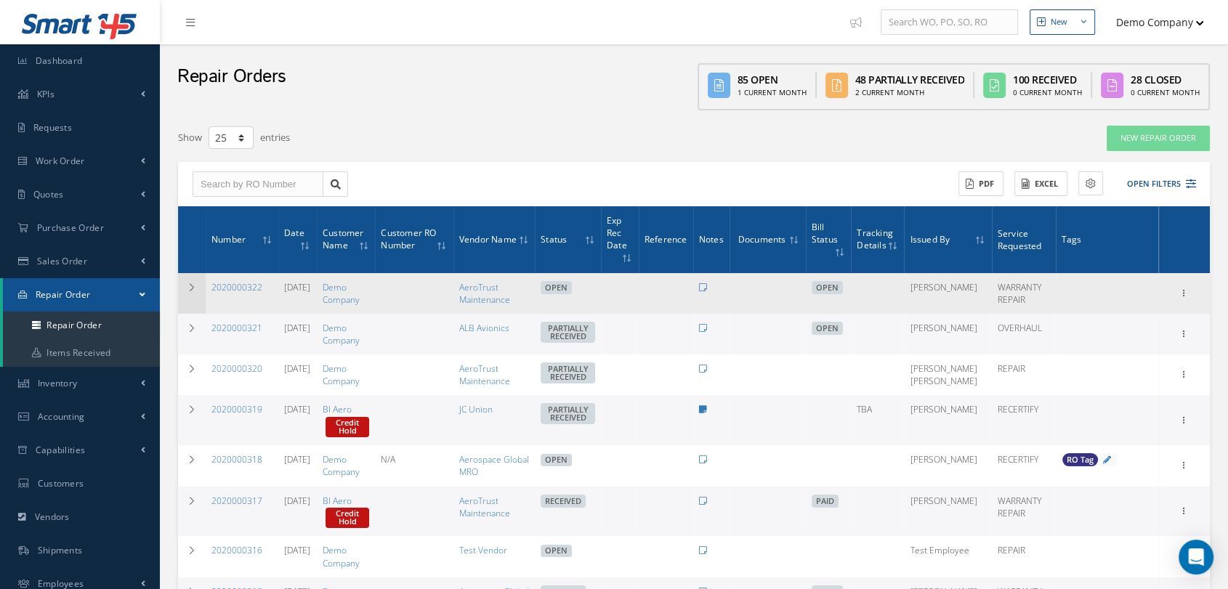
click at [200, 290] on td at bounding box center [192, 293] width 28 height 41
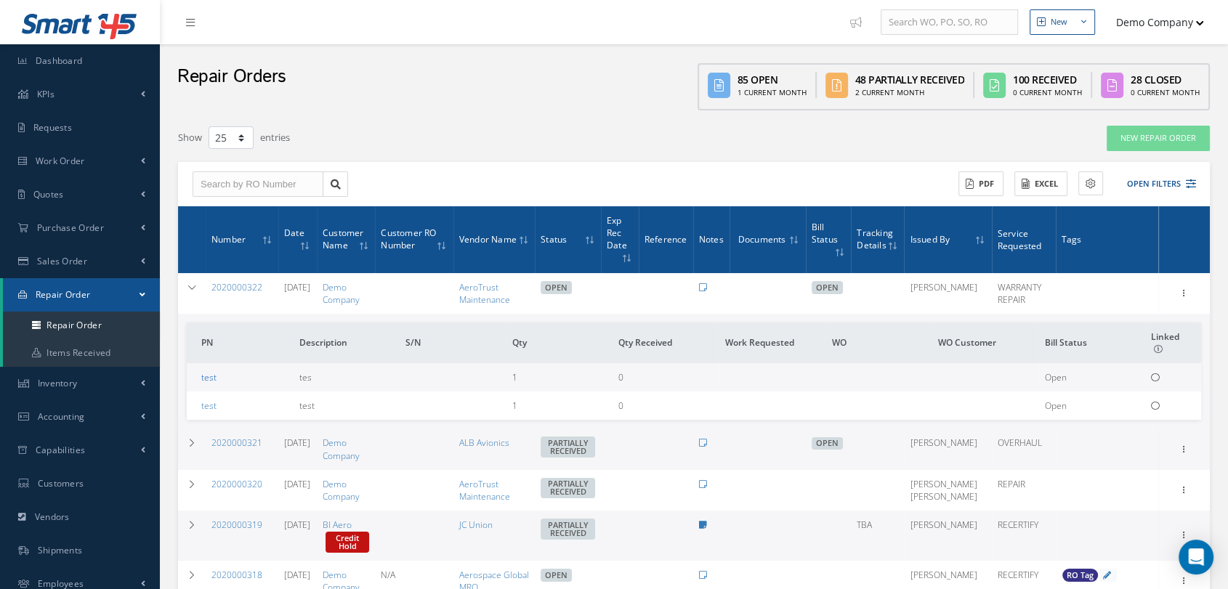
click at [204, 377] on link "test" at bounding box center [208, 377] width 15 height 12
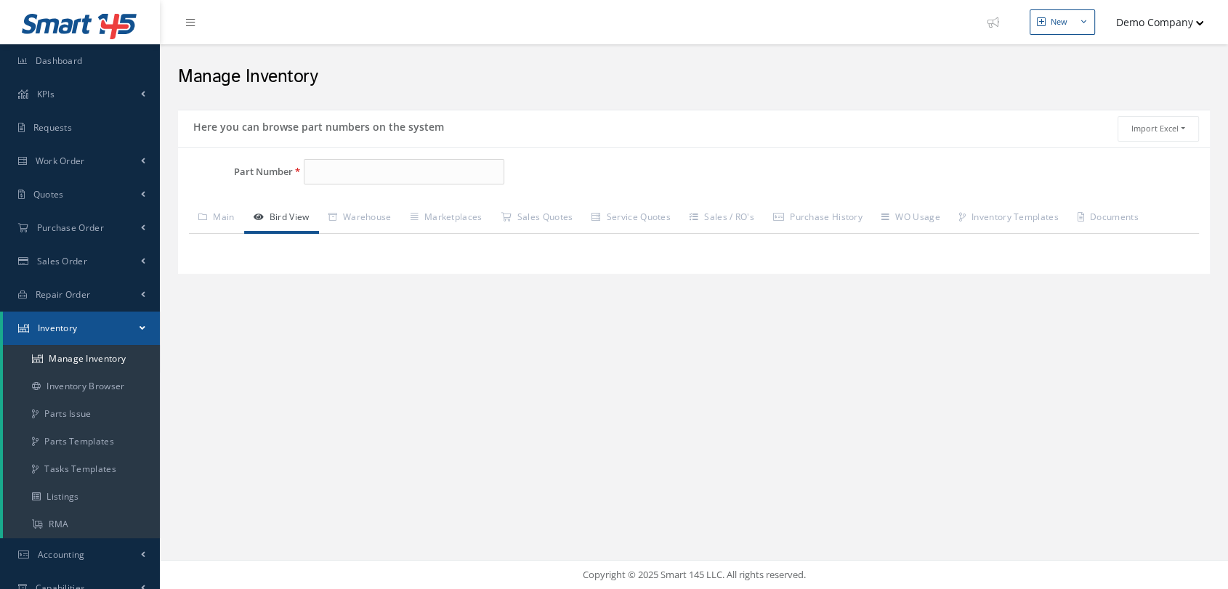
type input "test"
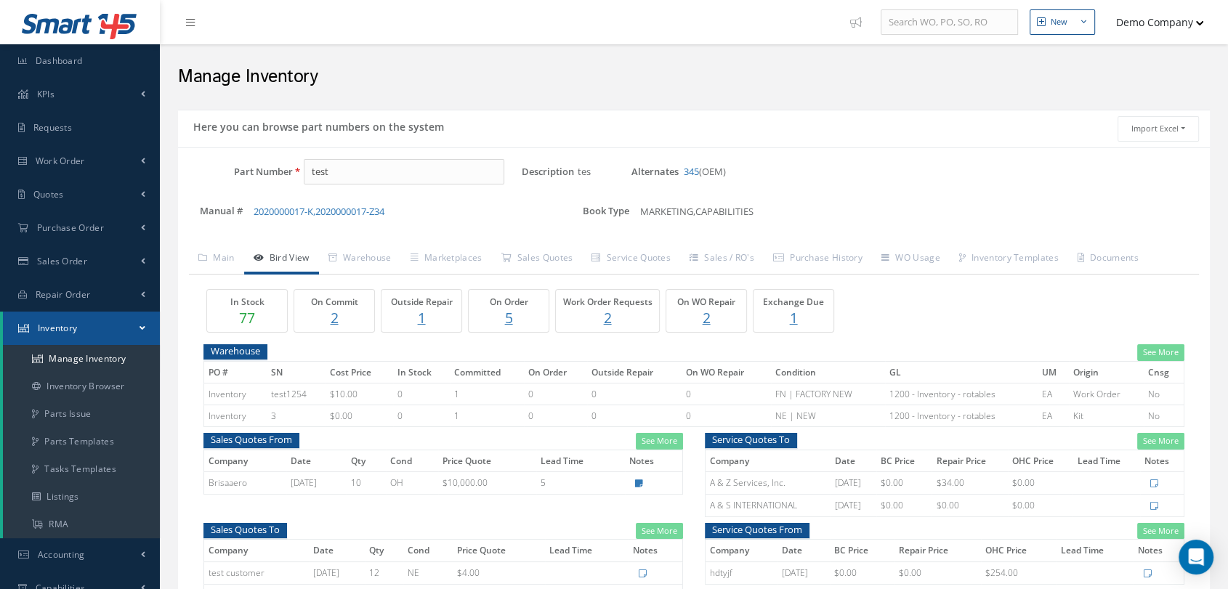
click at [422, 322] on p "1" at bounding box center [421, 317] width 73 height 21
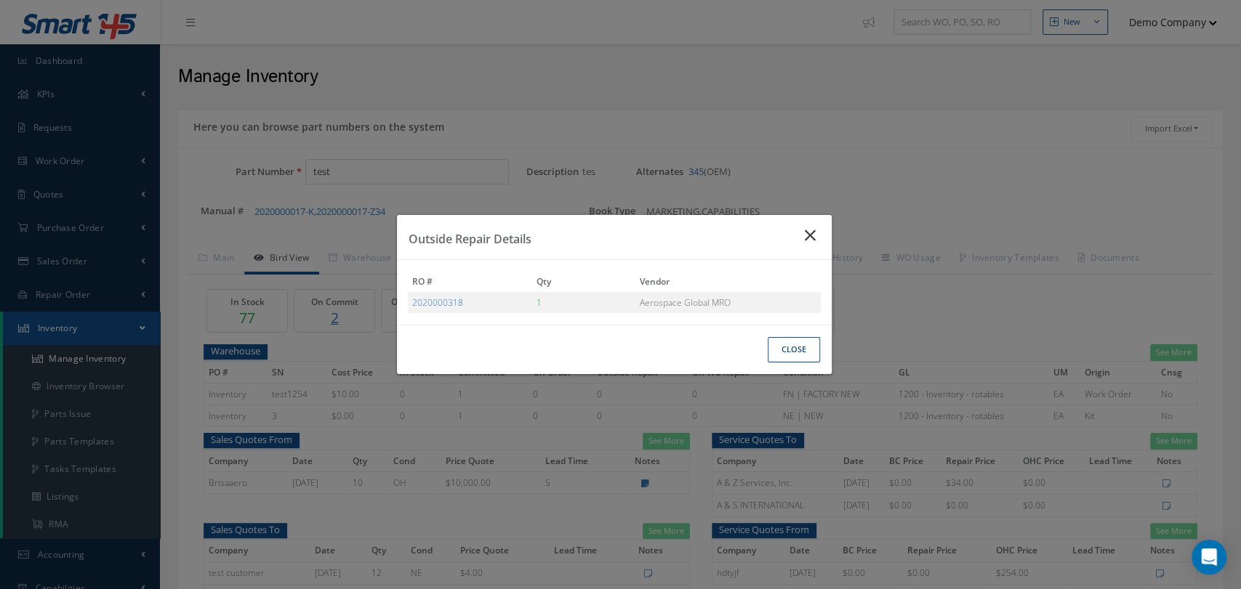
click at [810, 238] on icon "Close" at bounding box center [812, 235] width 15 height 17
